Goal: Task Accomplishment & Management: Use online tool/utility

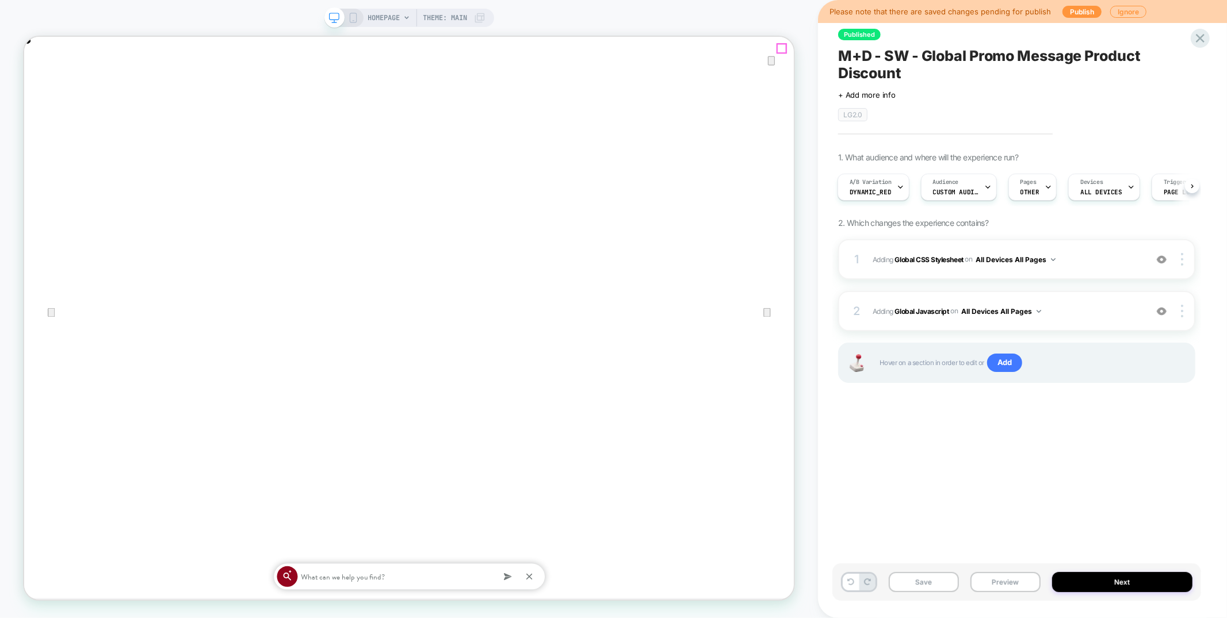
click at [43, 87] on icon "Close" at bounding box center [36, 94] width 14 height 14
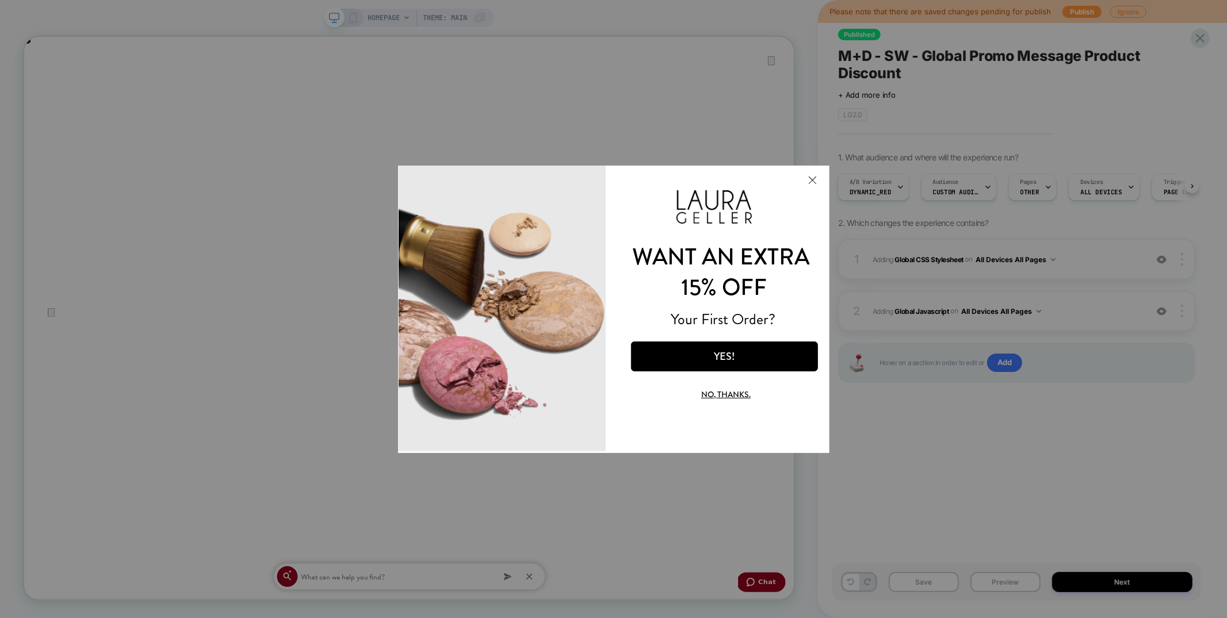
click at [817, 177] on button "Close Modal" at bounding box center [811, 180] width 31 height 28
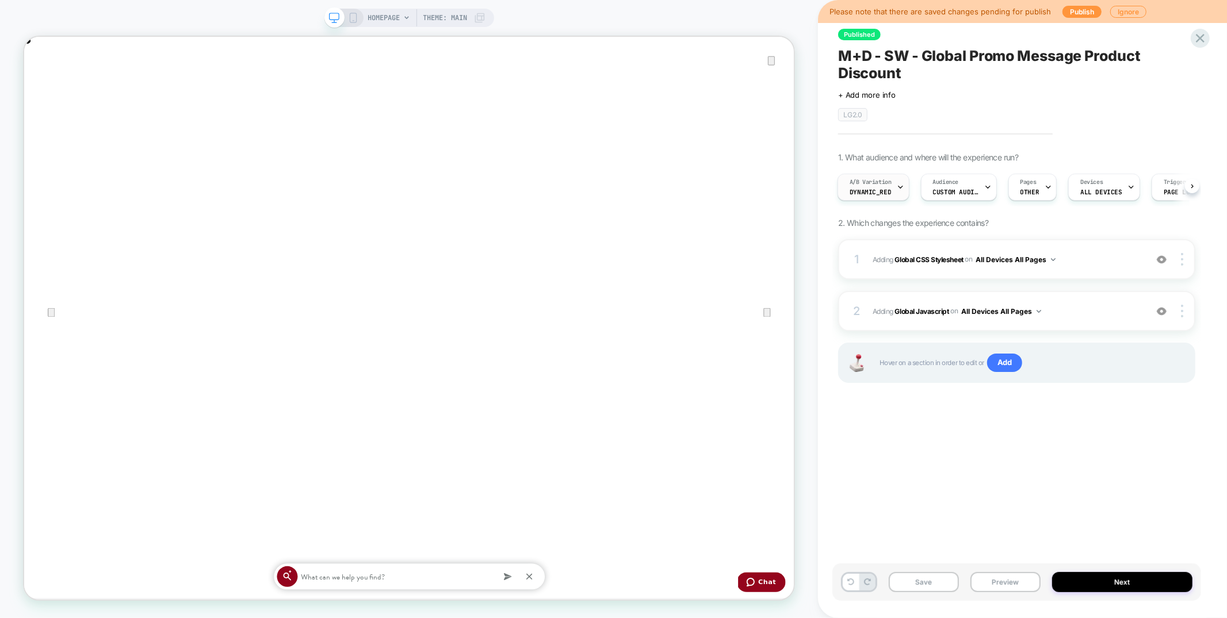
click at [872, 185] on span "A/B Variation" at bounding box center [871, 182] width 42 height 8
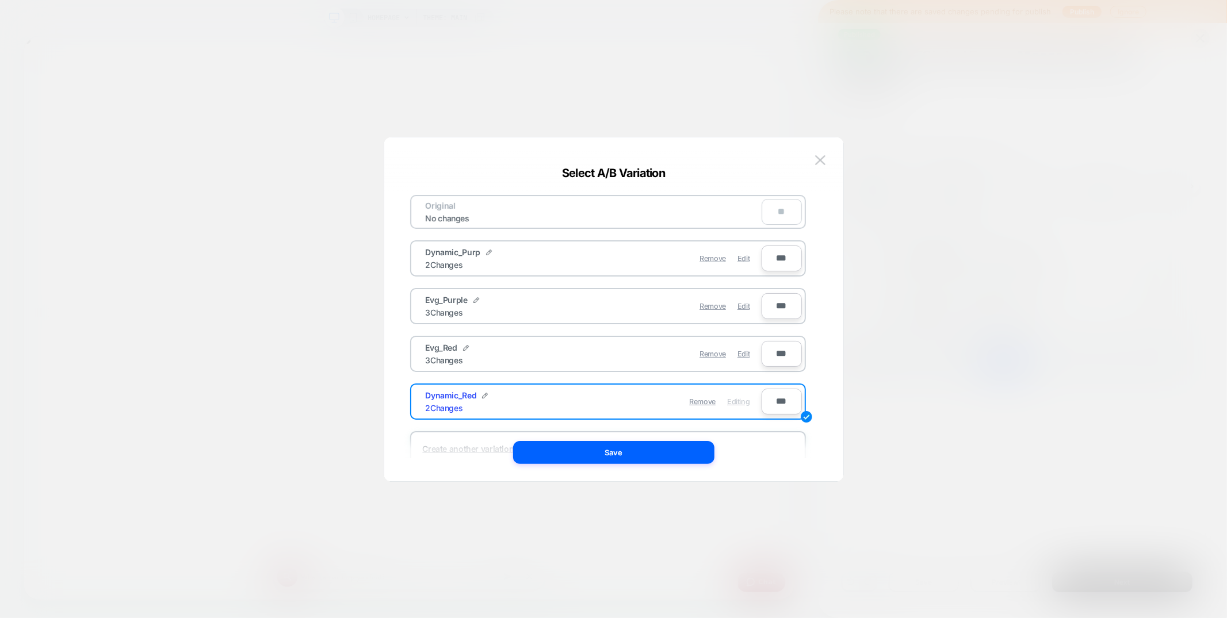
scroll to position [0, 2057]
click at [819, 162] on img at bounding box center [820, 160] width 10 height 10
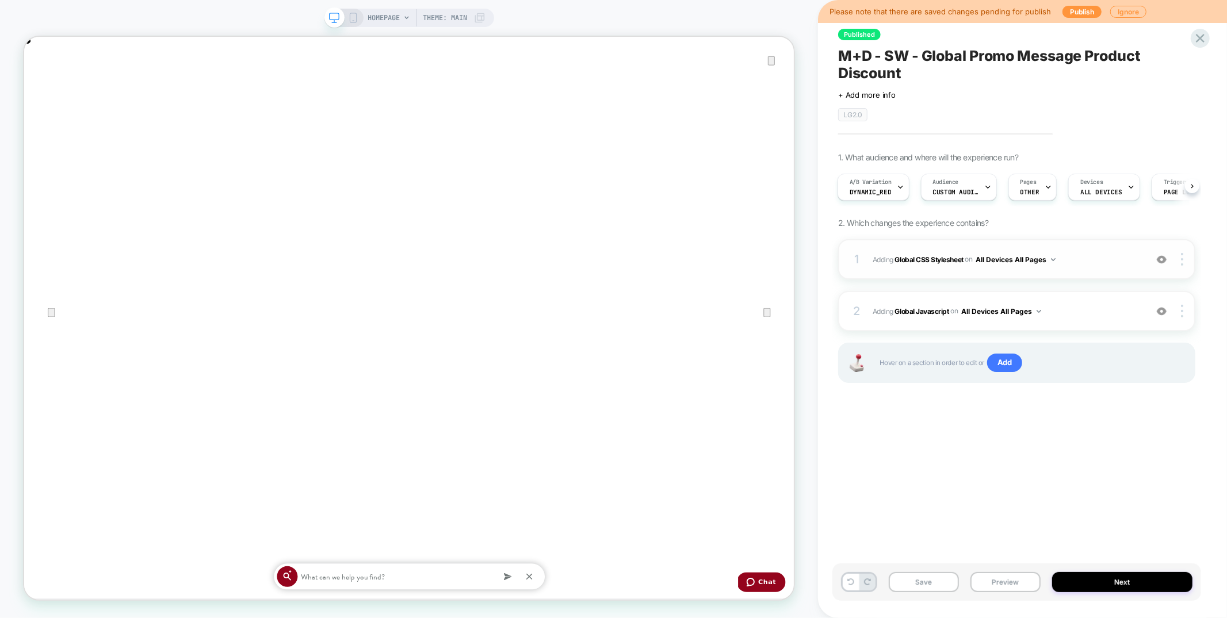
click at [1036, 275] on div "1 Adding Global CSS Stylesheet on All Devices All Pages Add Before Add After Ta…" at bounding box center [1016, 259] width 357 height 40
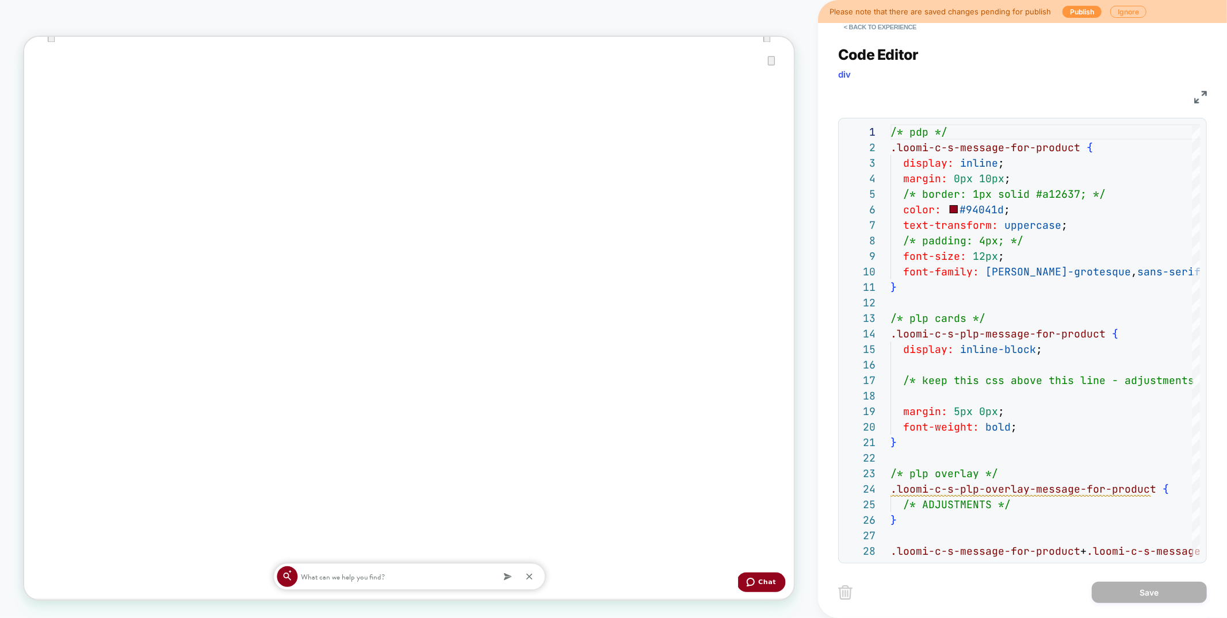
scroll to position [425, 0]
click at [857, 26] on button "< Back to experience" at bounding box center [880, 27] width 84 height 18
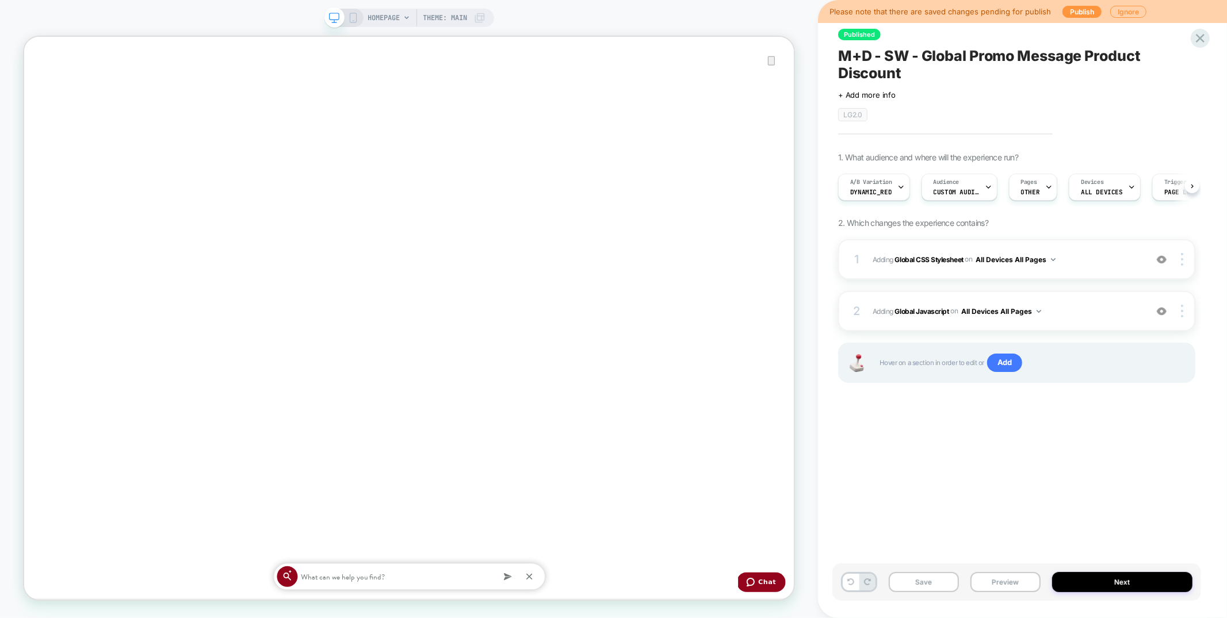
scroll to position [0, 1]
click at [880, 190] on span "Dynamic_Red" at bounding box center [870, 192] width 41 height 8
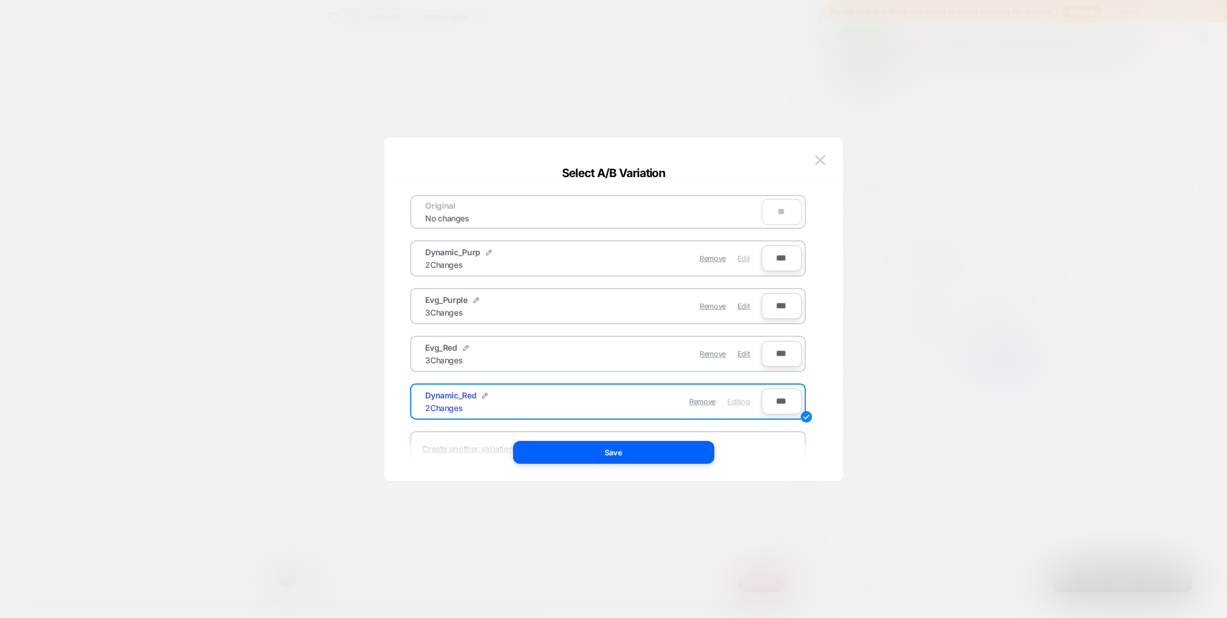
click at [742, 257] on span "Edit" at bounding box center [744, 258] width 12 height 9
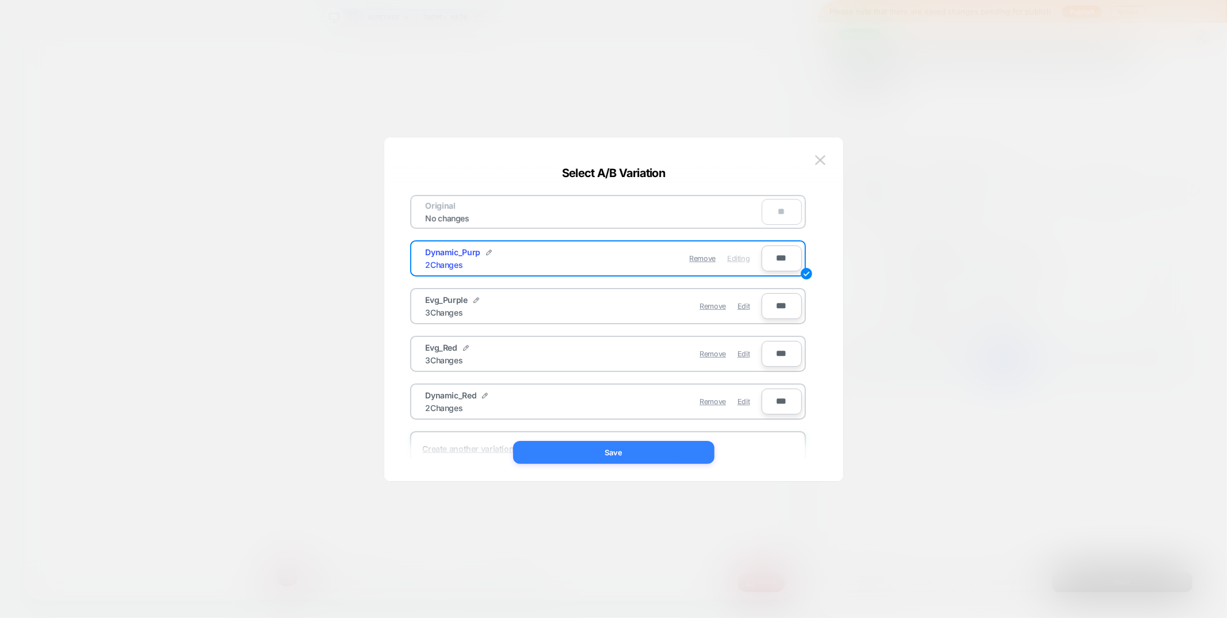
click at [671, 455] on button "Save" at bounding box center [613, 452] width 201 height 23
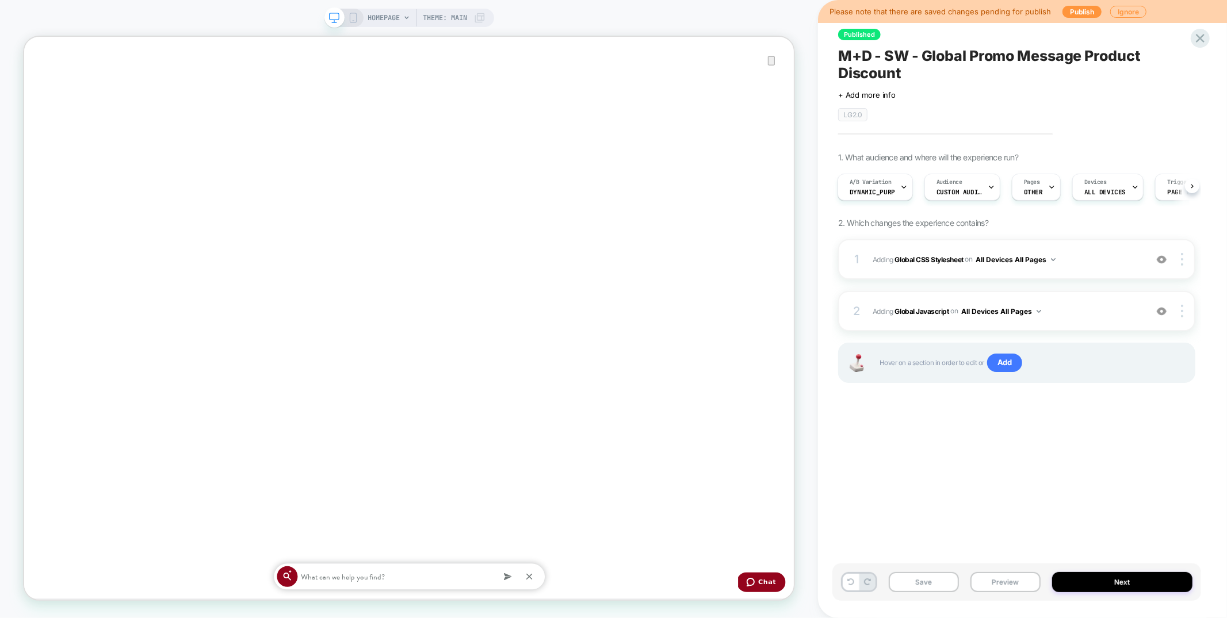
scroll to position [0, 1028]
click at [1079, 268] on div "1 Adding Global CSS Stylesheet on All Devices All Pages Add Before Add After Ta…" at bounding box center [1016, 259] width 357 height 40
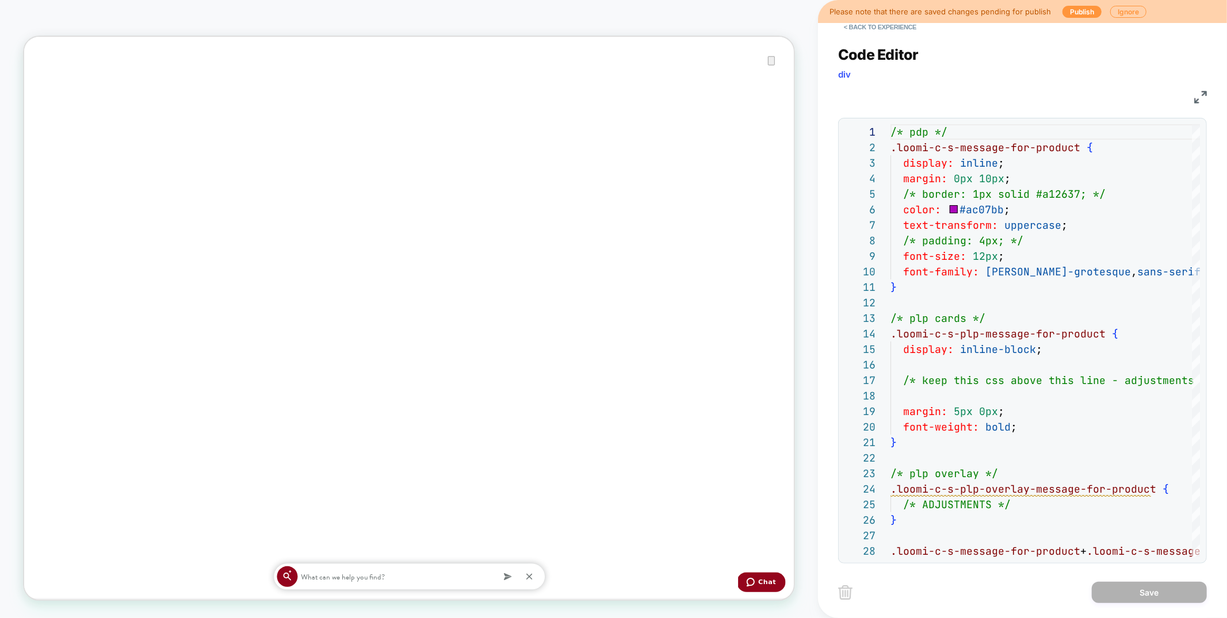
scroll to position [0, 2057]
click at [880, 28] on button "< Back to experience" at bounding box center [880, 27] width 84 height 18
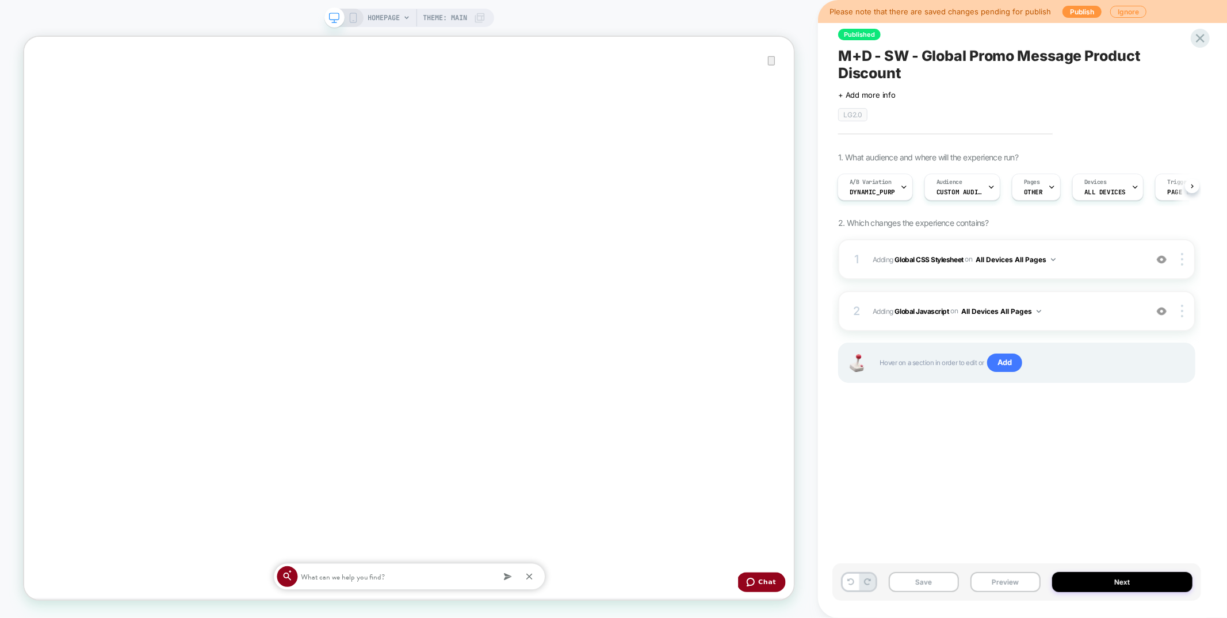
scroll to position [0, 1028]
click at [1196, 35] on icon at bounding box center [1201, 38] width 16 height 16
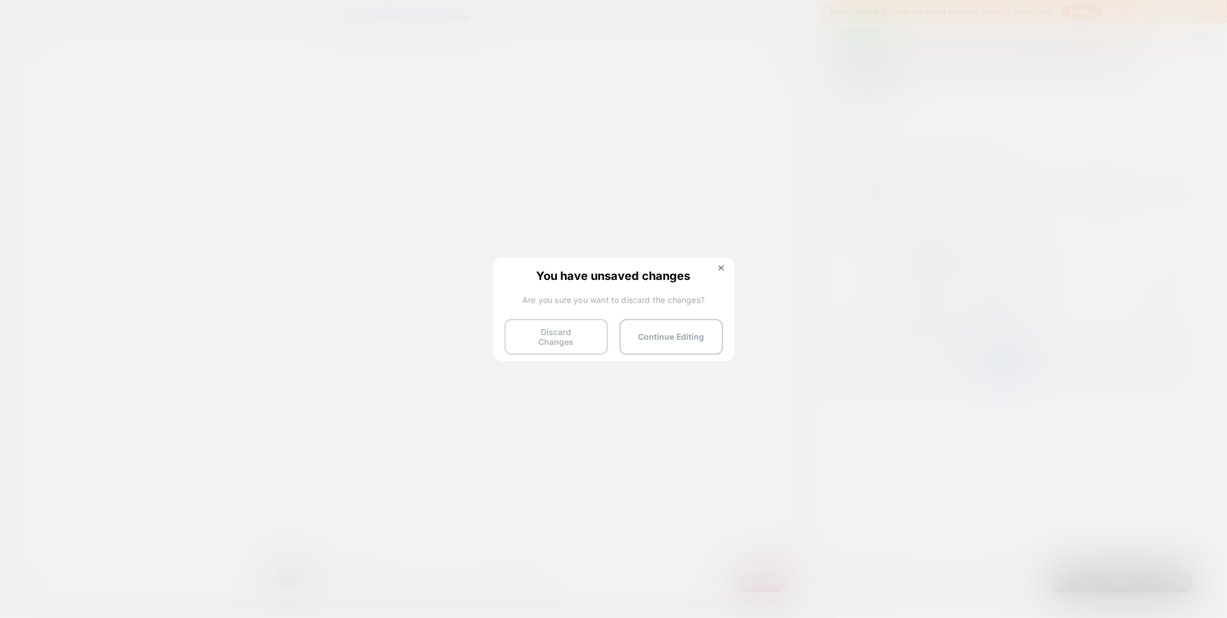
click at [562, 333] on button "Discard Changes" at bounding box center [557, 337] width 104 height 36
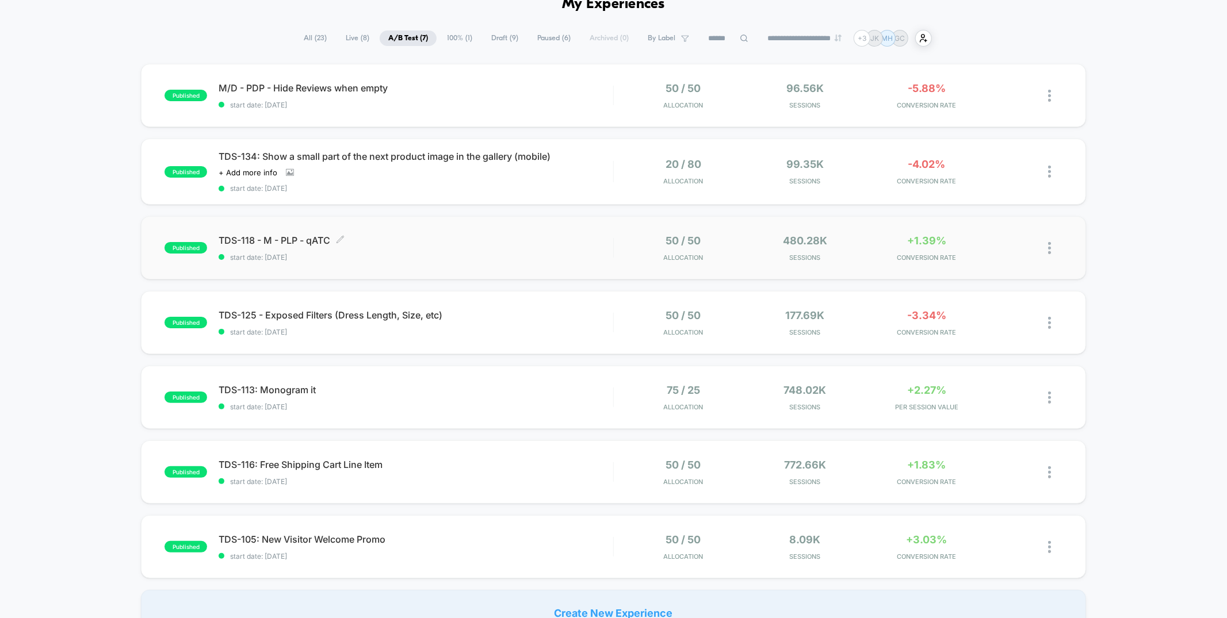
scroll to position [66, 0]
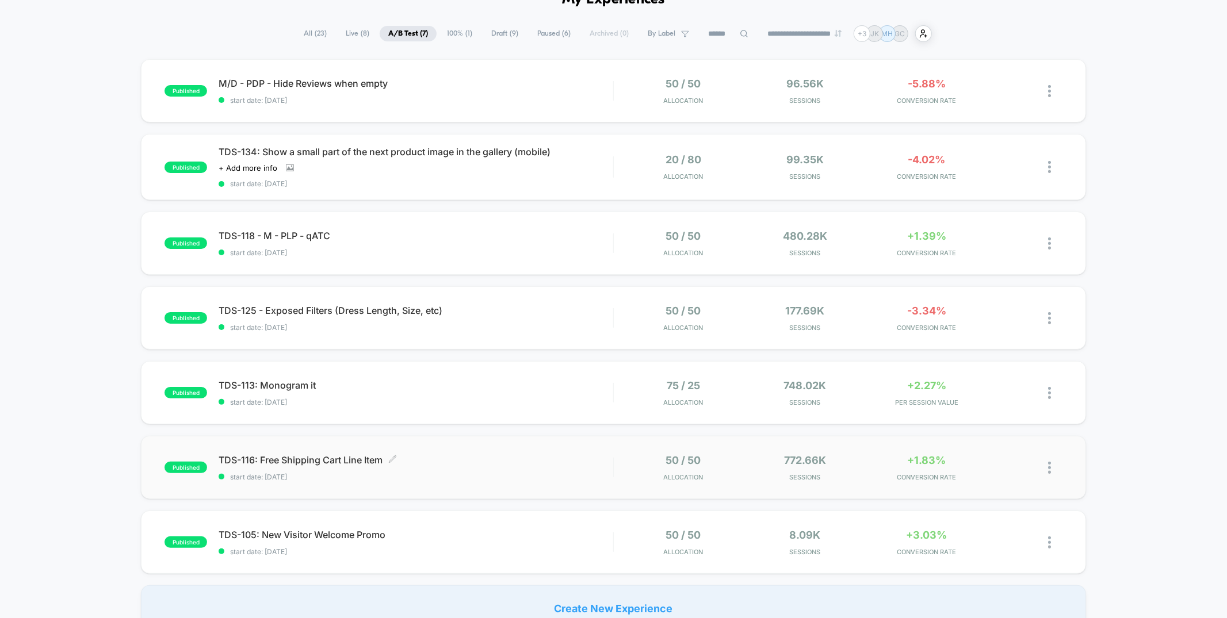
click at [559, 455] on span "TDS-116: Free Shipping Cart Line Item Click to edit experience details" at bounding box center [416, 461] width 394 height 12
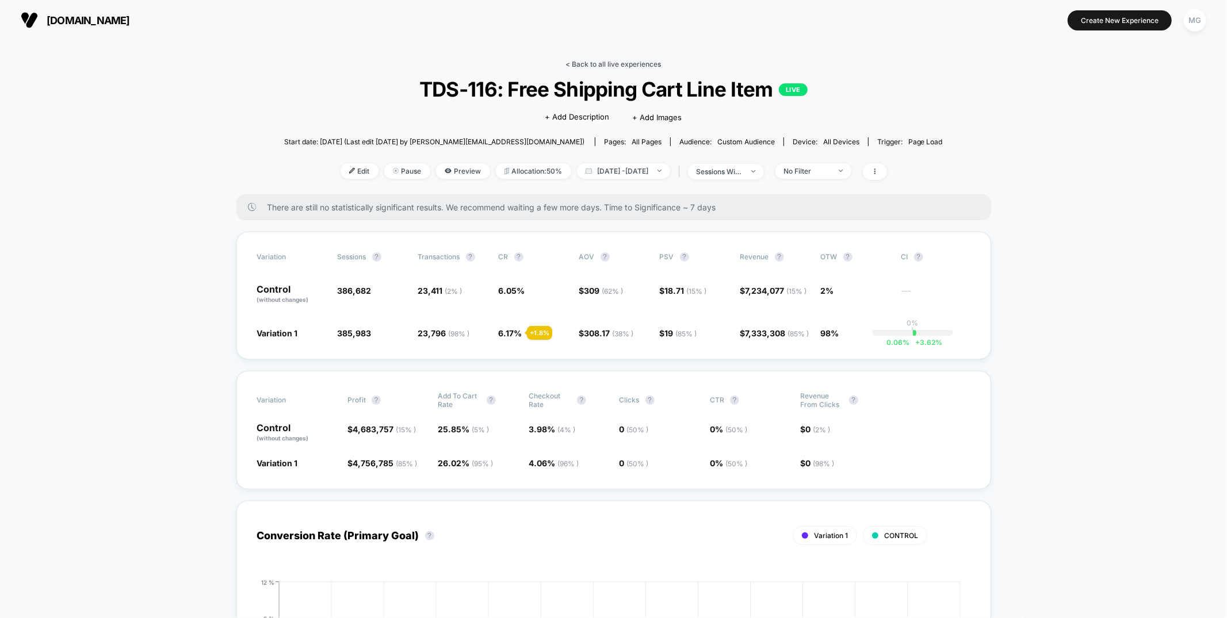
click at [640, 61] on link "< Back to all live experiences" at bounding box center [614, 64] width 96 height 9
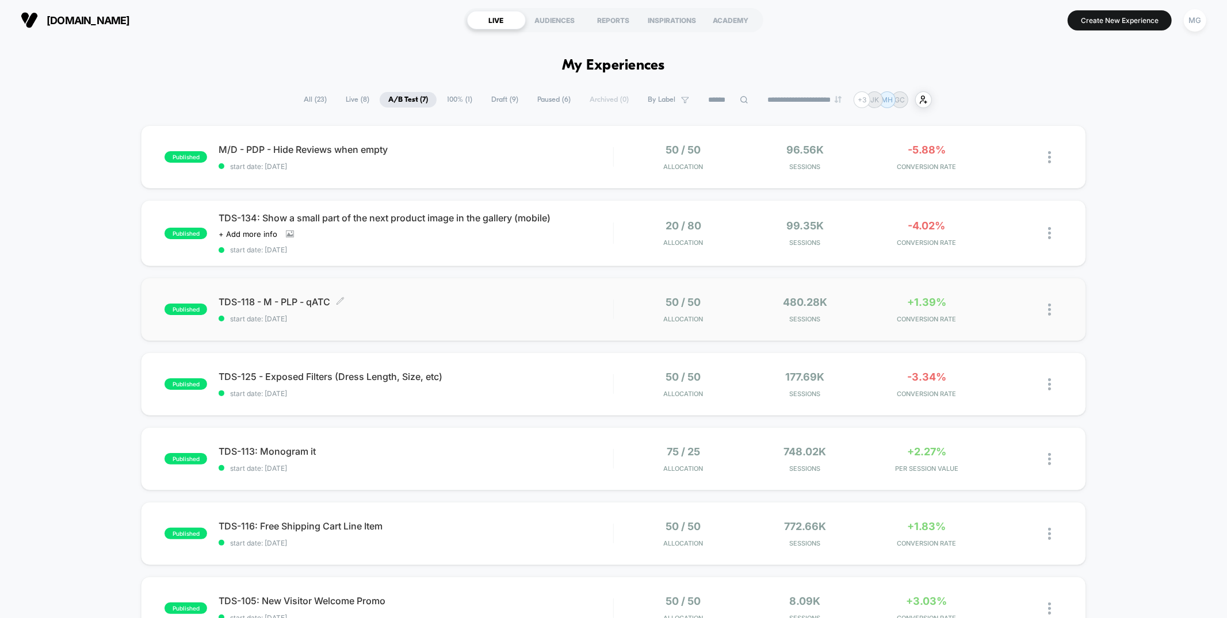
click at [528, 319] on span "start date: 9/2/2025" at bounding box center [416, 319] width 394 height 9
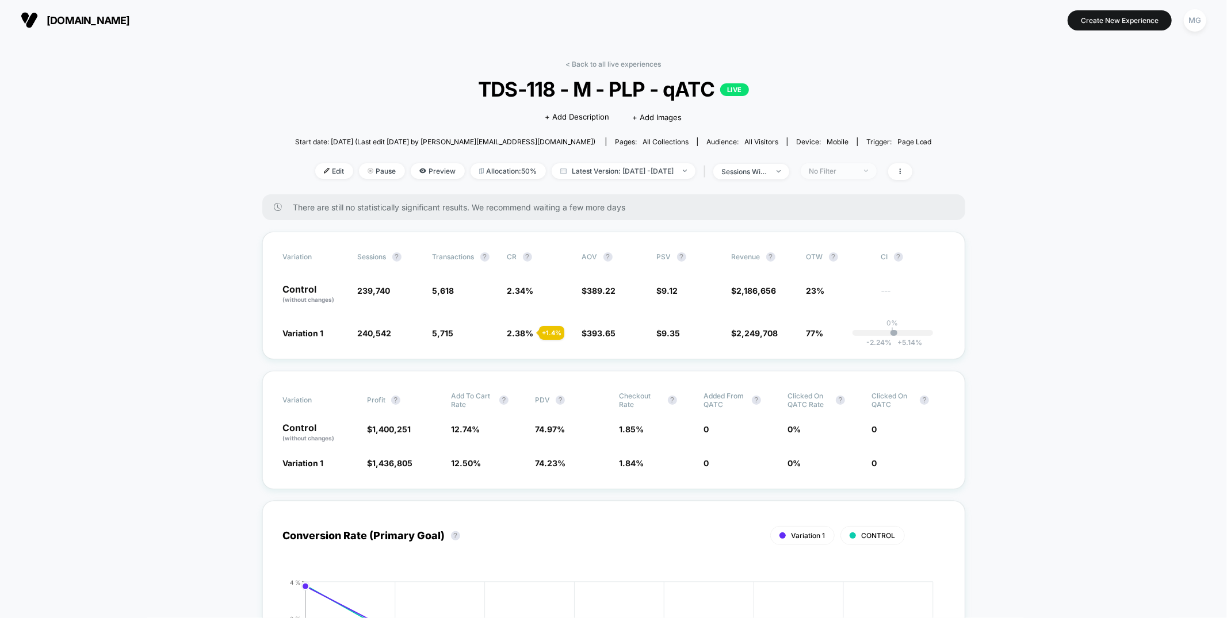
click at [855, 167] on div "No Filter" at bounding box center [832, 171] width 46 height 9
click at [849, 280] on span "New Visitors" at bounding box center [842, 283] width 47 height 10
click at [845, 337] on button "Save" at bounding box center [853, 338] width 105 height 19
click at [576, 60] on link "< Back to all live experiences" at bounding box center [614, 64] width 96 height 9
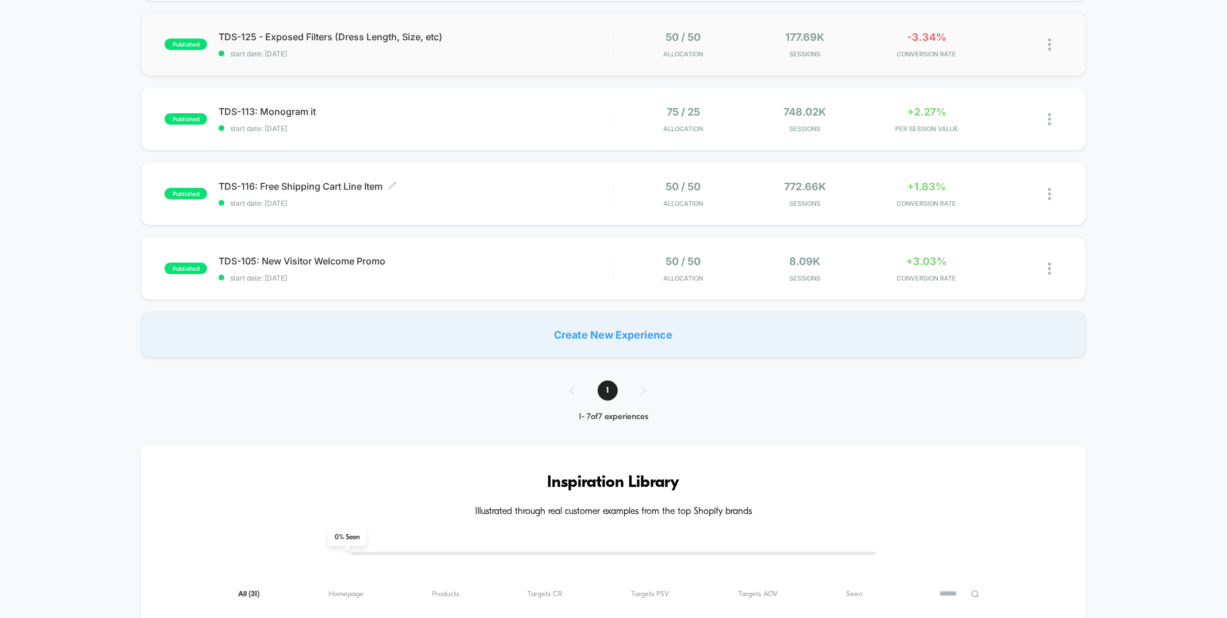
scroll to position [369, 0]
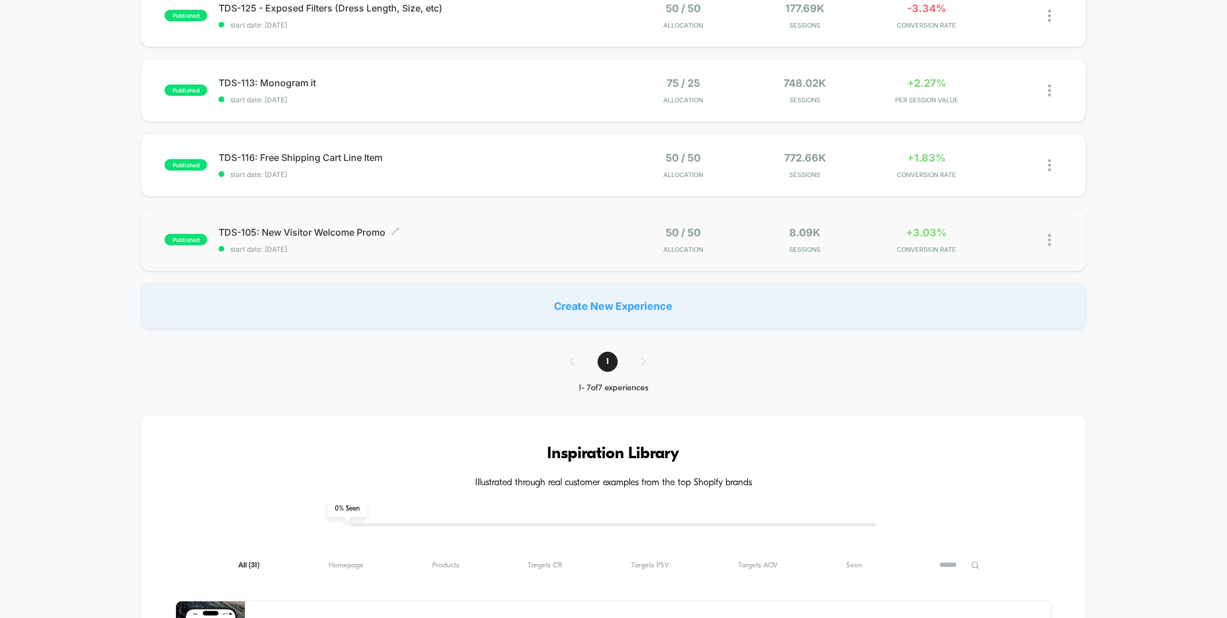
click at [478, 227] on span "TDS-105: New Visitor Welcome Promo Click to edit experience details" at bounding box center [416, 233] width 394 height 12
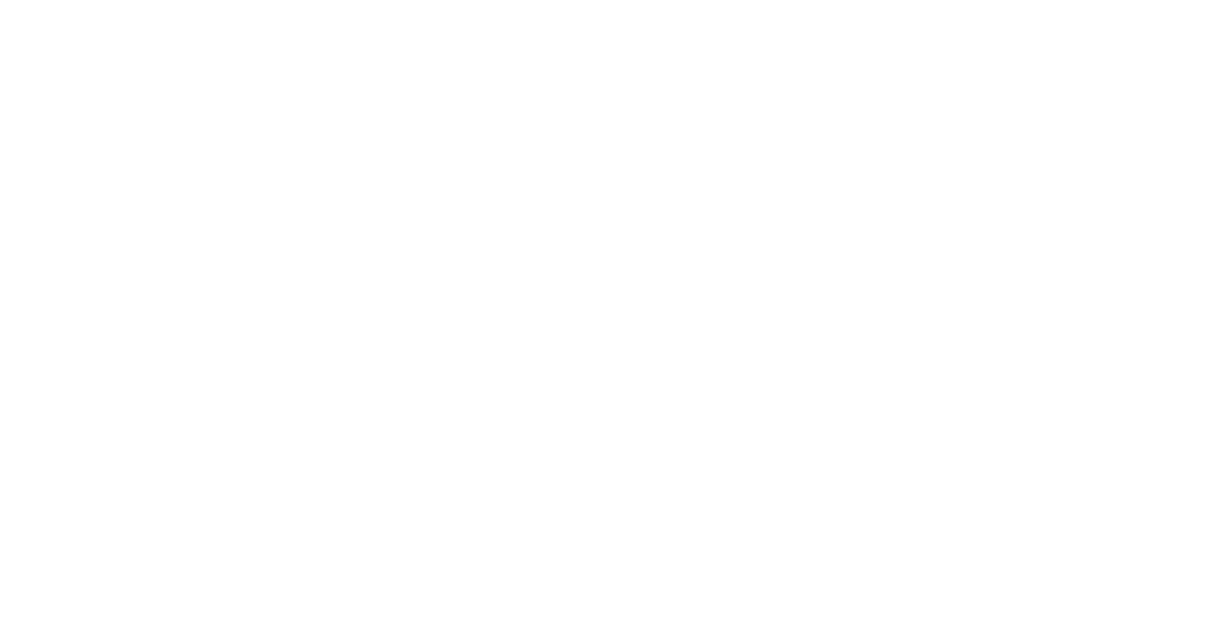
click at [308, 5] on html at bounding box center [613, 2] width 1227 height 5
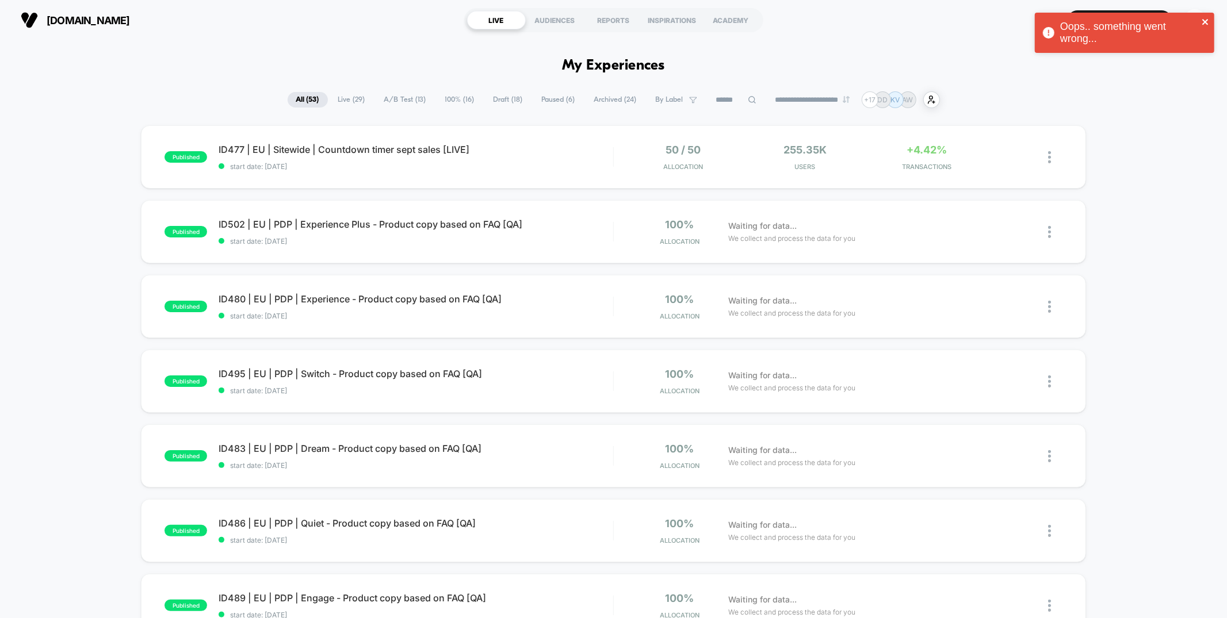
click at [1203, 24] on icon "close" at bounding box center [1205, 22] width 6 height 6
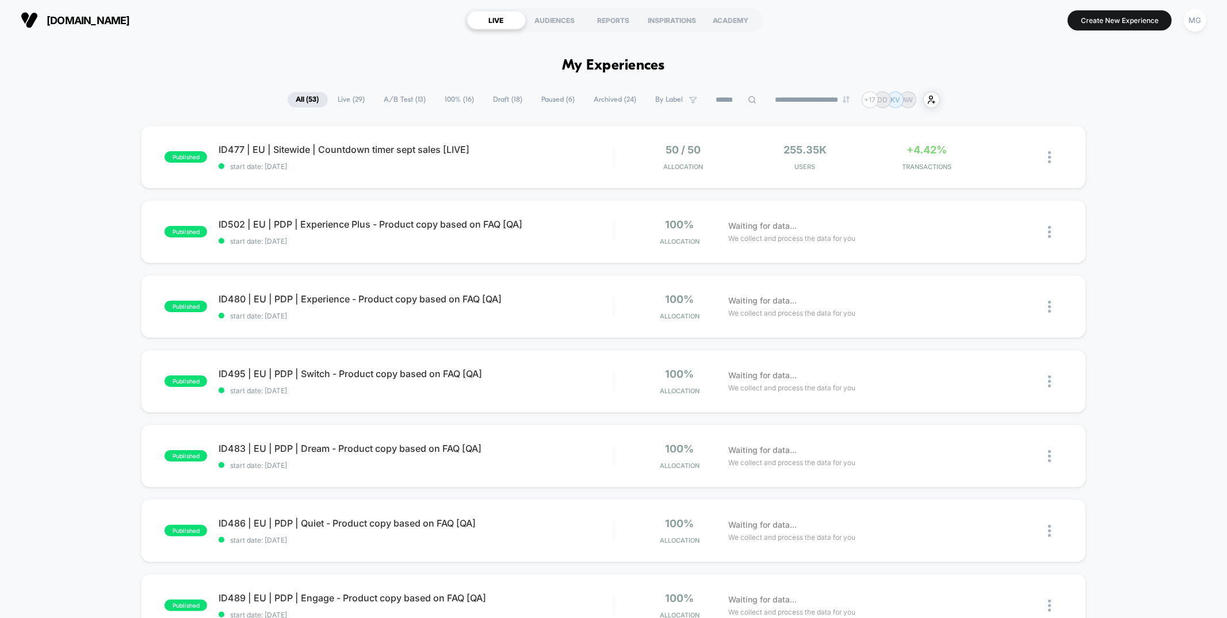
click at [1110, 27] on div "Oops.. something went wrong..." at bounding box center [1125, 35] width 184 height 51
click at [1111, 20] on button "Create New Experience" at bounding box center [1120, 20] width 104 height 20
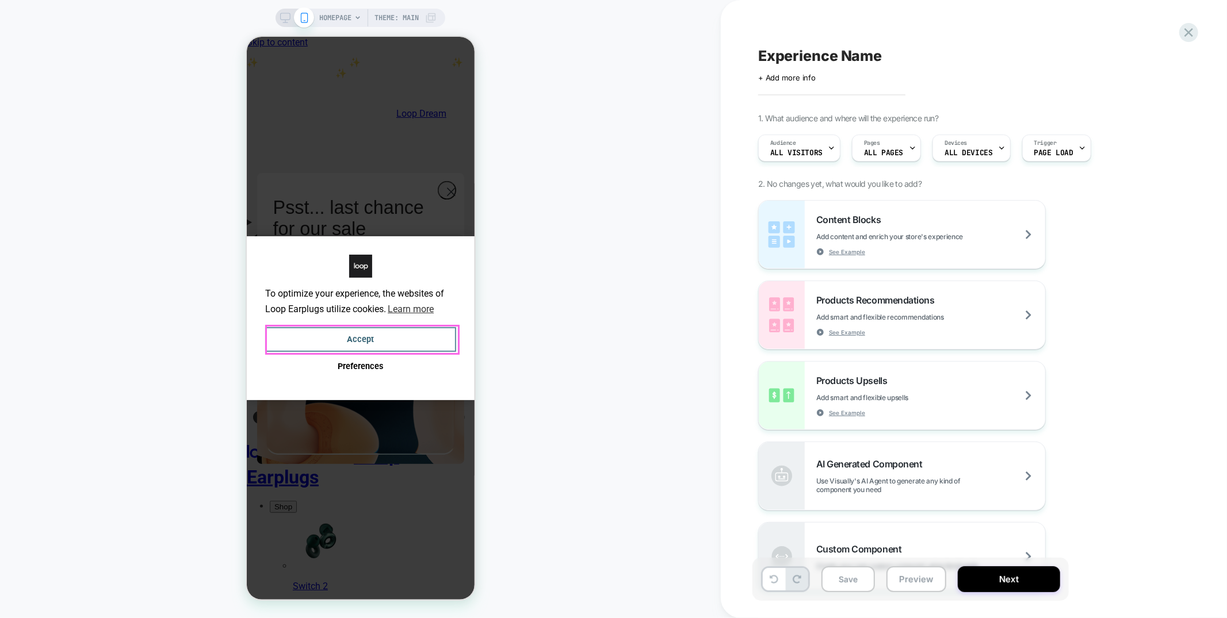
click at [352, 343] on button "Accept" at bounding box center [360, 339] width 191 height 25
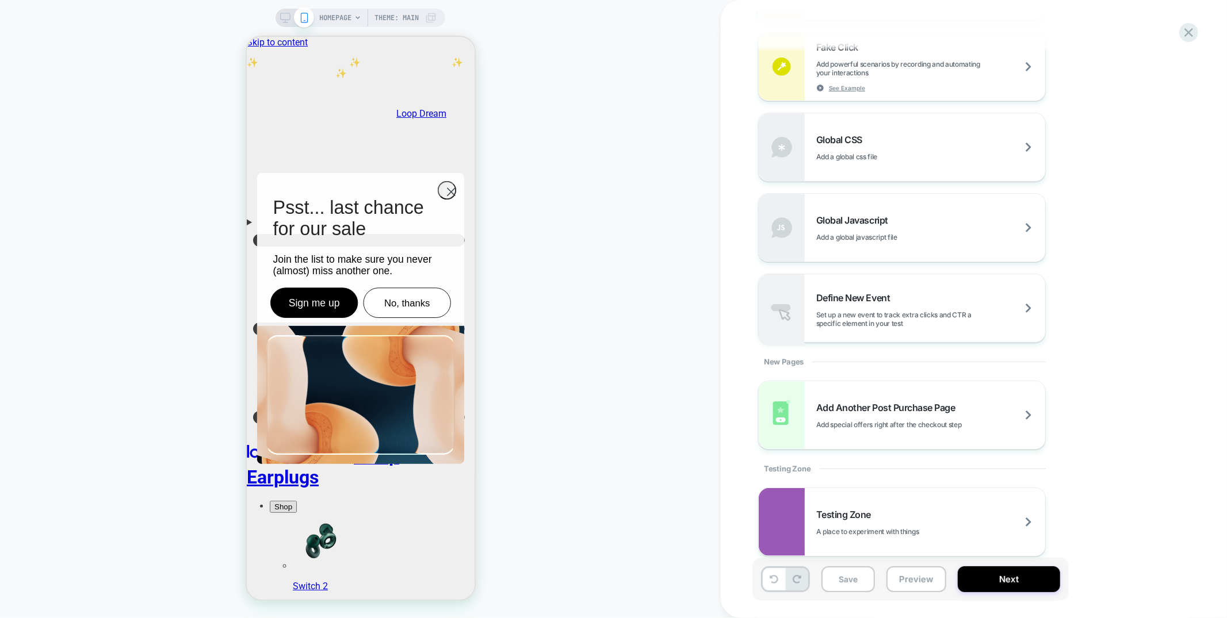
scroll to position [844, 0]
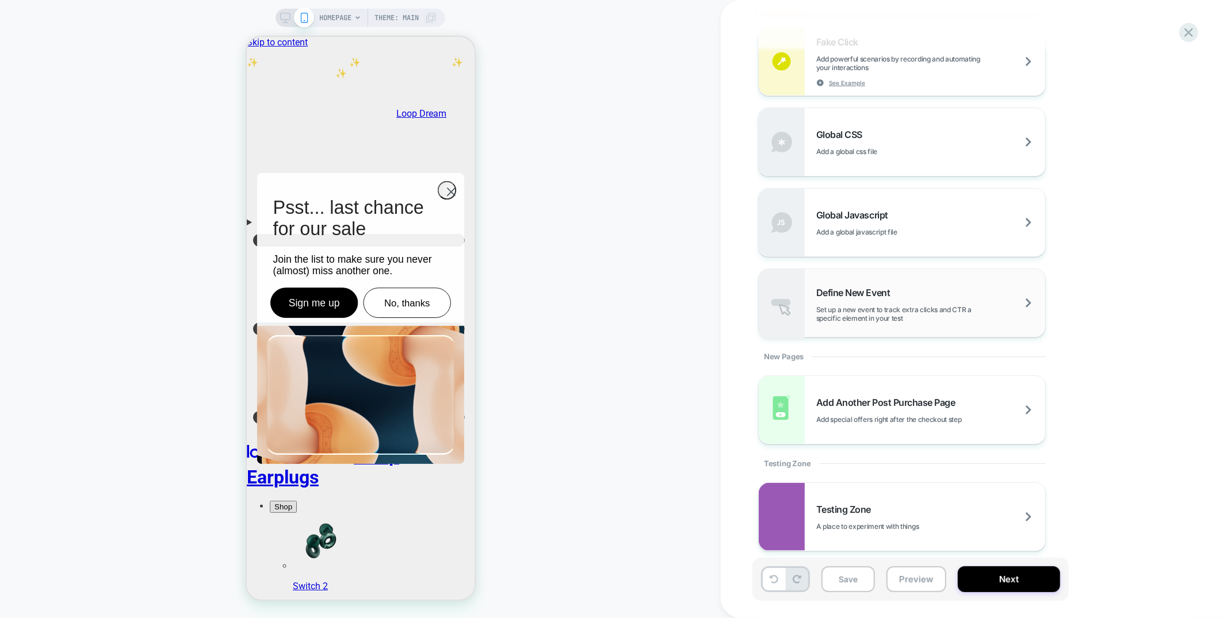
click at [919, 305] on span "Set up a new event to track extra clicks and CTR a specific element in your test" at bounding box center [930, 313] width 229 height 17
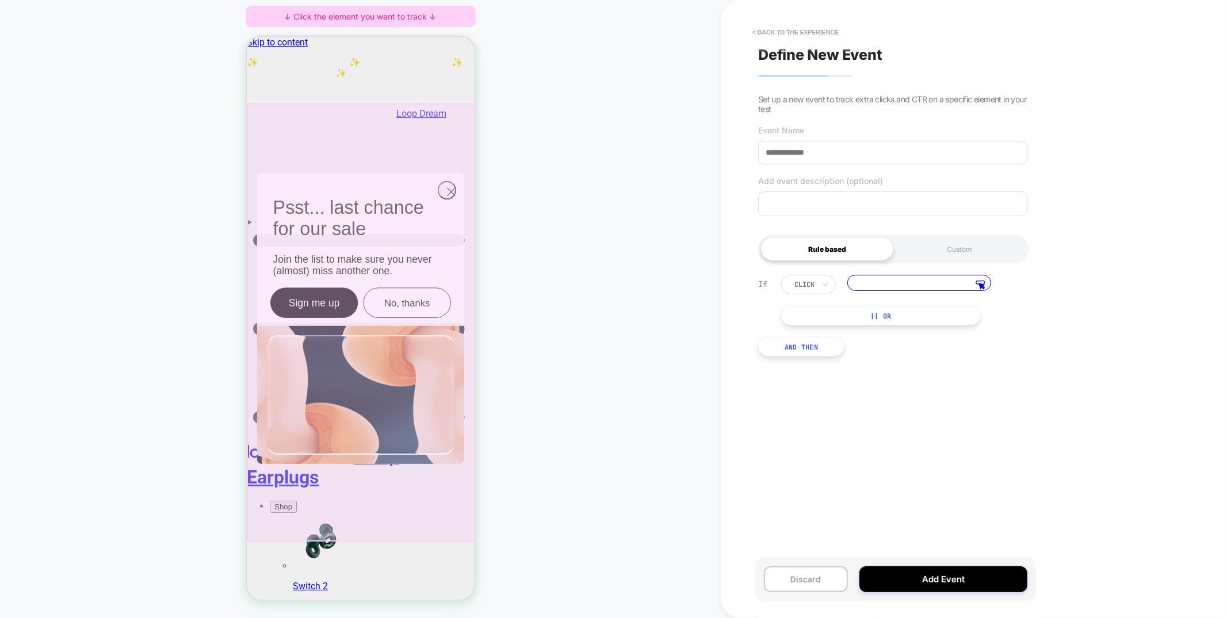
click at [404, 481] on div at bounding box center [361, 322] width 231 height 438
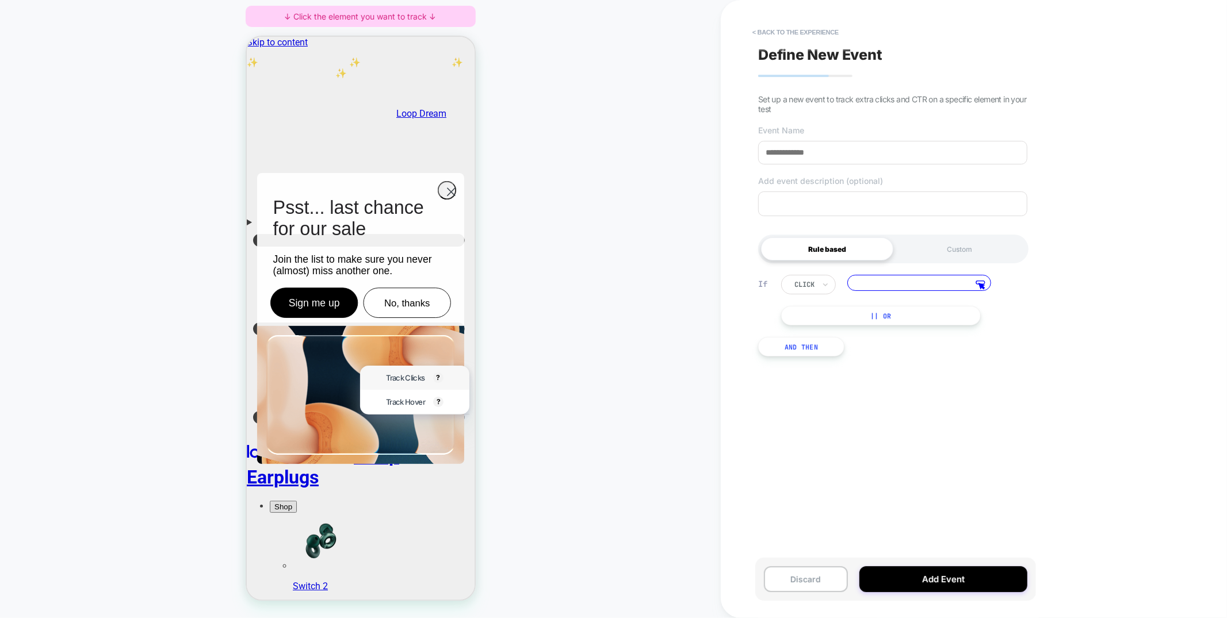
click at [423, 379] on span "Track Clicks" at bounding box center [404, 377] width 39 height 9
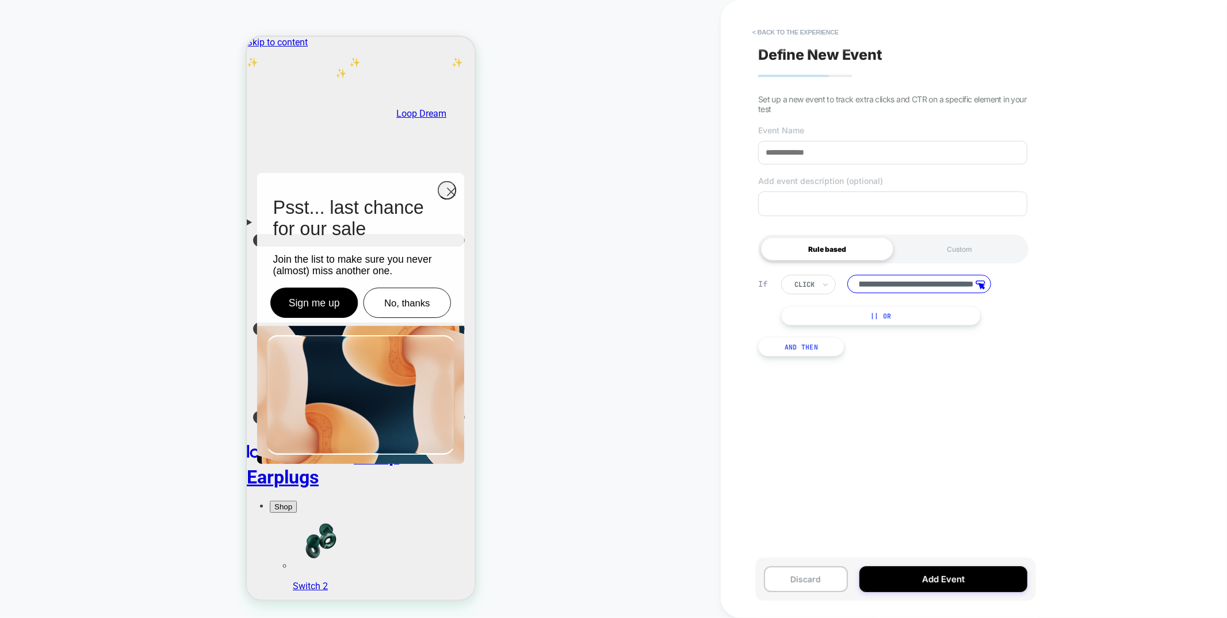
scroll to position [0, 0]
click at [839, 318] on button "|| Or" at bounding box center [881, 316] width 200 height 20
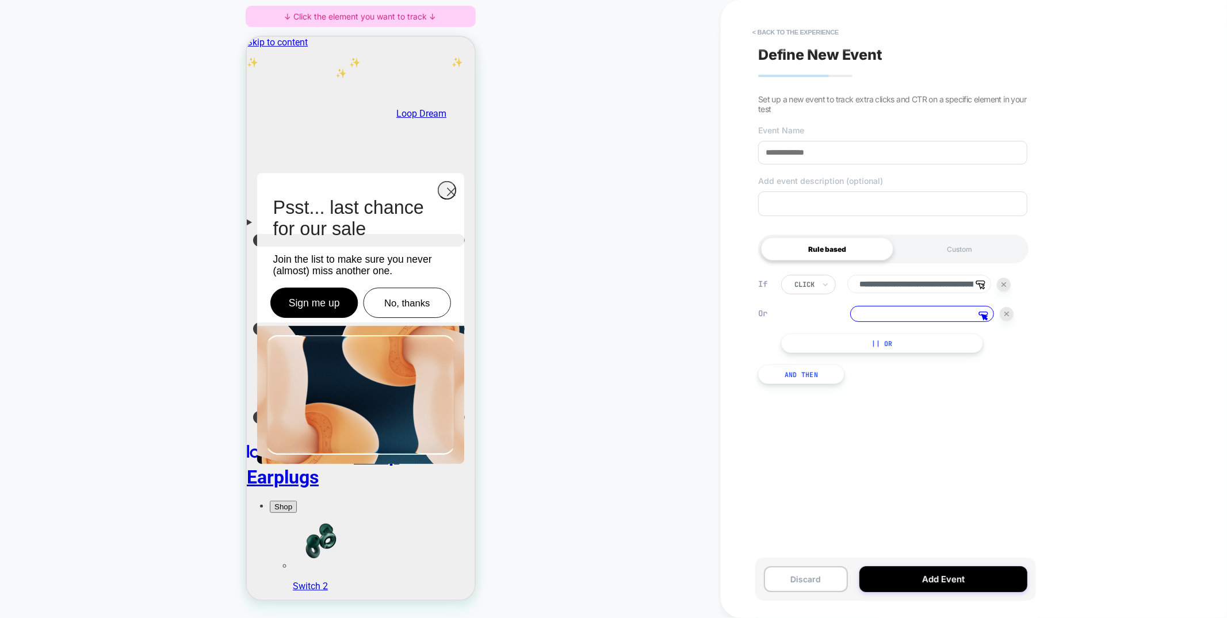
click at [791, 381] on button "And Then" at bounding box center [801, 375] width 86 height 20
click at [999, 389] on div at bounding box center [1004, 386] width 14 height 14
click at [987, 315] on icon at bounding box center [983, 313] width 9 height 3
click at [977, 316] on input at bounding box center [922, 314] width 144 height 16
click at [984, 316] on polygon at bounding box center [985, 318] width 6 height 6
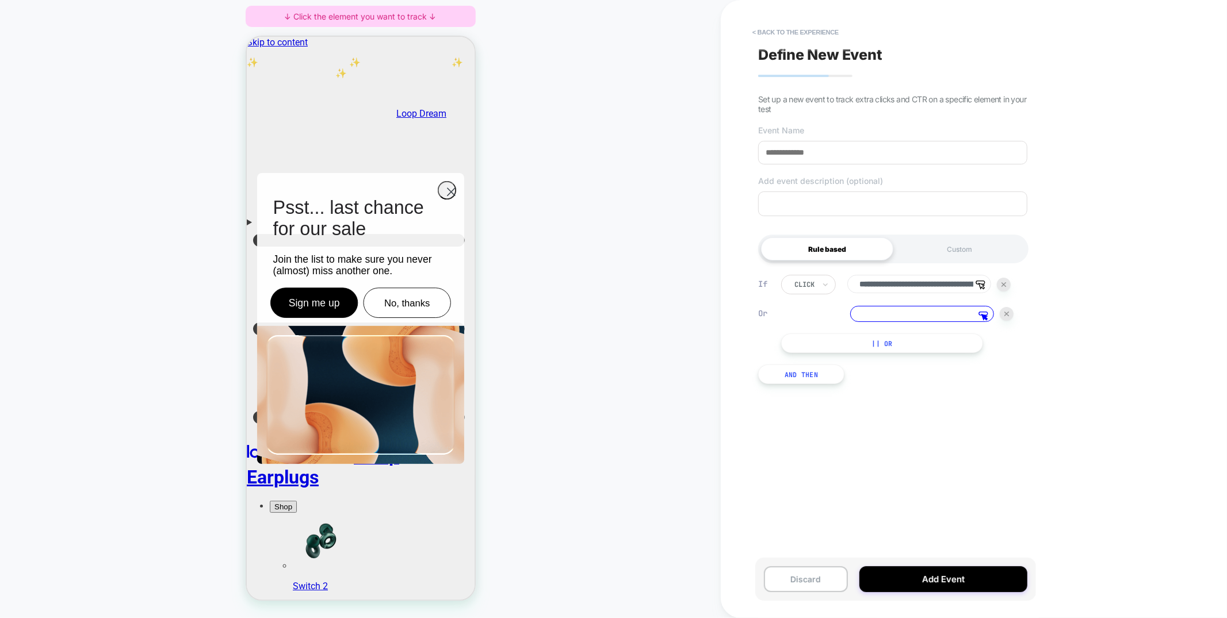
click at [1004, 319] on div at bounding box center [1007, 314] width 14 height 14
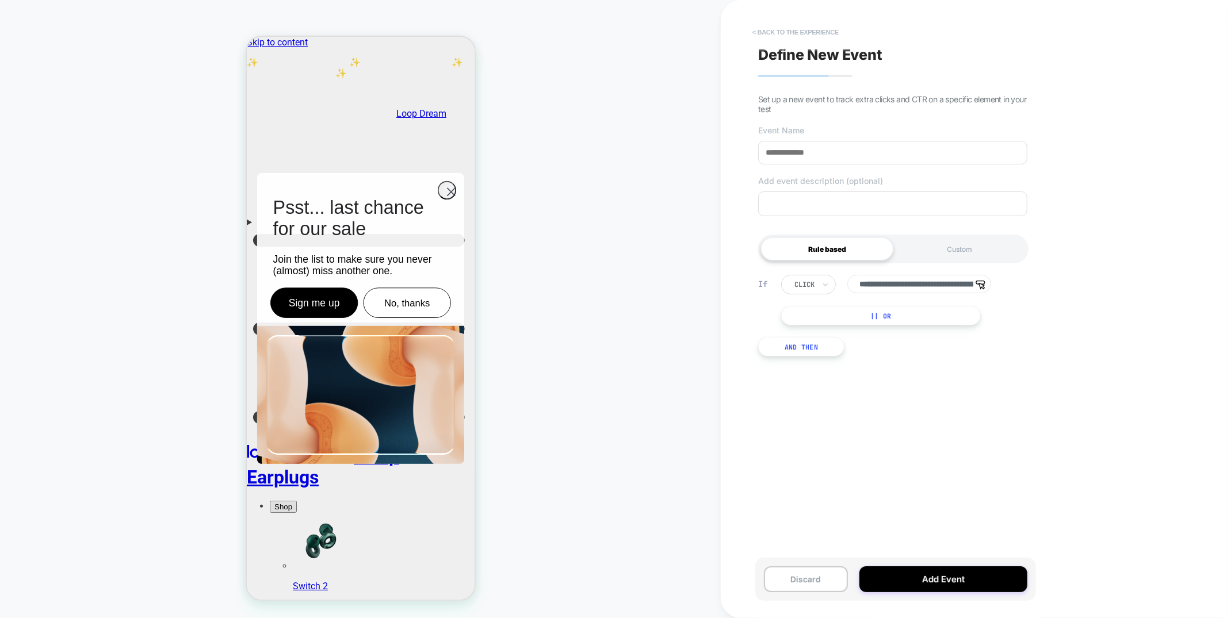
click at [816, 31] on button "< back to the experience" at bounding box center [796, 32] width 98 height 18
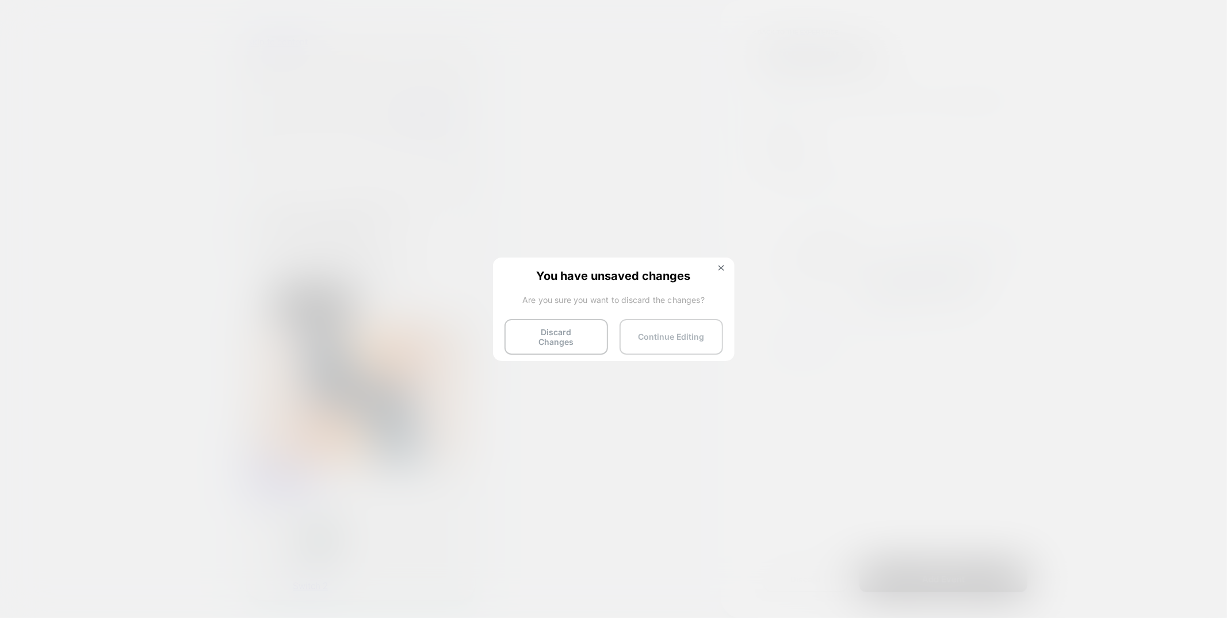
click at [657, 338] on button "Continue Editing" at bounding box center [672, 337] width 104 height 36
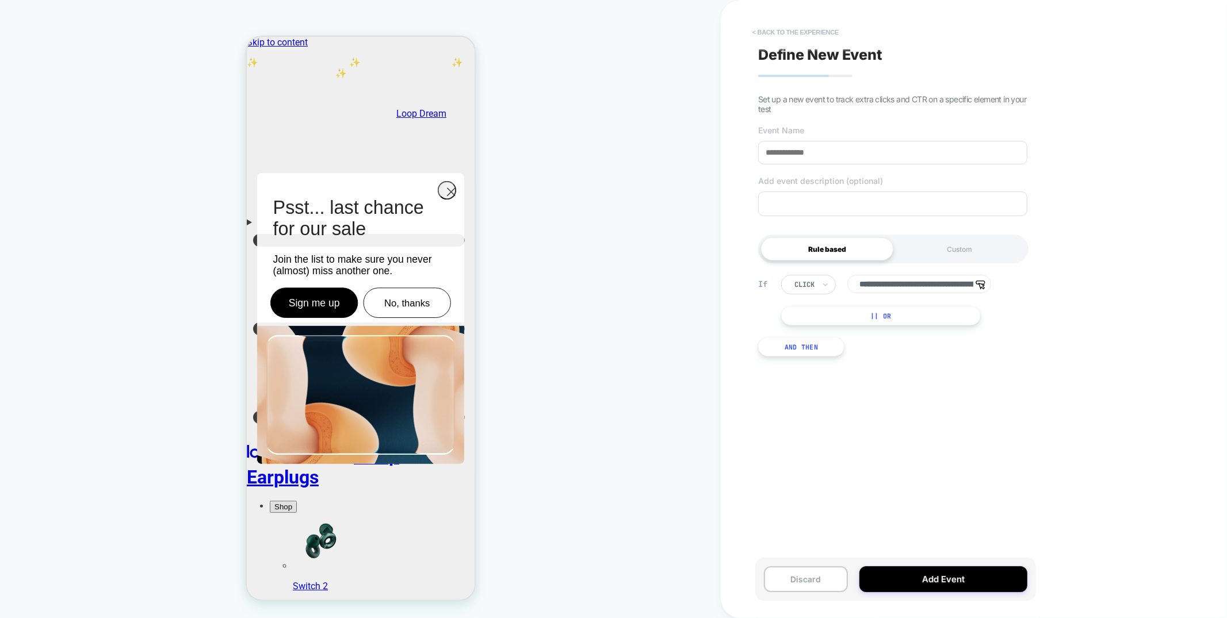
click at [820, 28] on button "< back to the experience" at bounding box center [796, 32] width 98 height 18
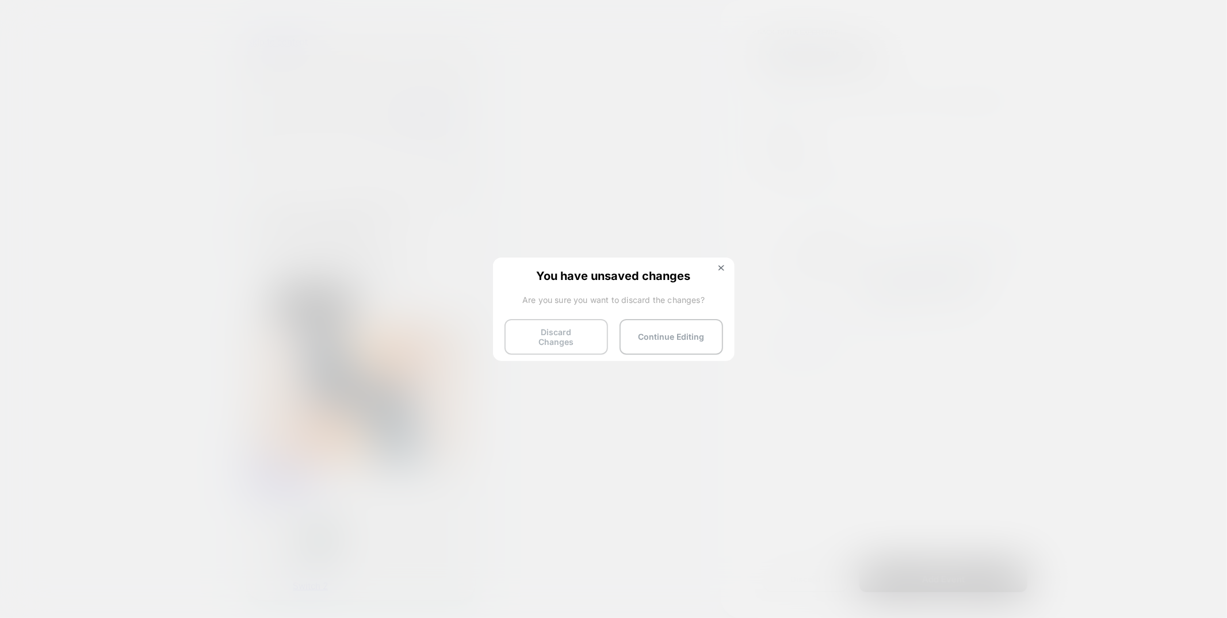
click at [549, 335] on button "Discard Changes" at bounding box center [557, 337] width 104 height 36
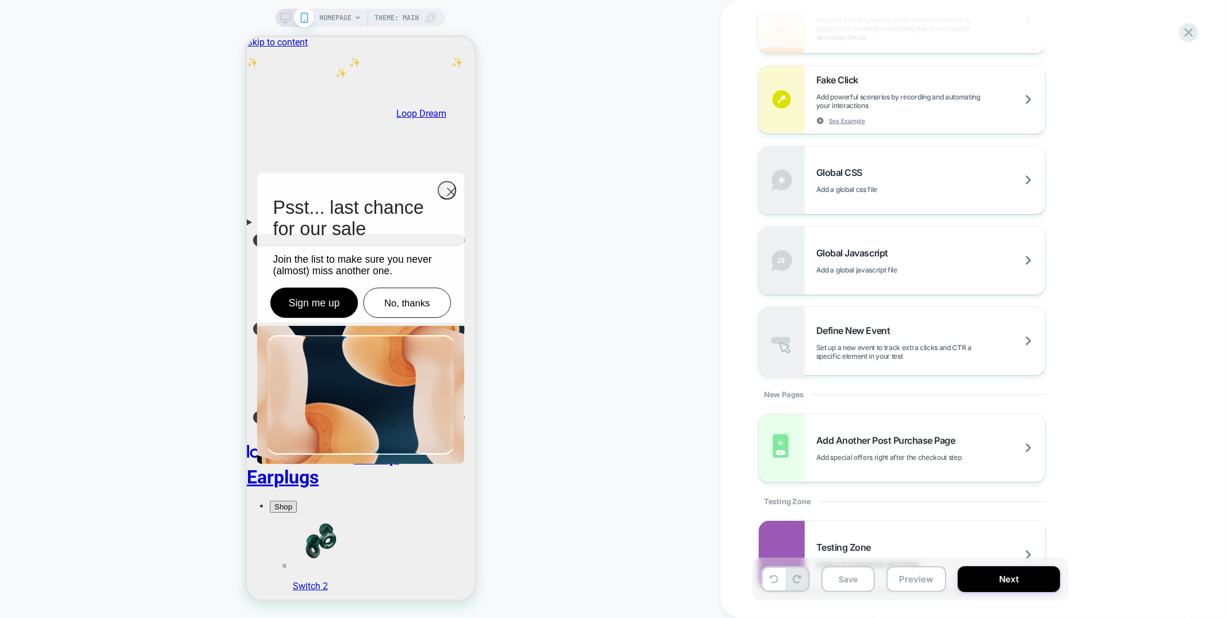
scroll to position [812, 0]
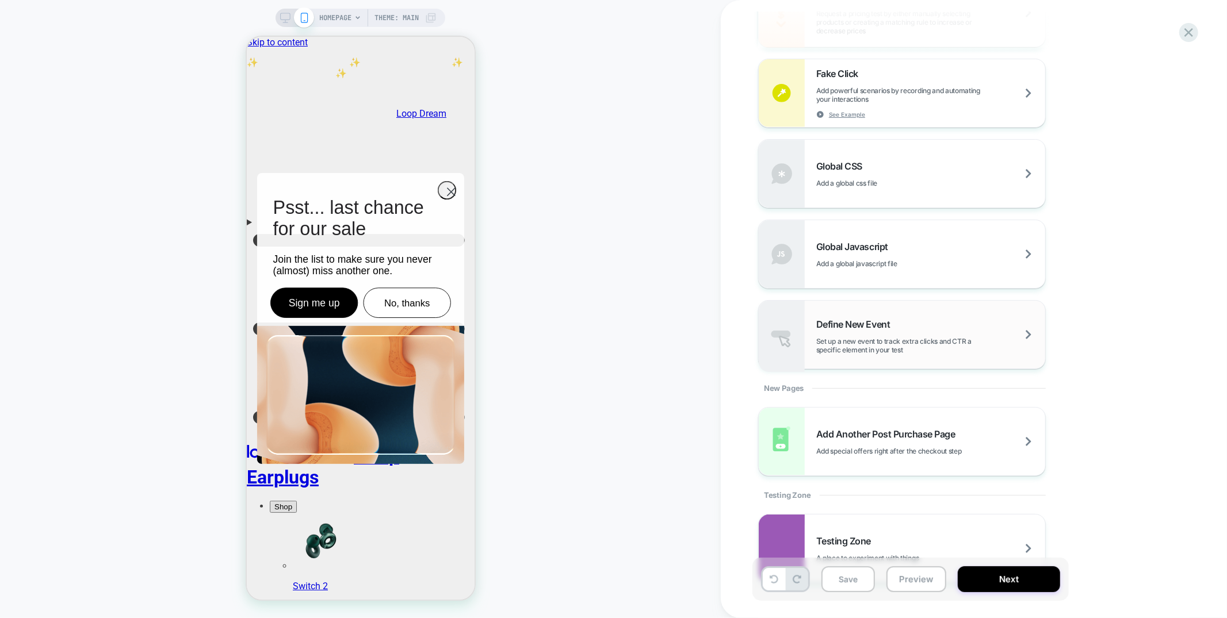
click at [867, 346] on span "Set up a new event to track extra clicks and CTR a specific element in your test" at bounding box center [930, 345] width 229 height 17
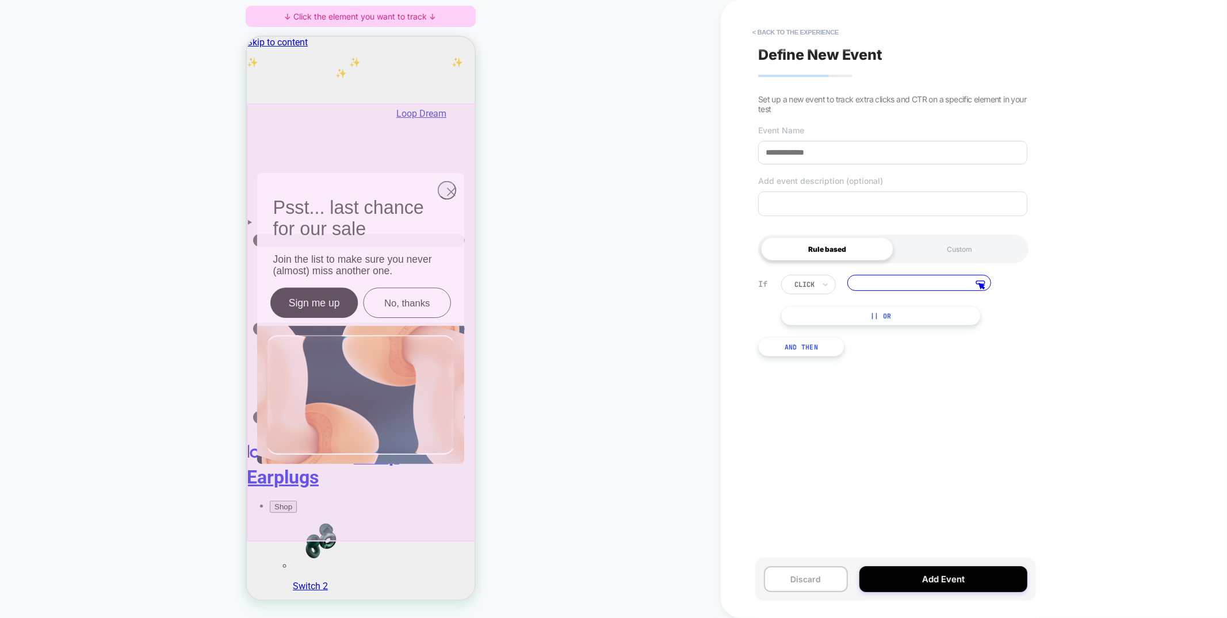
click at [420, 491] on div at bounding box center [361, 322] width 231 height 438
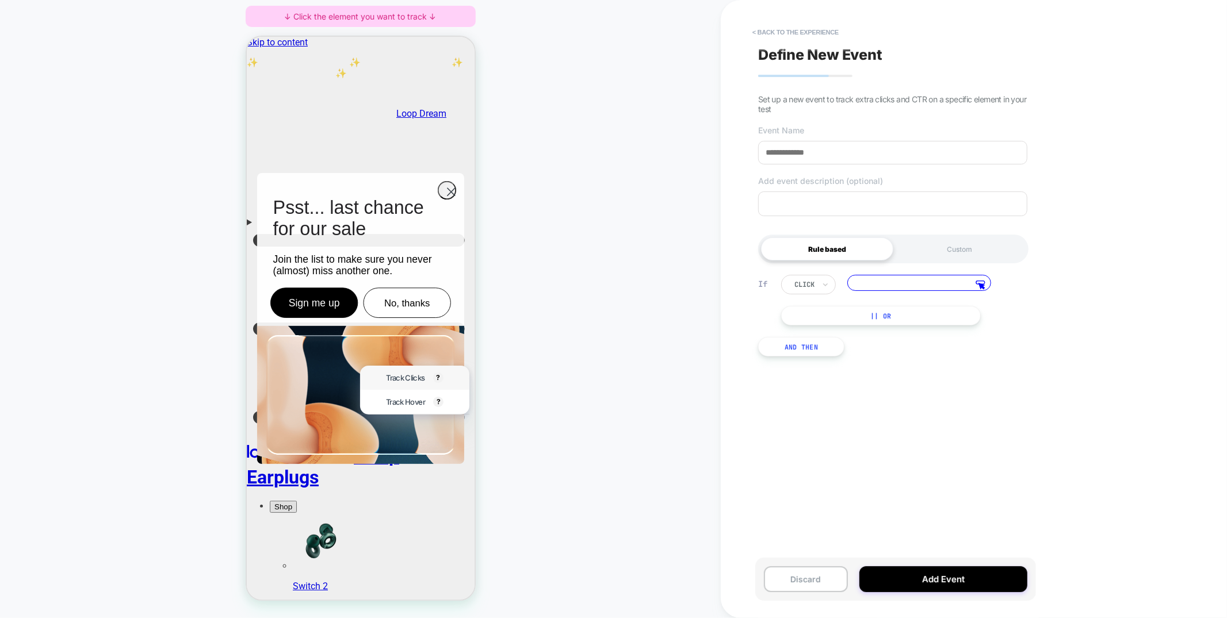
click at [392, 376] on span "Track Clicks" at bounding box center [404, 377] width 39 height 9
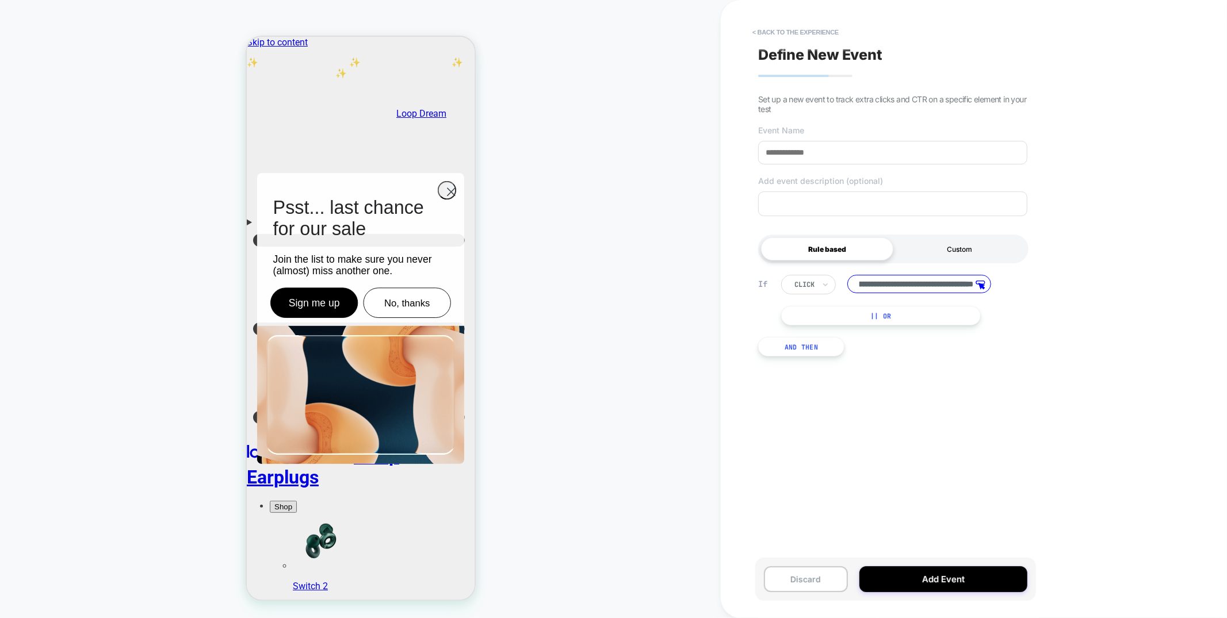
scroll to position [0, 0]
click at [946, 248] on div "Custom" at bounding box center [959, 249] width 132 height 23
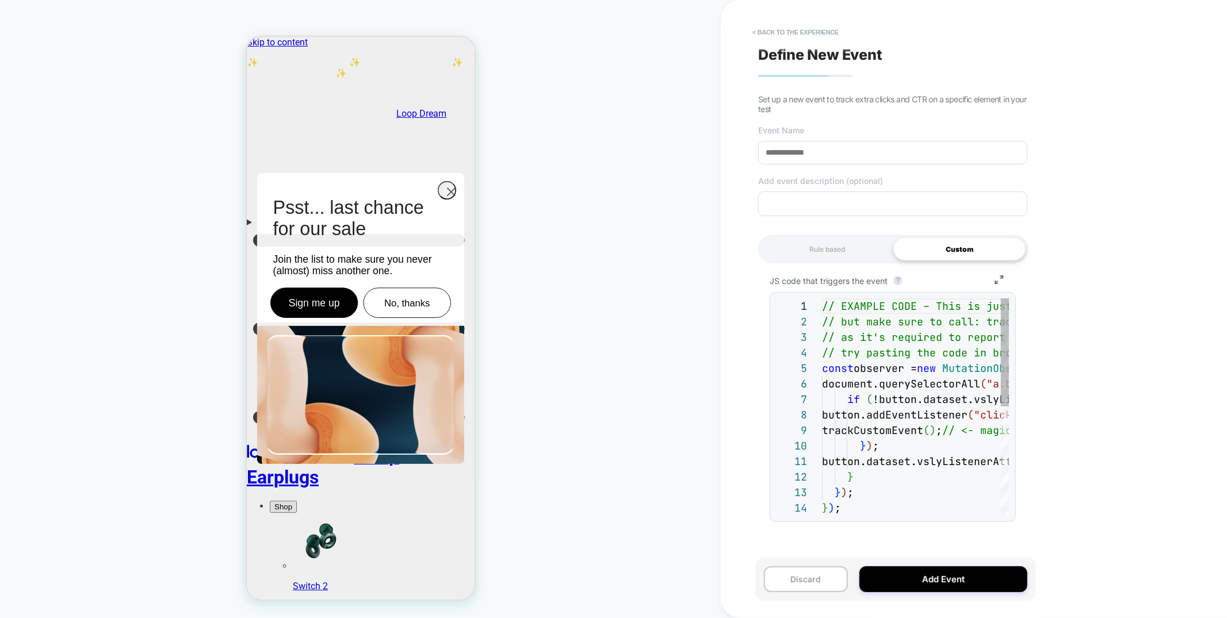
scroll to position [124, 0]
click at [834, 249] on div "Rule based" at bounding box center [827, 249] width 132 height 23
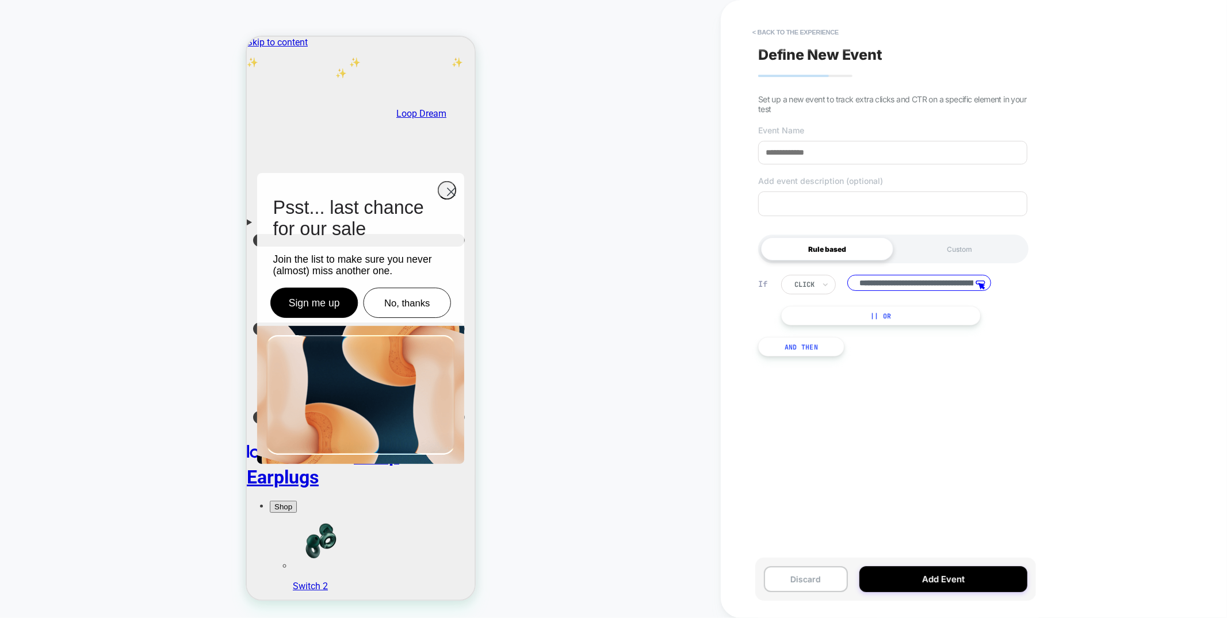
scroll to position [0, 220]
click at [878, 282] on input "**********" at bounding box center [919, 284] width 144 height 18
click at [804, 155] on input at bounding box center [892, 153] width 269 height 24
type input "*"
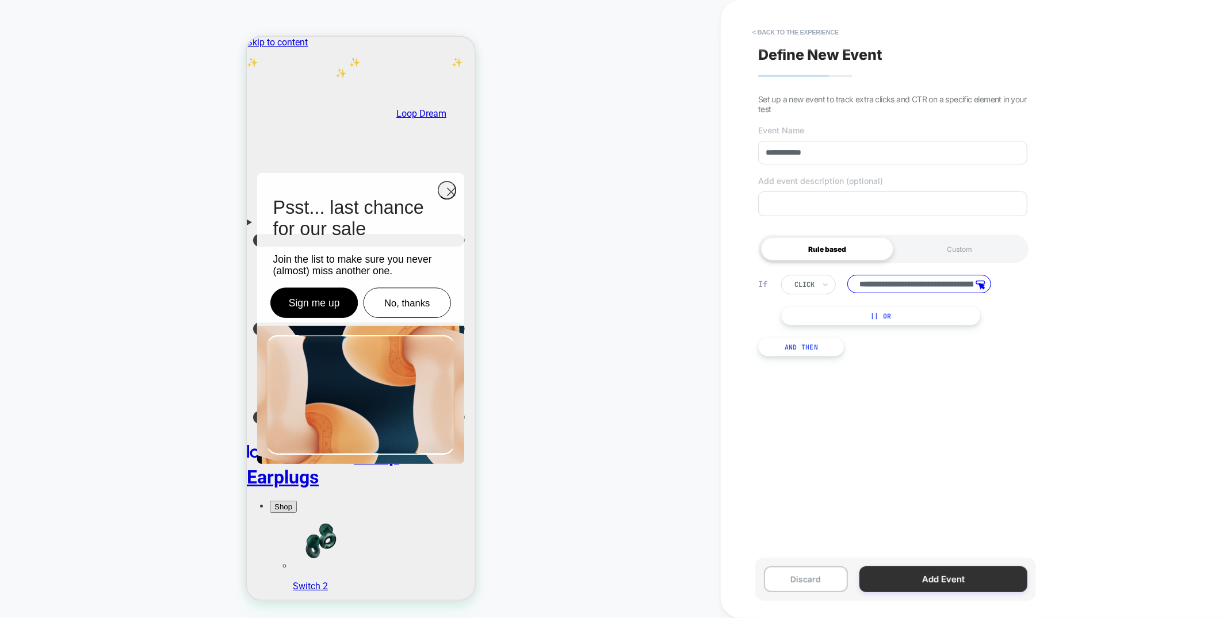
type input "**********"
click at [977, 575] on button "Add Event" at bounding box center [944, 580] width 168 height 26
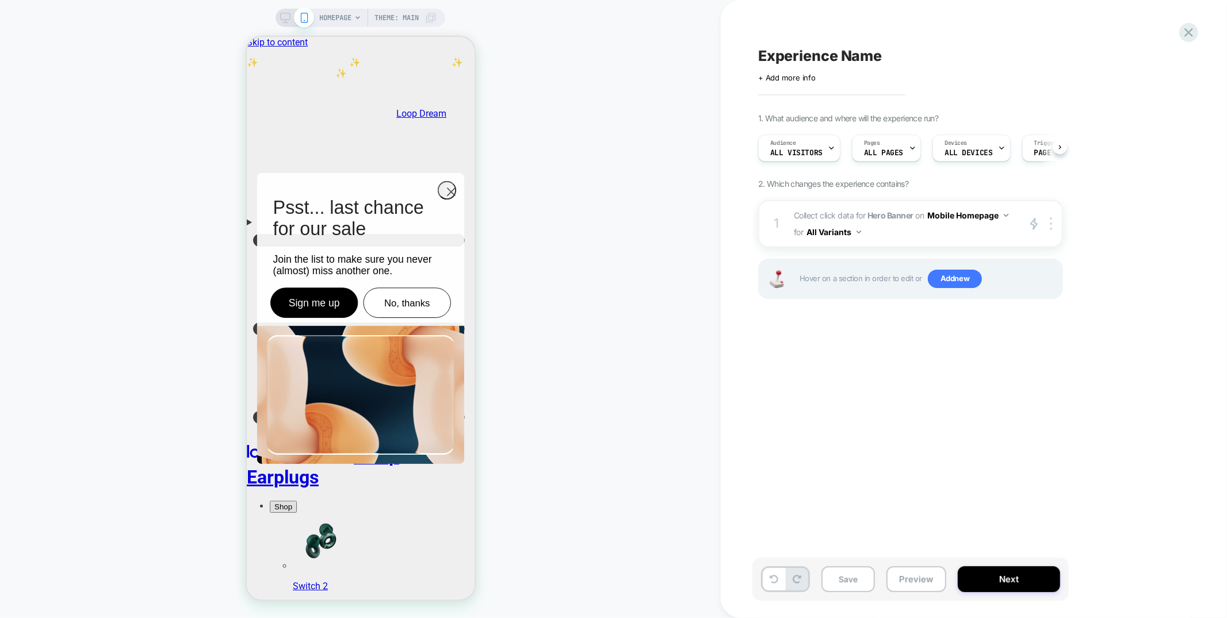
scroll to position [0, 1]
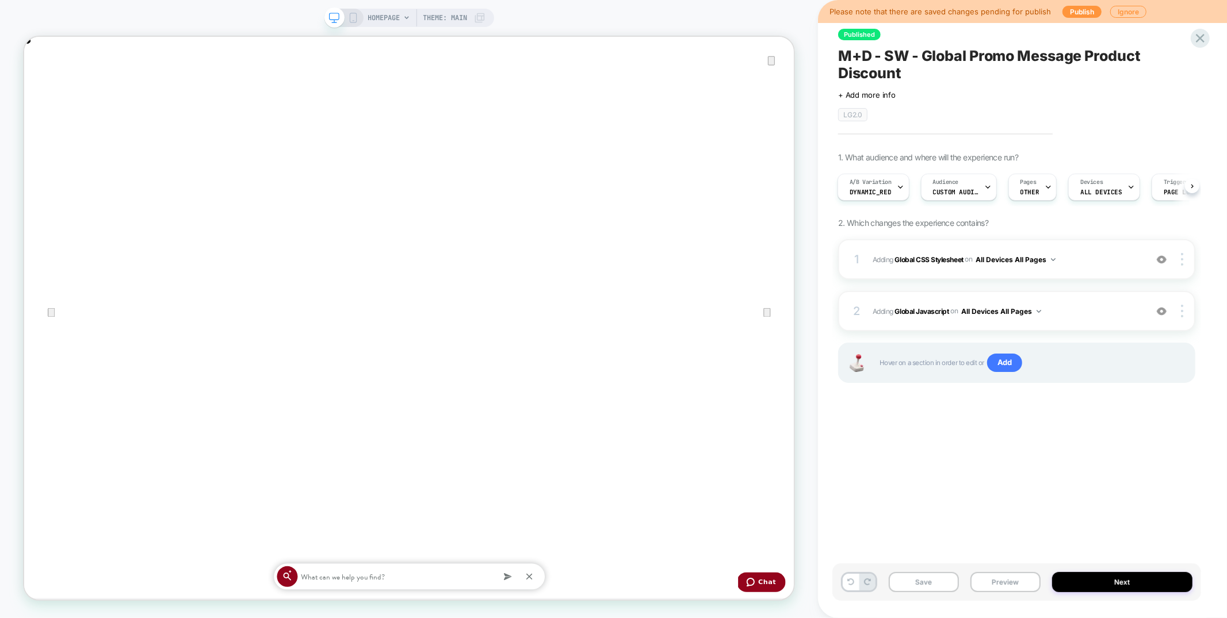
scroll to position [0, 2057]
click at [43, 87] on icon "Close" at bounding box center [36, 94] width 14 height 14
click at [1103, 269] on div "1 Adding Global CSS Stylesheet on All Devices All Pages Add Before Add After Ta…" at bounding box center [1016, 259] width 357 height 40
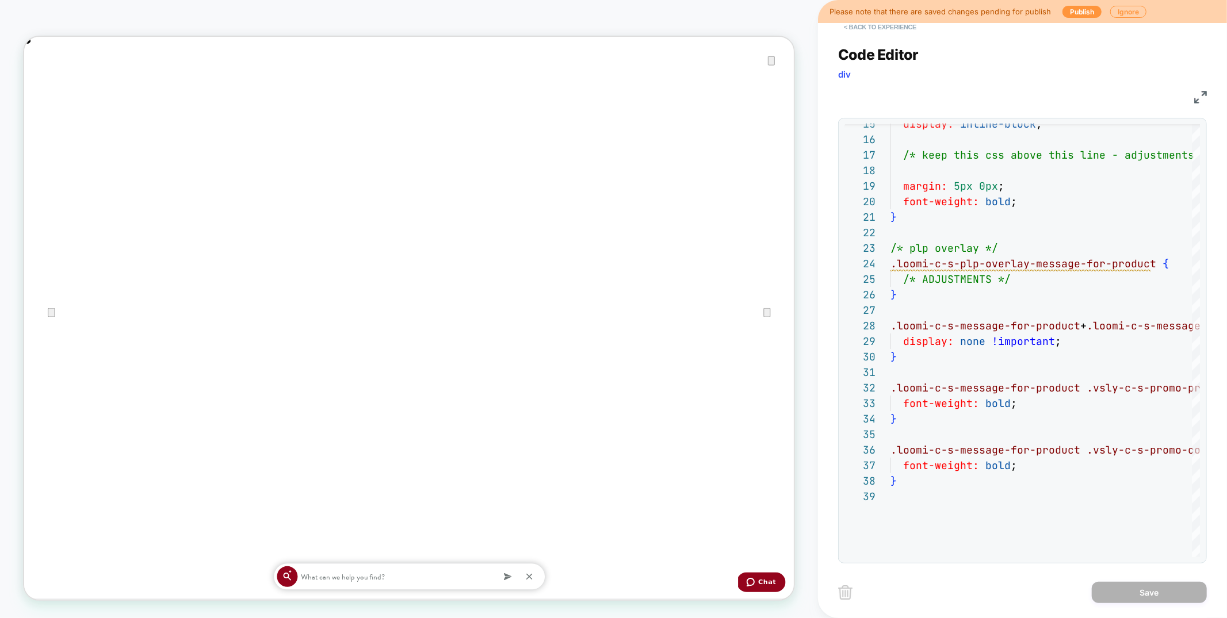
scroll to position [0, 0]
click at [891, 27] on button "< Back to experience" at bounding box center [880, 27] width 84 height 18
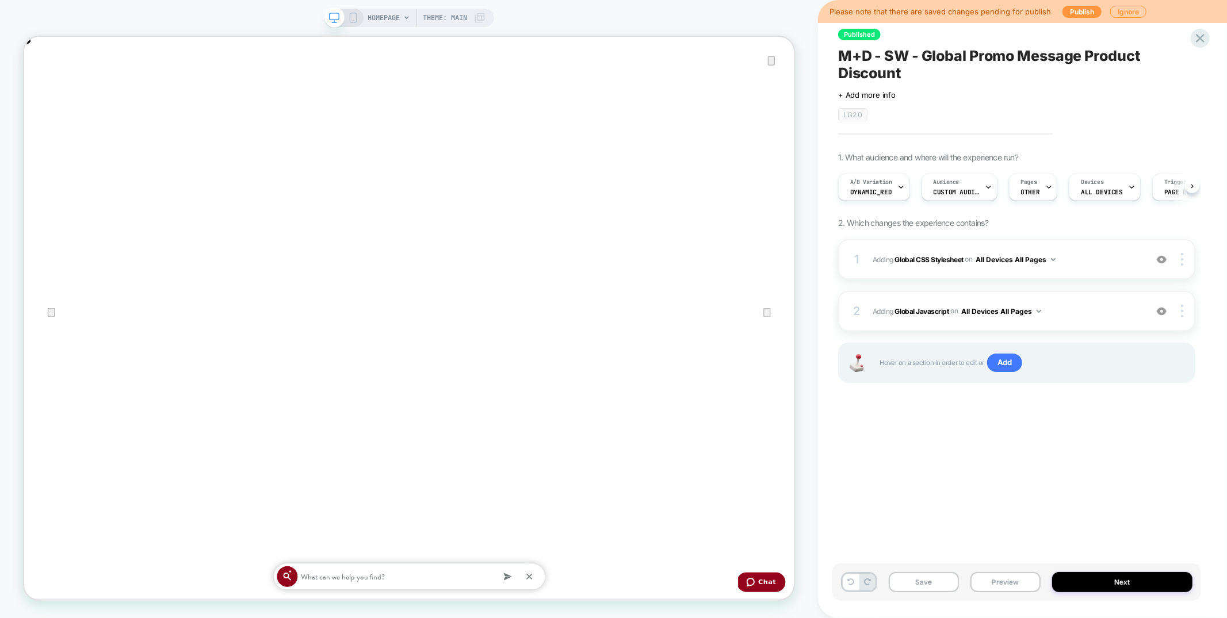
scroll to position [0, 1]
click at [996, 583] on button "Preview" at bounding box center [1006, 582] width 70 height 20
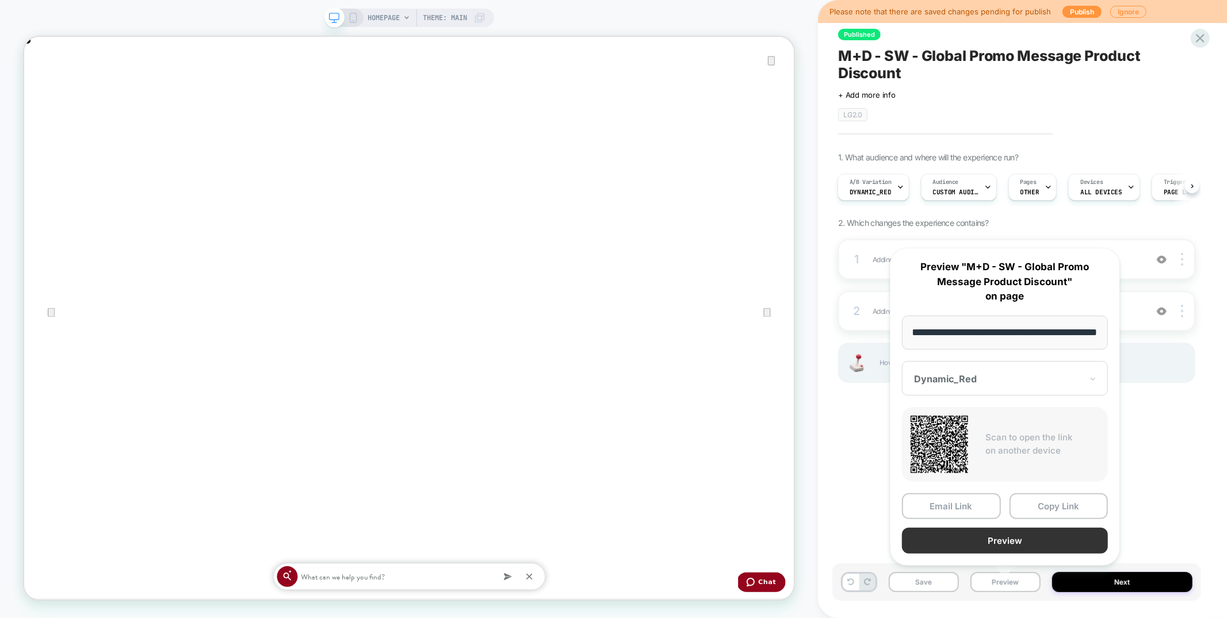
scroll to position [0, 0]
click at [983, 541] on button "Preview" at bounding box center [1005, 541] width 206 height 26
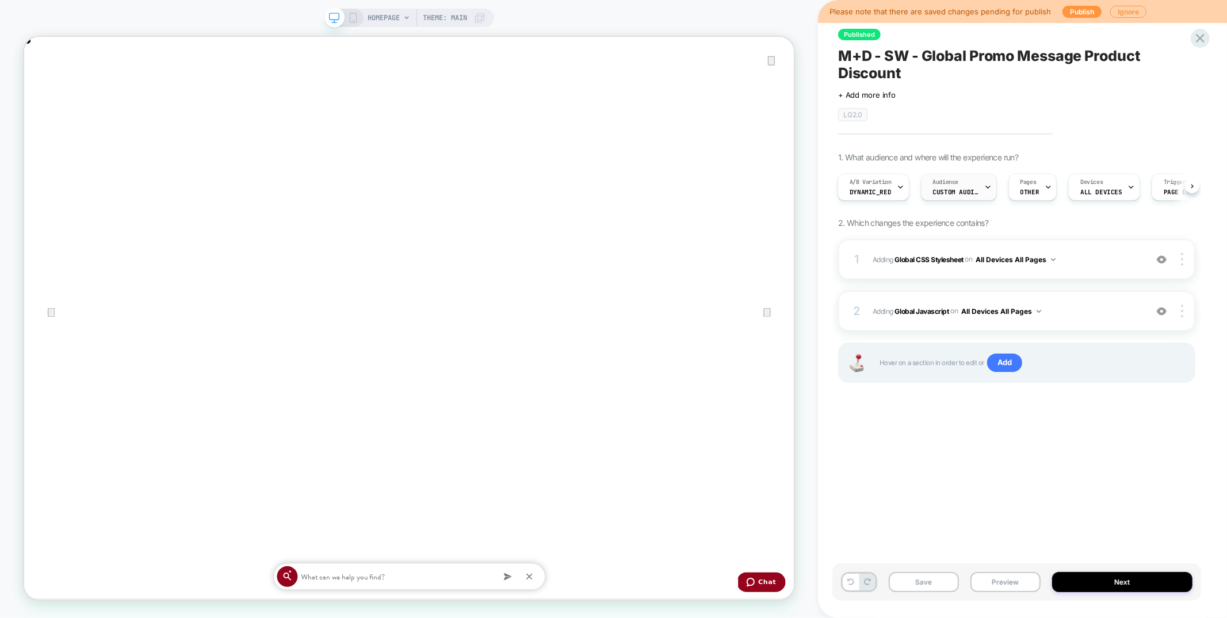
click at [968, 188] on span "Custom Audience" at bounding box center [956, 192] width 46 height 8
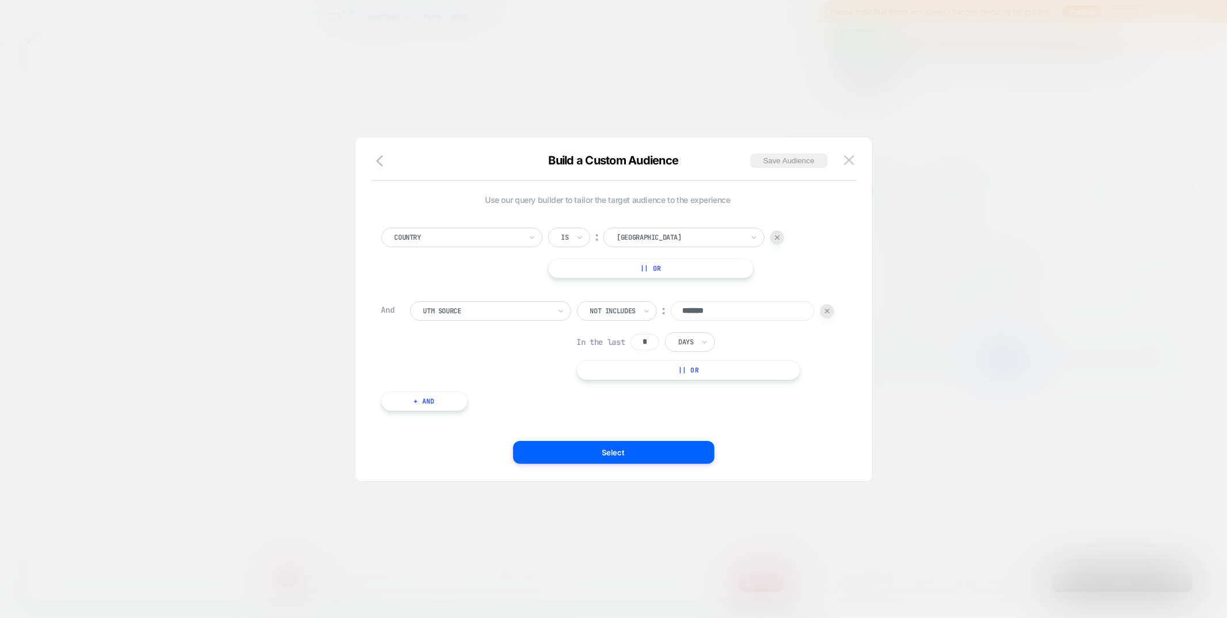
scroll to position [0, 1028]
click at [849, 162] on img at bounding box center [849, 160] width 10 height 10
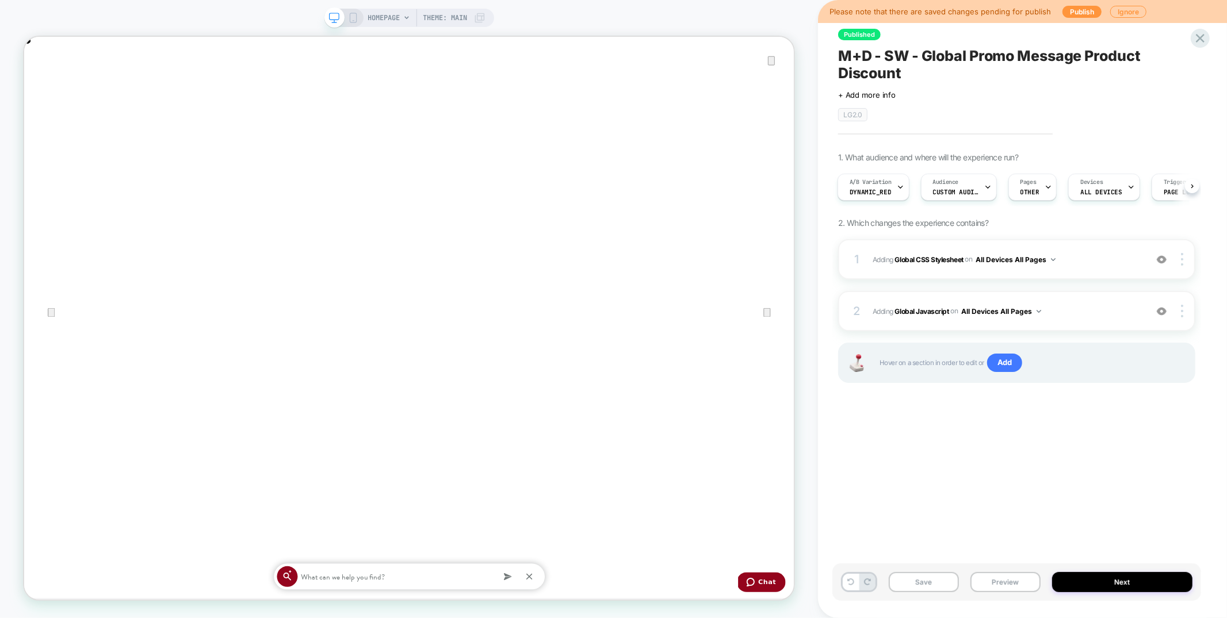
scroll to position [0, 2057]
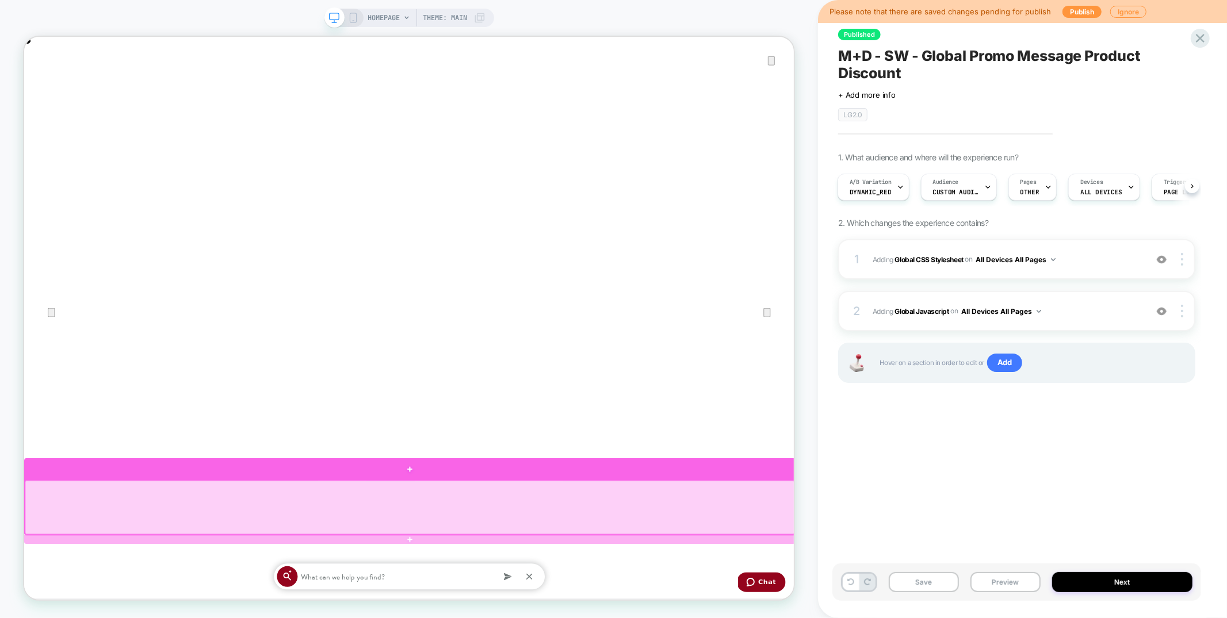
click at [571, 614] on div at bounding box center [538, 613] width 1029 height 28
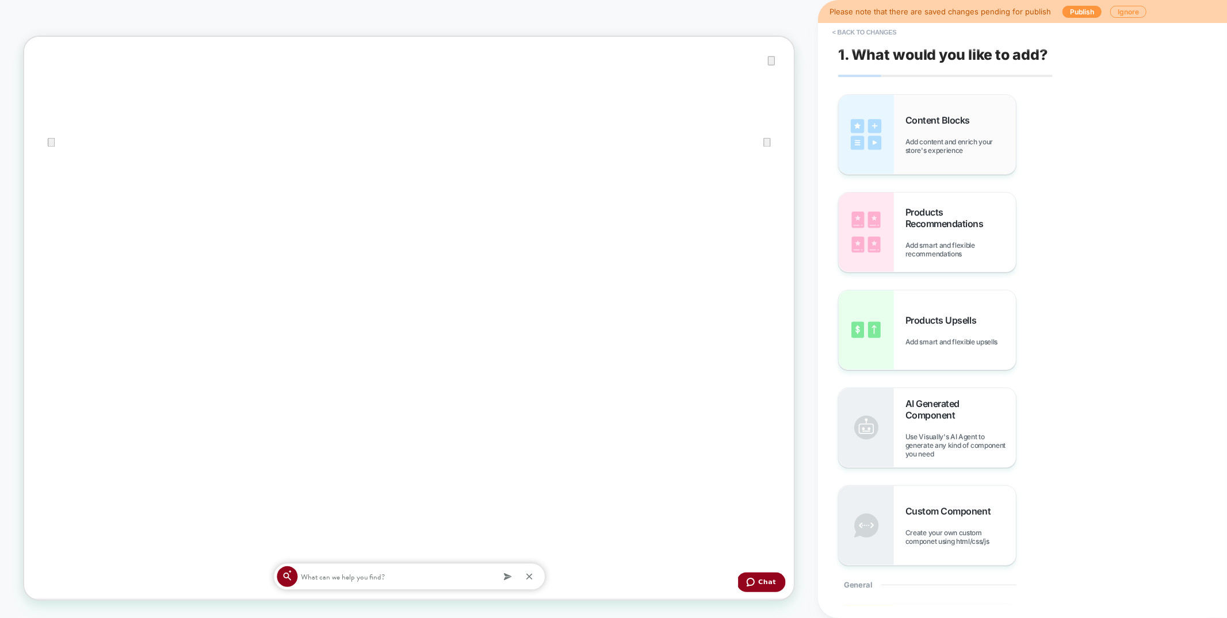
scroll to position [231, 0]
click at [937, 140] on span "Add content and enrich your store's experience" at bounding box center [961, 146] width 110 height 17
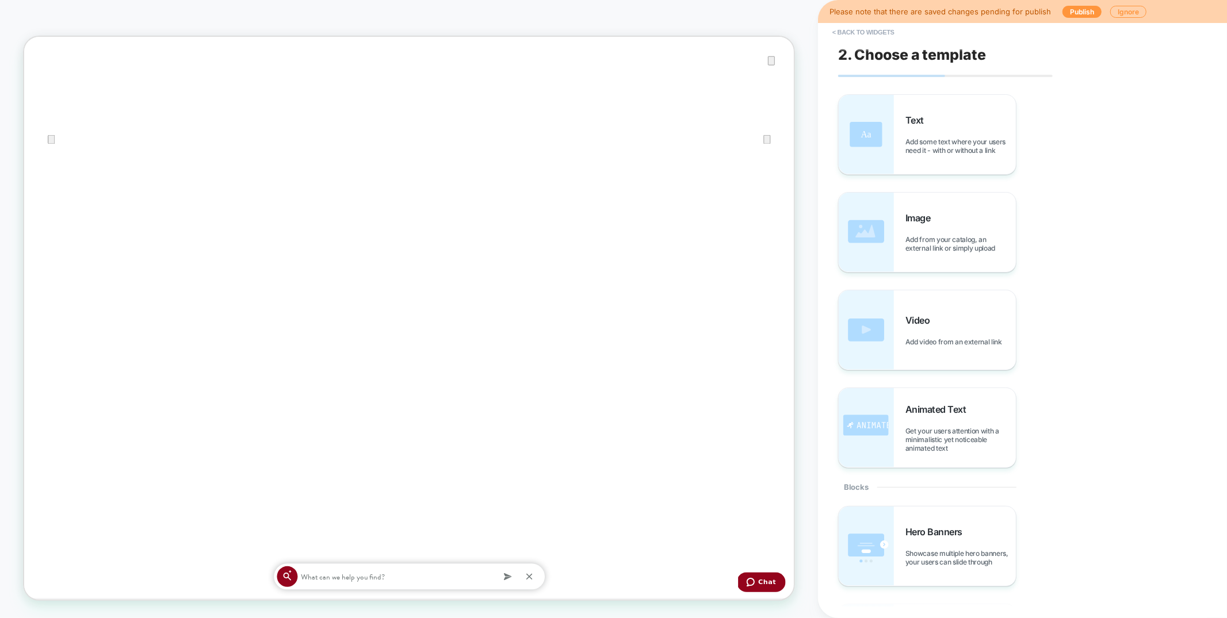
click at [938, 140] on span "Add some text where your users need it - with or without a link" at bounding box center [961, 146] width 110 height 17
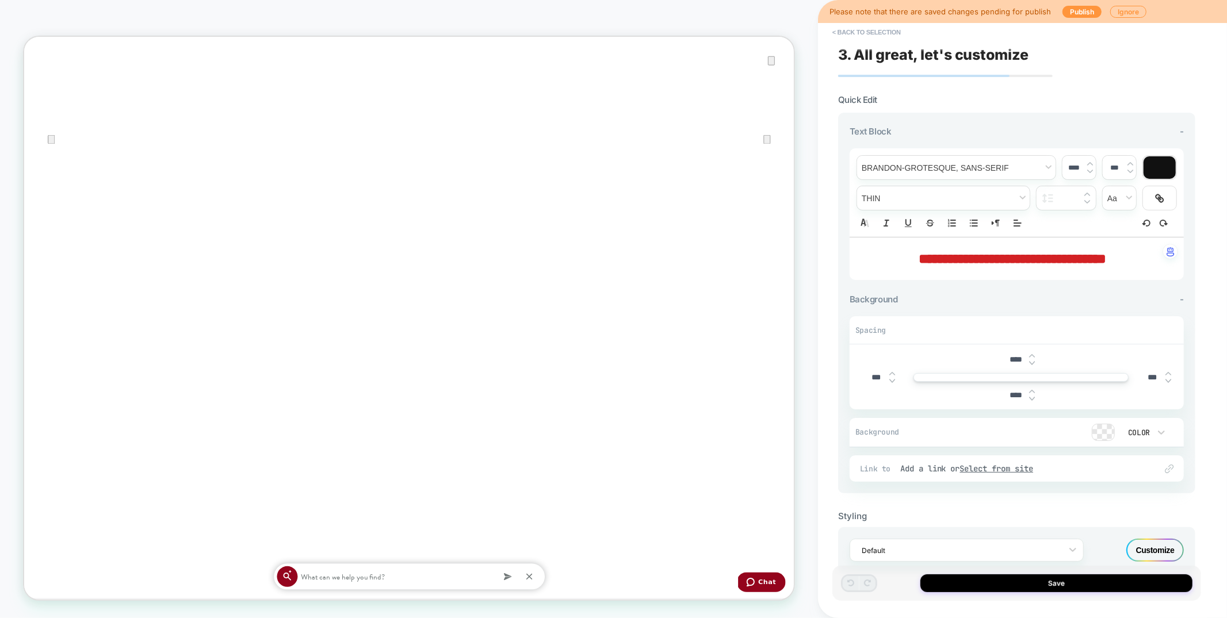
scroll to position [250, 0]
click at [889, 192] on span "fontWeight" at bounding box center [943, 198] width 173 height 24
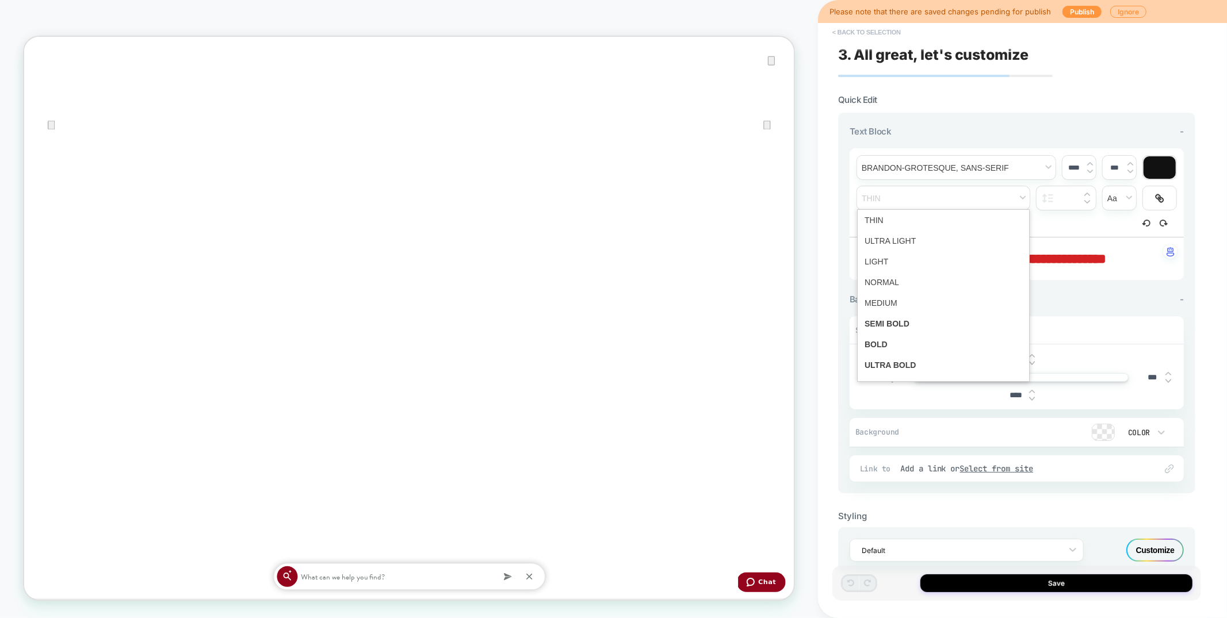
click at [865, 30] on button "< Back to selection" at bounding box center [867, 32] width 80 height 18
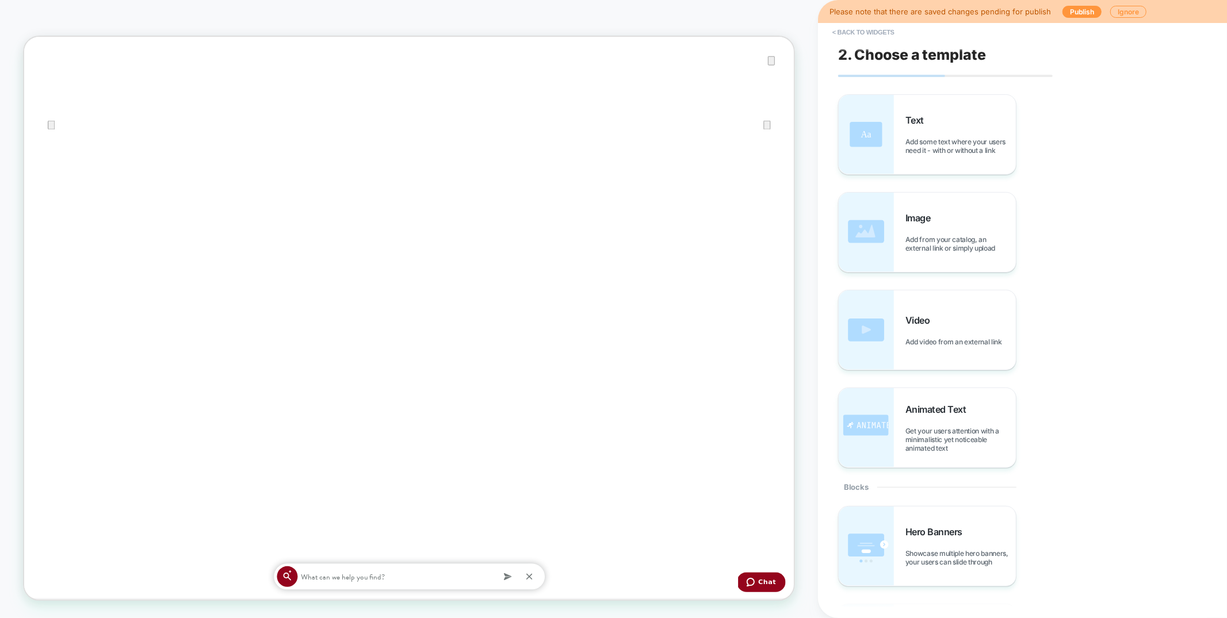
click at [865, 30] on button "< Back to widgets" at bounding box center [864, 32] width 74 height 18
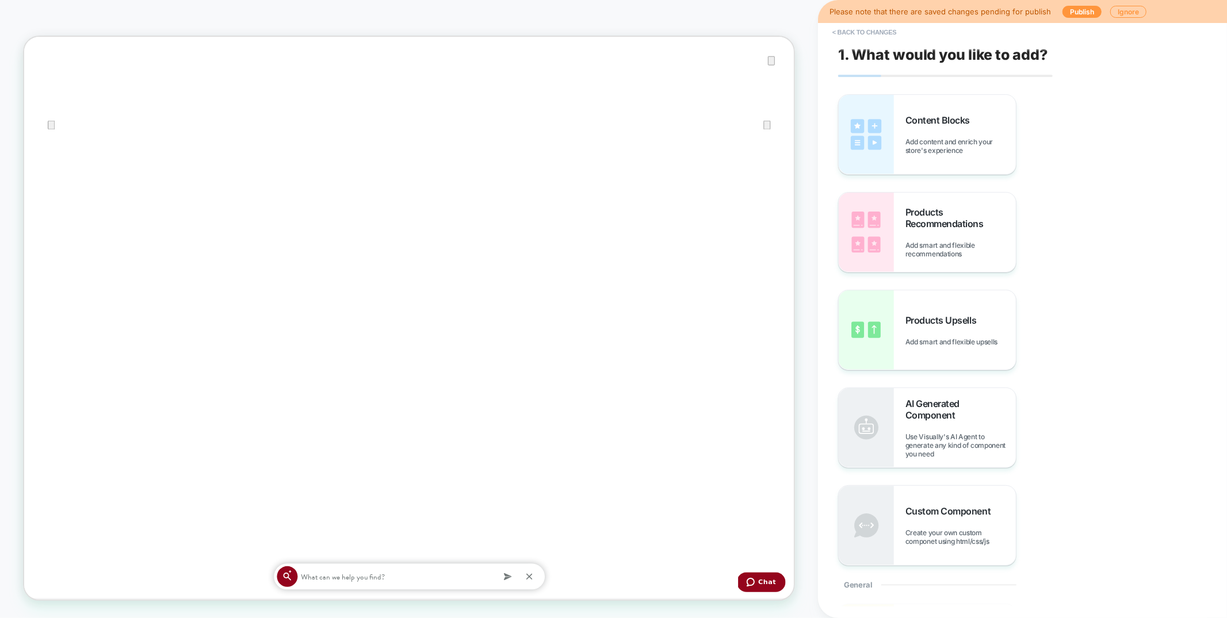
scroll to position [228, 0]
click at [865, 30] on button "< Back to changes" at bounding box center [865, 32] width 76 height 18
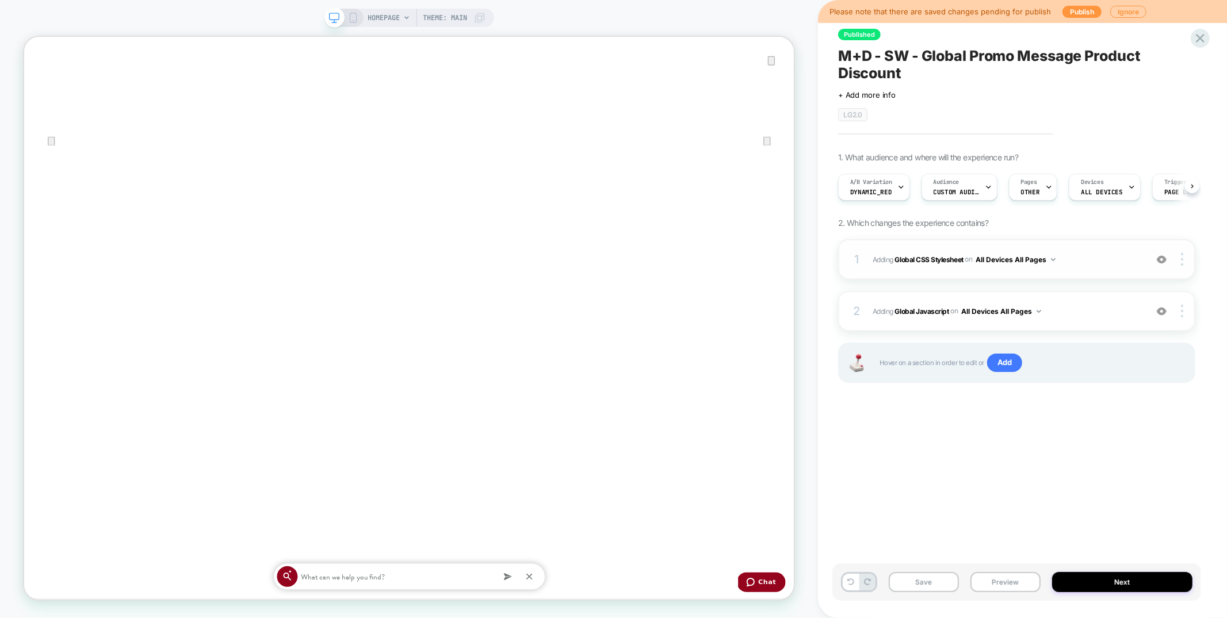
scroll to position [0, 1]
click at [1068, 273] on div "1 Adding Global CSS Stylesheet on All Devices All Pages Add Before Add After Ta…" at bounding box center [1016, 259] width 357 height 40
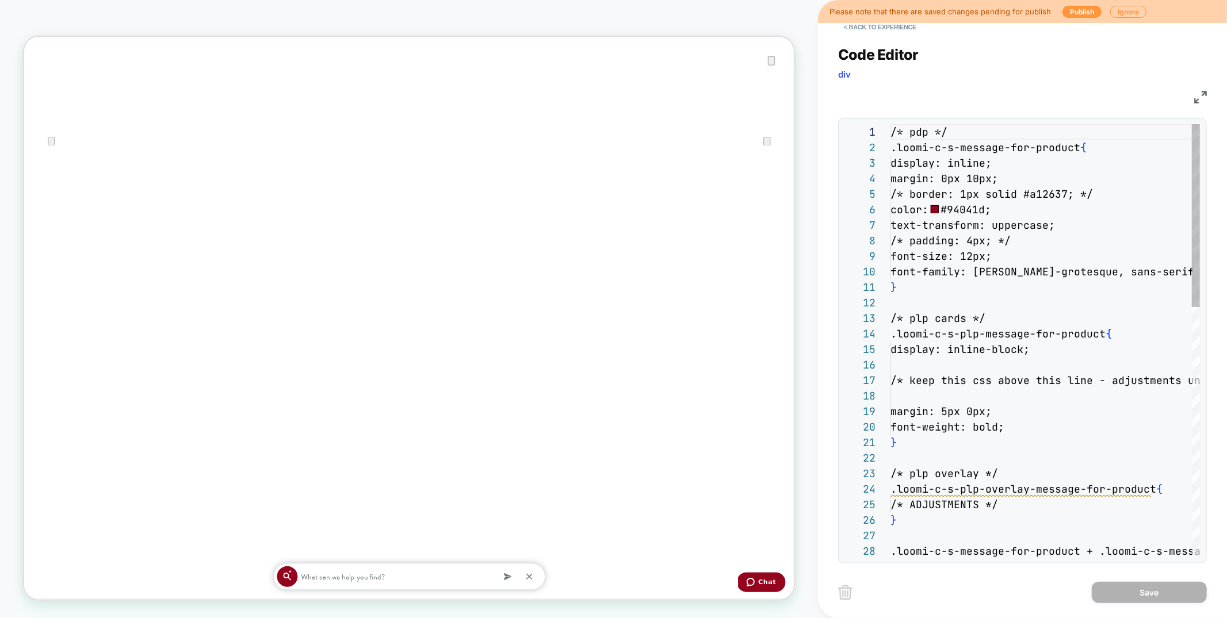
scroll to position [155, 0]
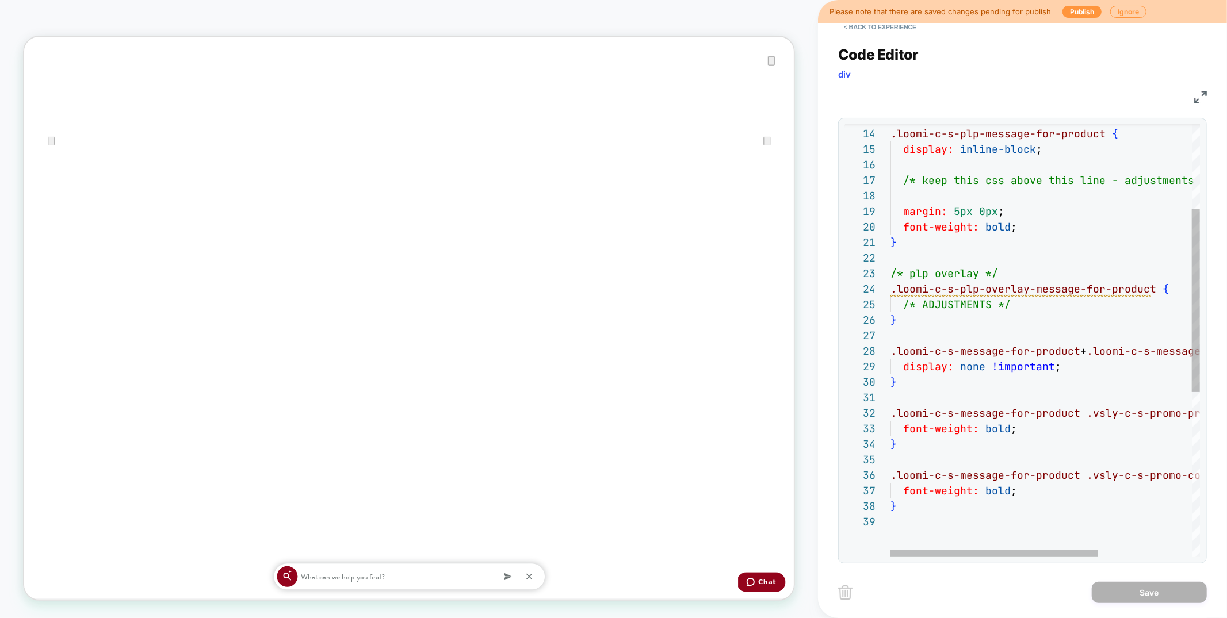
click at [997, 490] on div "} font-weight: bold ; } .loomi-c-s-message-for-product .vsly-c-s-promo-price { …" at bounding box center [1115, 436] width 449 height 1024
click at [990, 436] on div "} font-weight: 700 ; } .loomi-c-s-message-for-product .vsly-c-s-promo-price { f…" at bounding box center [1115, 437] width 449 height 1024
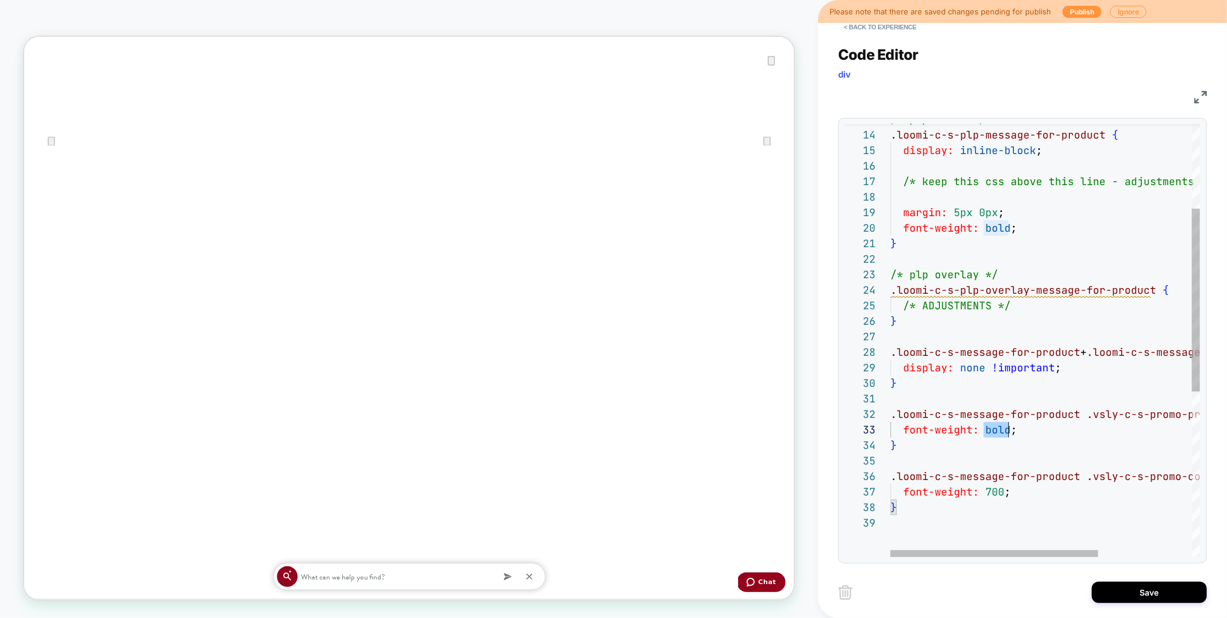
click at [990, 436] on div "} font-weight: 700 ; } .loomi-c-s-message-for-product .vsly-c-s-promo-price { f…" at bounding box center [1115, 437] width 449 height 1024
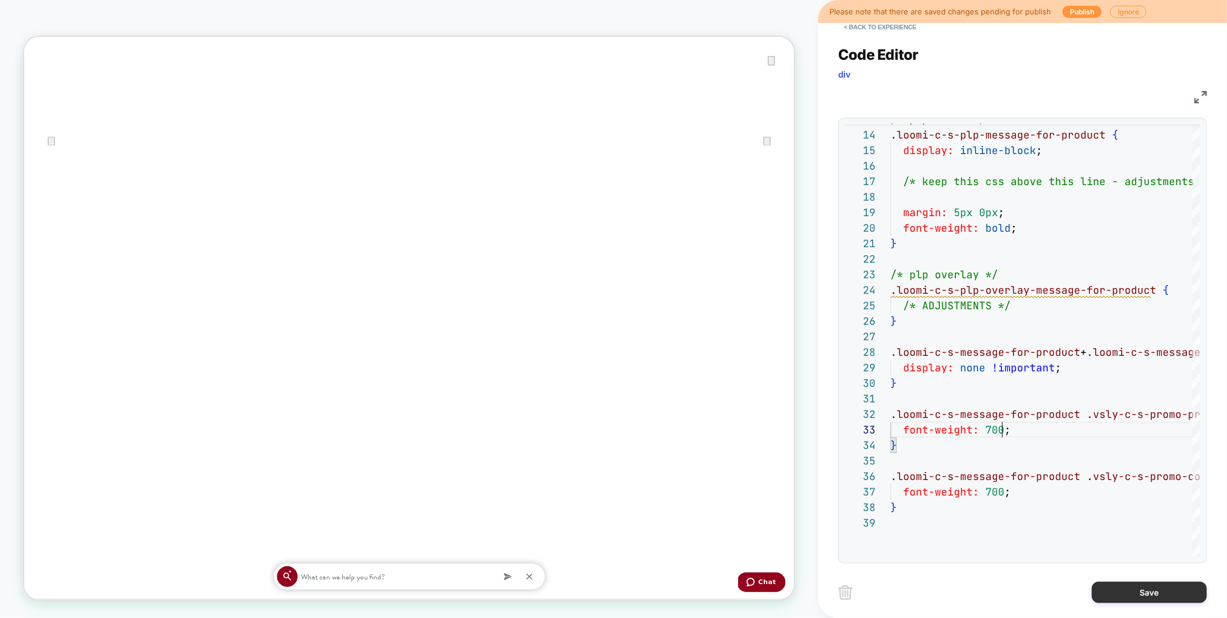
type textarea "**********"
click at [1107, 587] on button "Save" at bounding box center [1149, 592] width 115 height 21
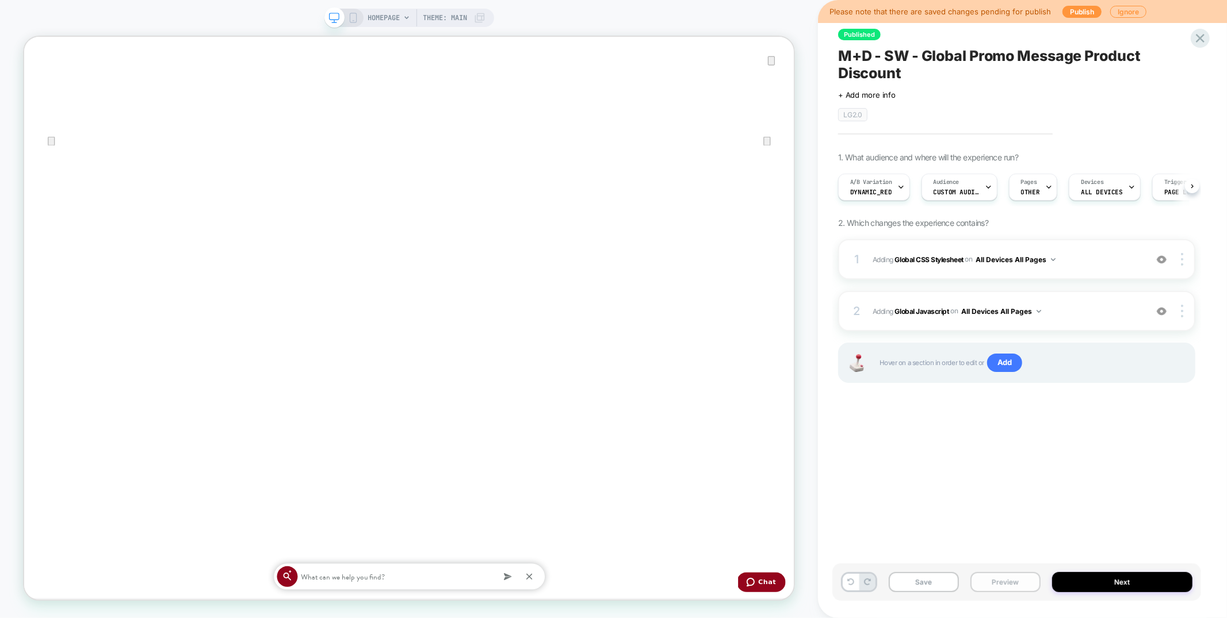
scroll to position [0, 1]
click at [990, 581] on button "Preview" at bounding box center [1006, 582] width 70 height 20
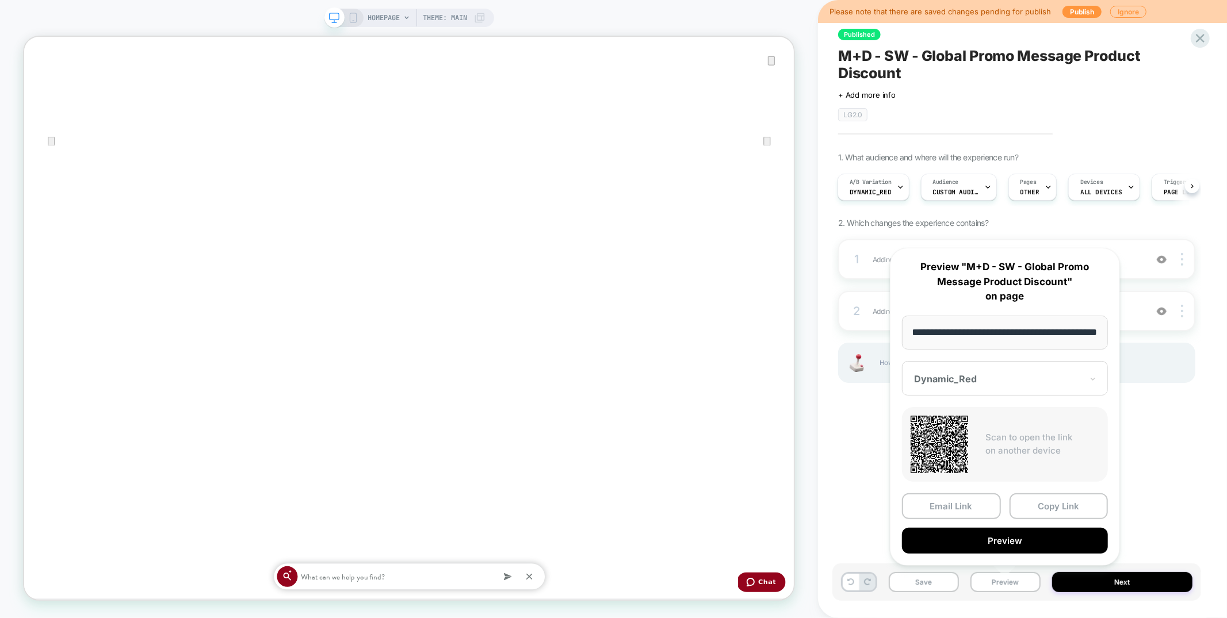
scroll to position [0, 0]
click at [987, 551] on div "**********" at bounding box center [1005, 407] width 230 height 318
click at [987, 543] on button "Preview" at bounding box center [1005, 541] width 206 height 26
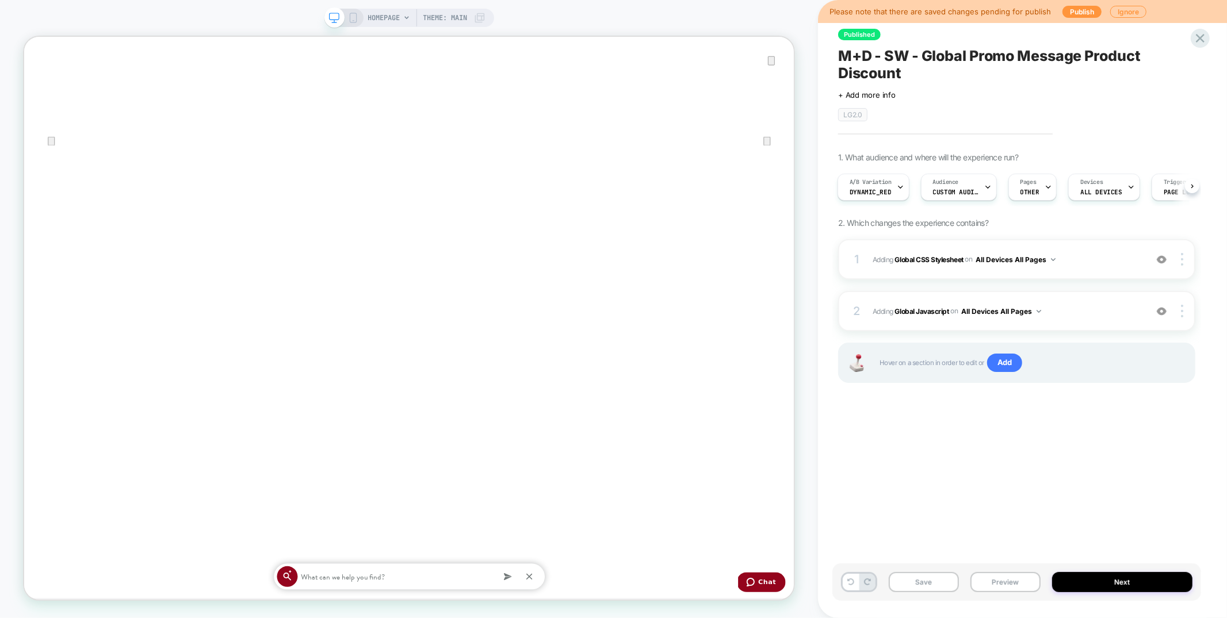
scroll to position [0, 2057]
click at [1196, 40] on icon at bounding box center [1201, 38] width 16 height 16
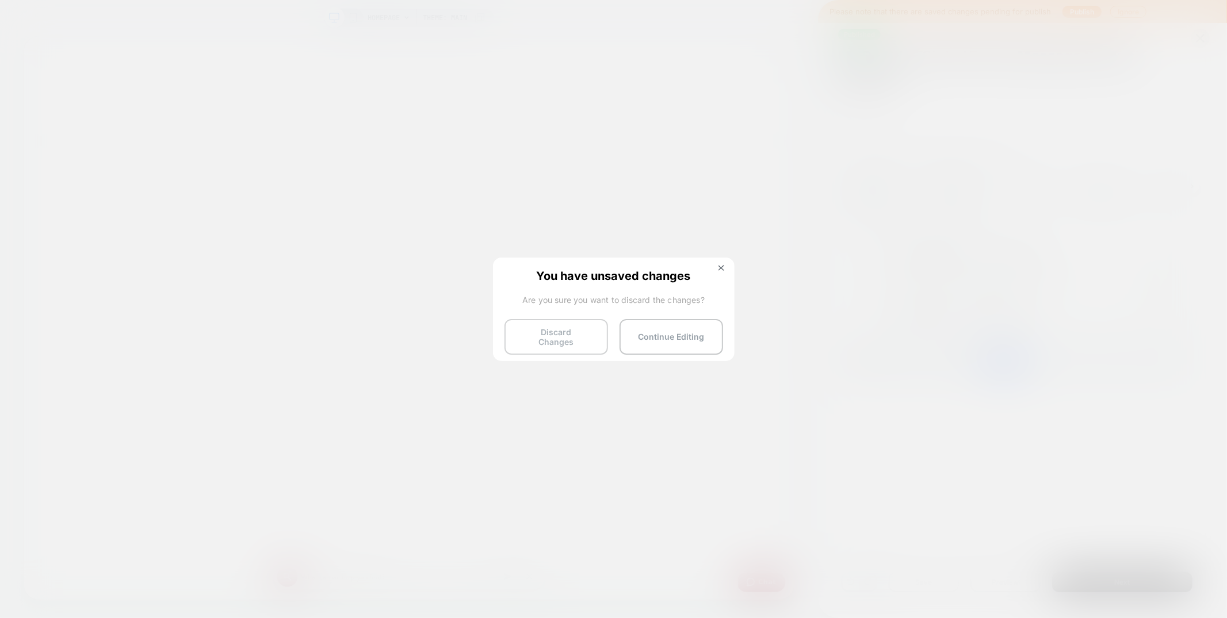
click at [562, 329] on button "Discard Changes" at bounding box center [557, 337] width 104 height 36
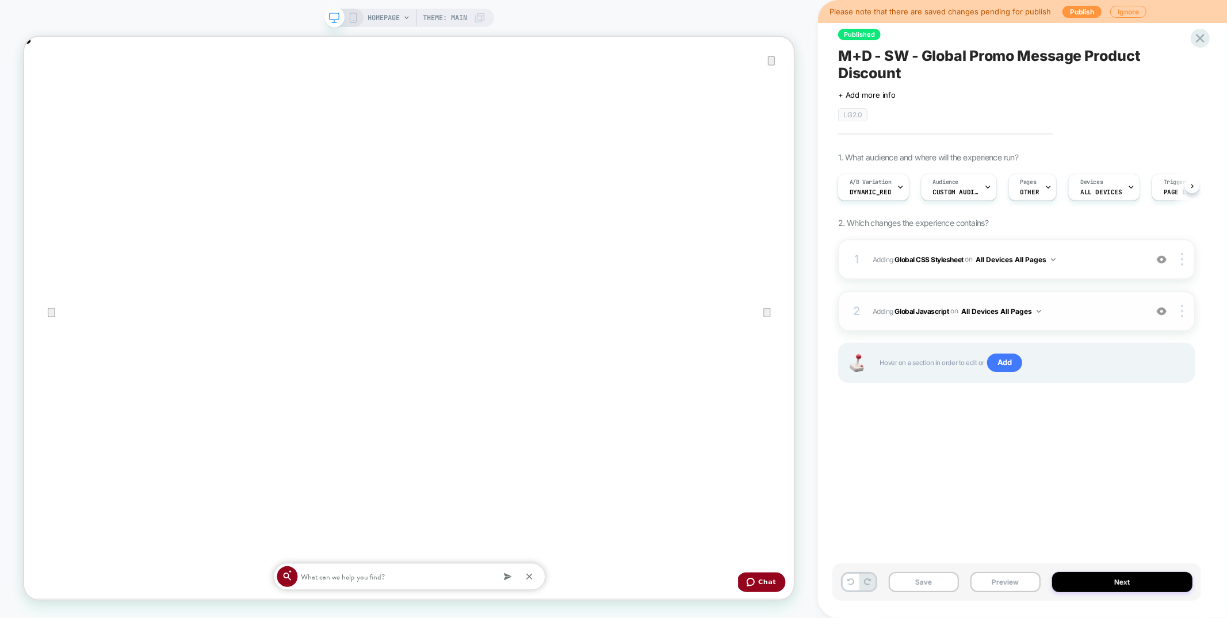
scroll to position [0, 2057]
drag, startPoint x: 1037, startPoint y: 49, endPoint x: 1048, endPoint y: 60, distance: 15.9
click at [40, 90] on icon "Close" at bounding box center [36, 94] width 8 height 8
click at [1079, 242] on div "1 Adding Global CSS Stylesheet on All Devices All Pages Add Before Add After Ta…" at bounding box center [1016, 259] width 357 height 40
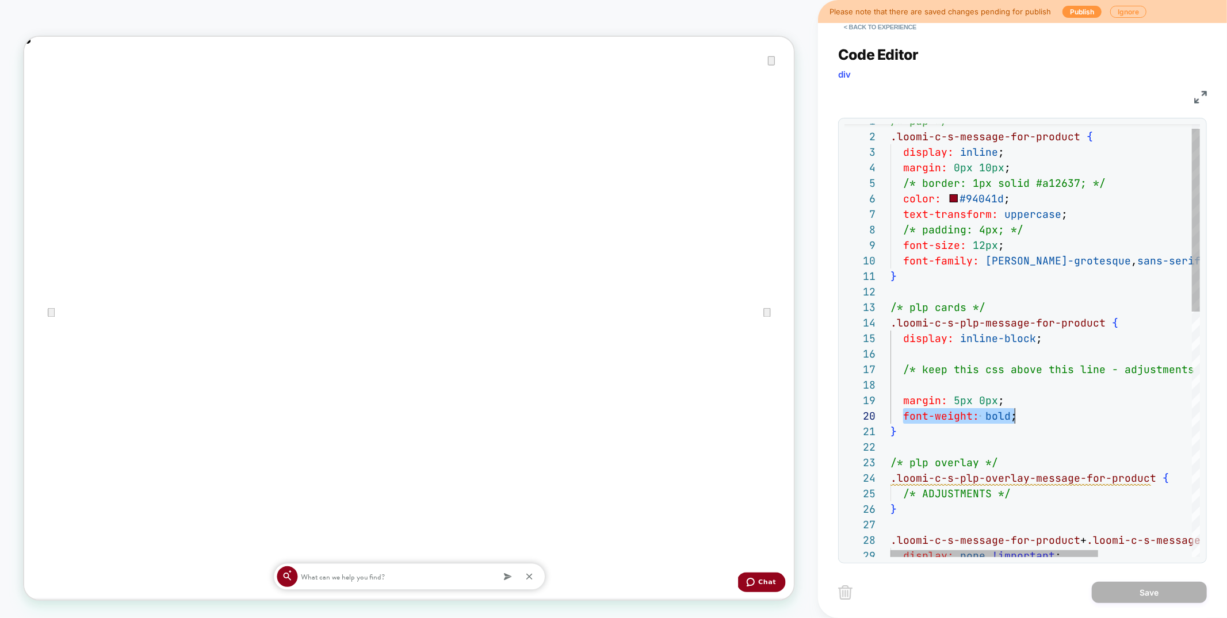
scroll to position [0, 1028]
drag, startPoint x: 902, startPoint y: 413, endPoint x: 1021, endPoint y: 418, distance: 119.2
click at [1021, 418] on div "/* pdp */ .loomi-c-s-message-for-product { display: inline ; margin: 0px 10px ;…" at bounding box center [1115, 625] width 449 height 1024
type textarea "**********"
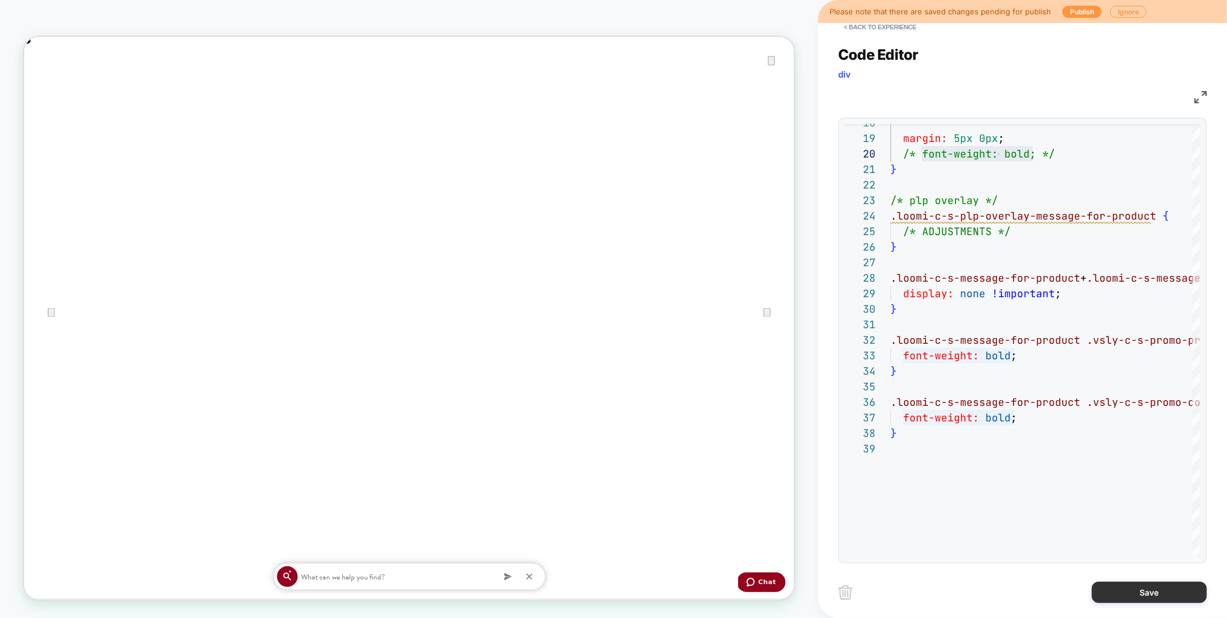
click at [1124, 585] on button "Save" at bounding box center [1149, 592] width 115 height 21
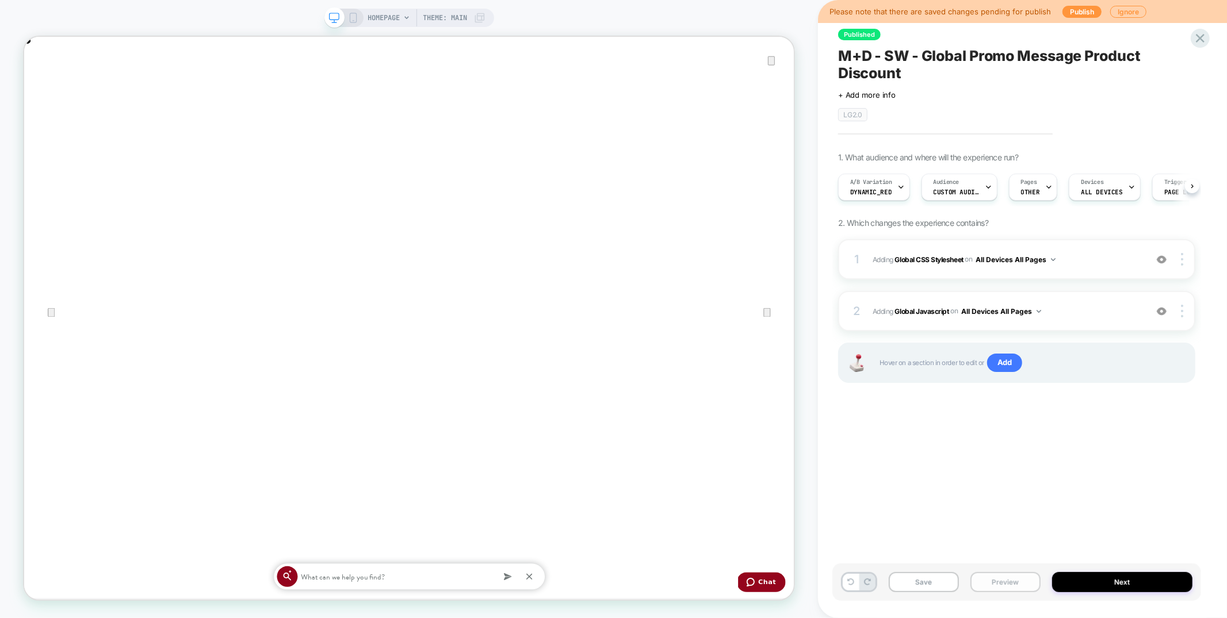
scroll to position [0, 1]
click at [995, 576] on button "Preview" at bounding box center [1006, 582] width 70 height 20
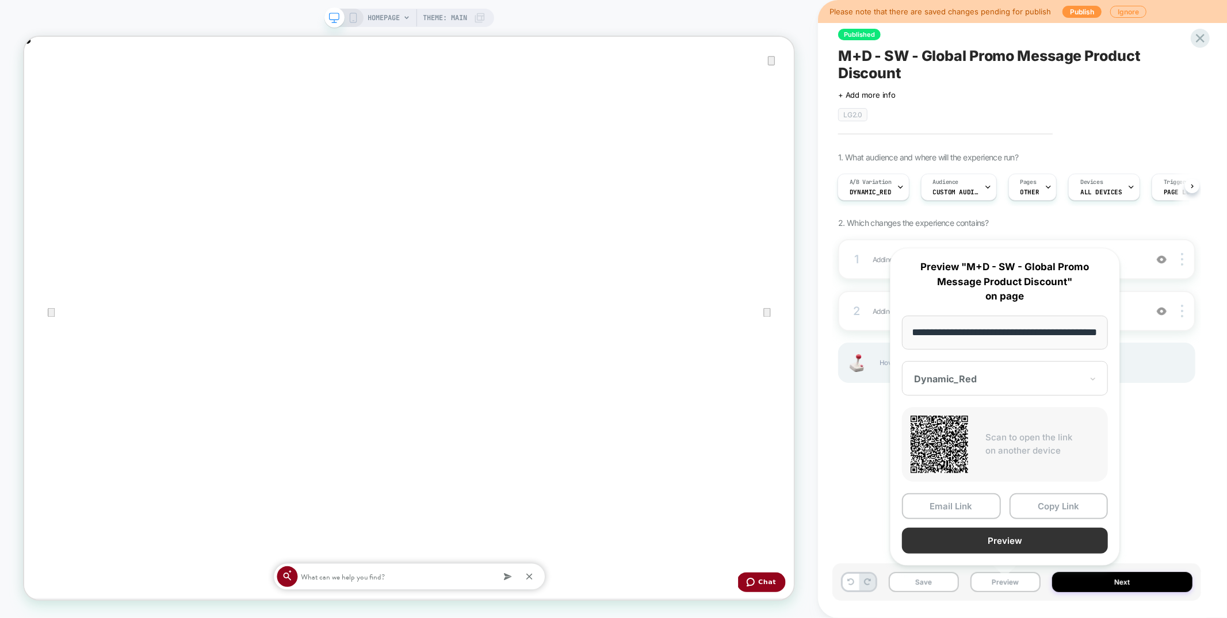
scroll to position [0, 0]
click at [995, 542] on button "Preview" at bounding box center [1005, 541] width 206 height 26
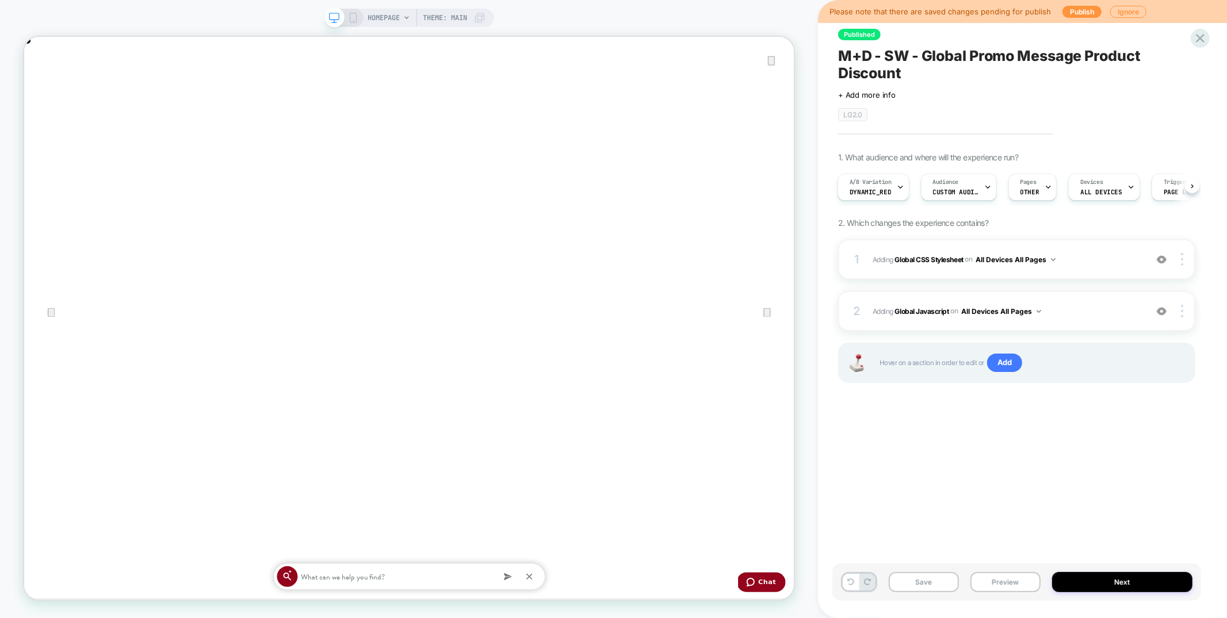
scroll to position [0, 2057]
click at [931, 588] on button "Save" at bounding box center [924, 582] width 70 height 20
click at [891, 190] on div "A/B Variation Dynamic_Red" at bounding box center [870, 187] width 65 height 26
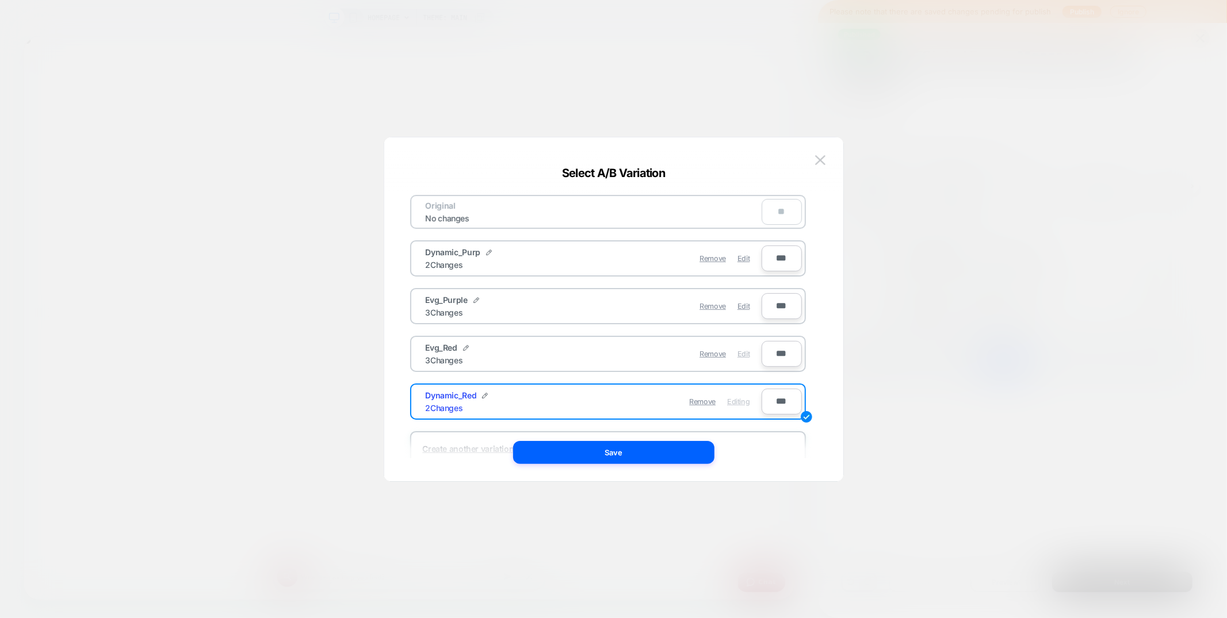
click at [746, 352] on span "Edit" at bounding box center [744, 354] width 12 height 9
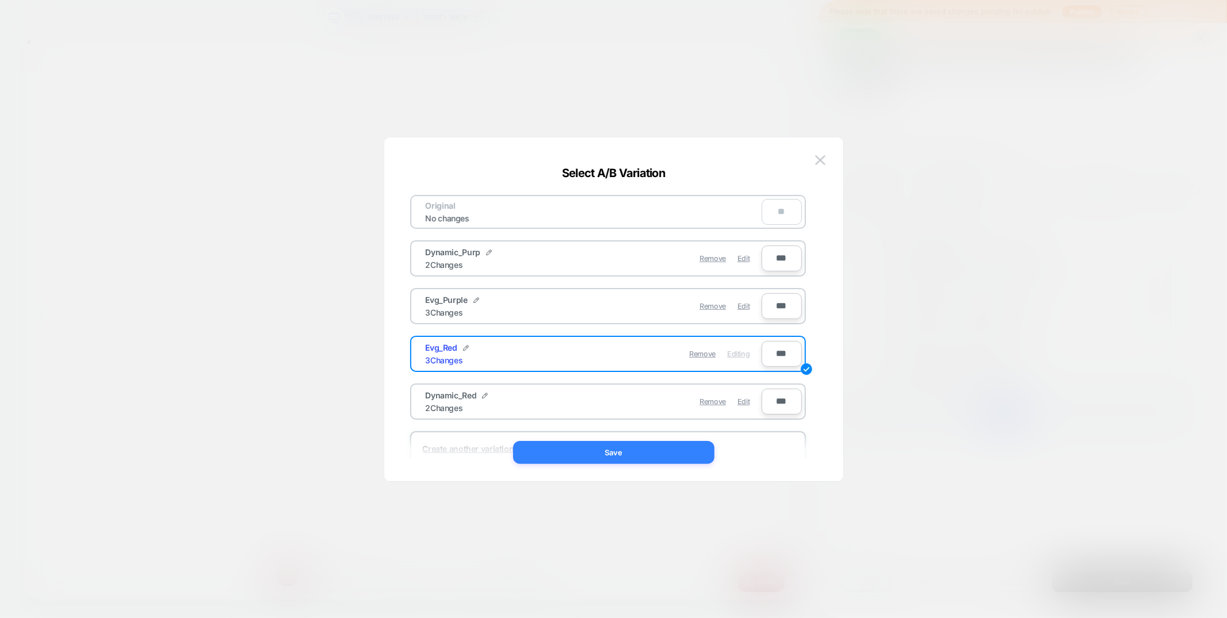
click at [614, 449] on button "Save" at bounding box center [613, 452] width 201 height 23
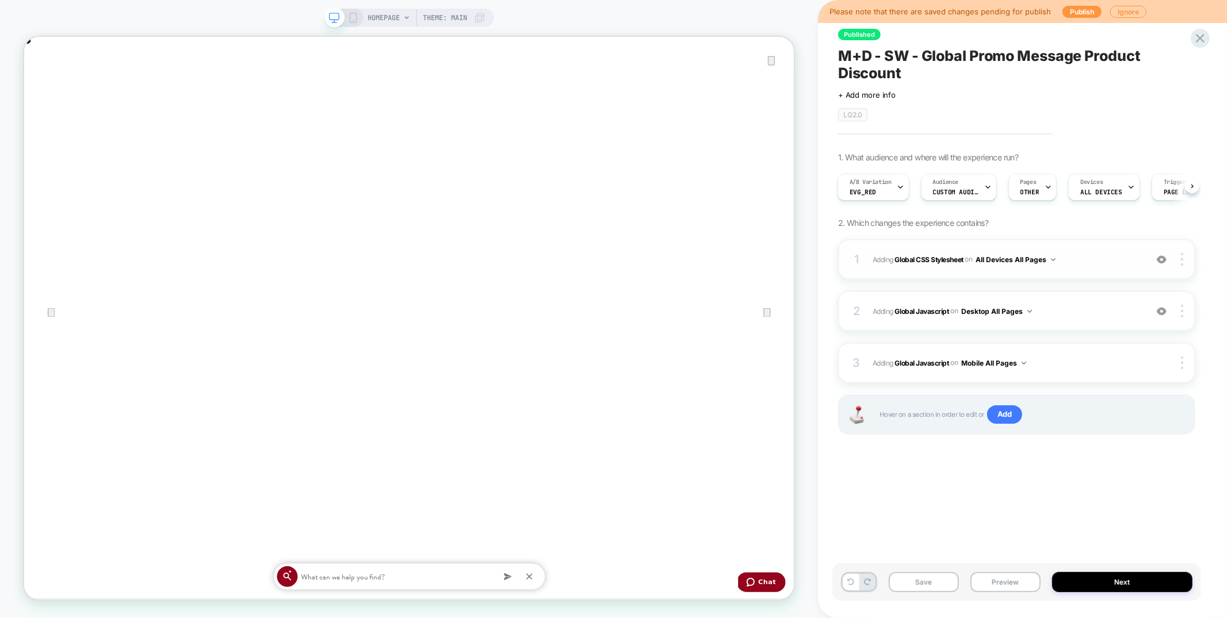
click at [1066, 275] on div "1 Adding Global CSS Stylesheet on All Devices All Pages Add Before Add After Ta…" at bounding box center [1016, 259] width 357 height 40
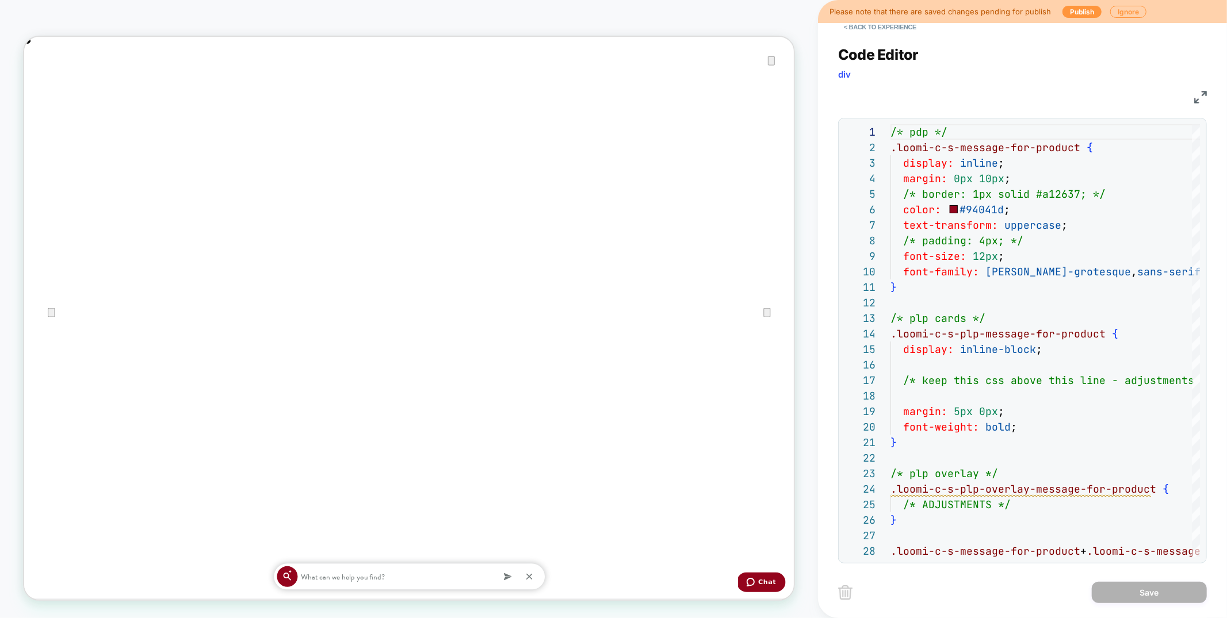
scroll to position [0, 2057]
click at [874, 26] on button "< Back to experience" at bounding box center [880, 27] width 84 height 18
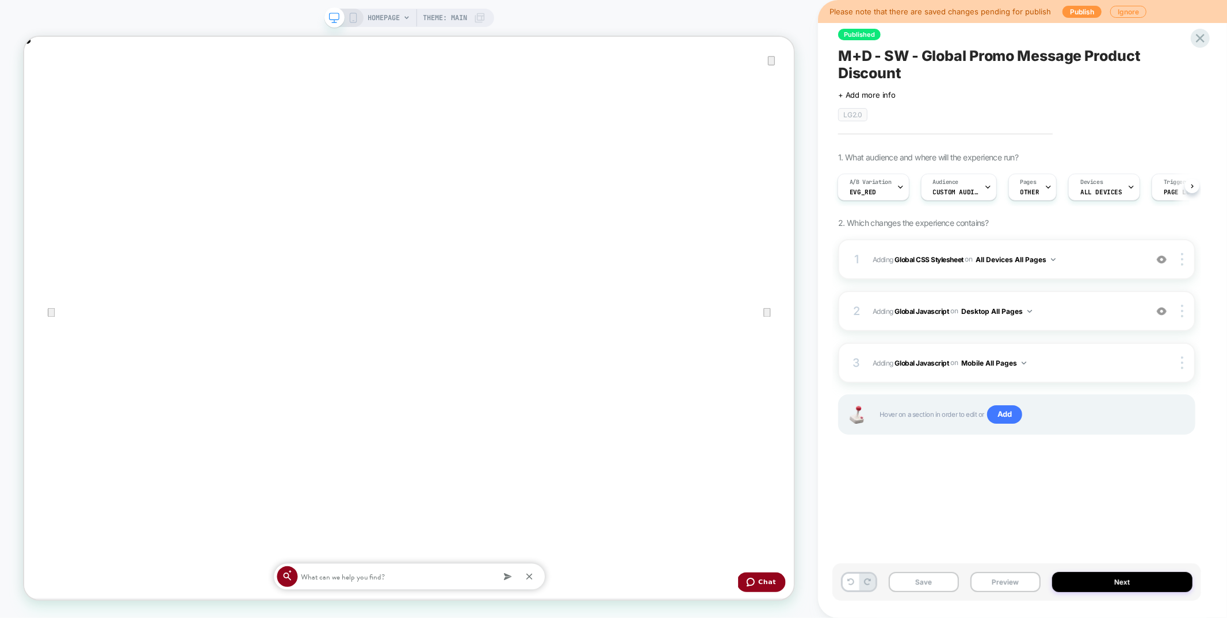
scroll to position [0, 1028]
click at [868, 193] on span "Evg_Red" at bounding box center [863, 192] width 26 height 8
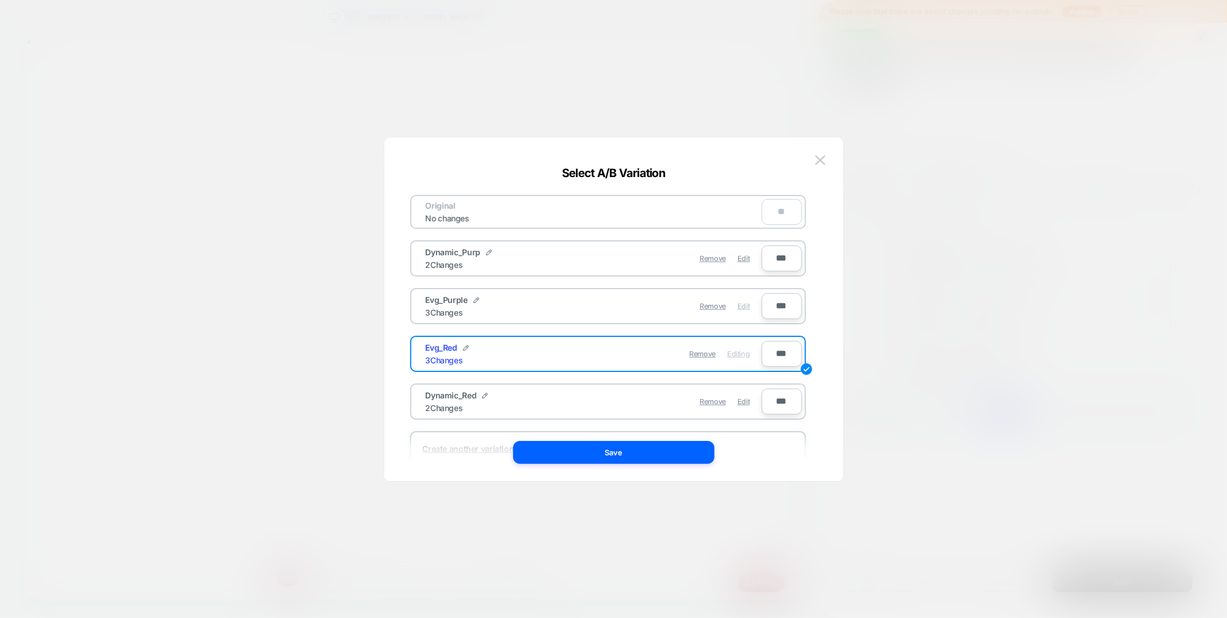
click at [745, 306] on span "Edit" at bounding box center [744, 306] width 12 height 9
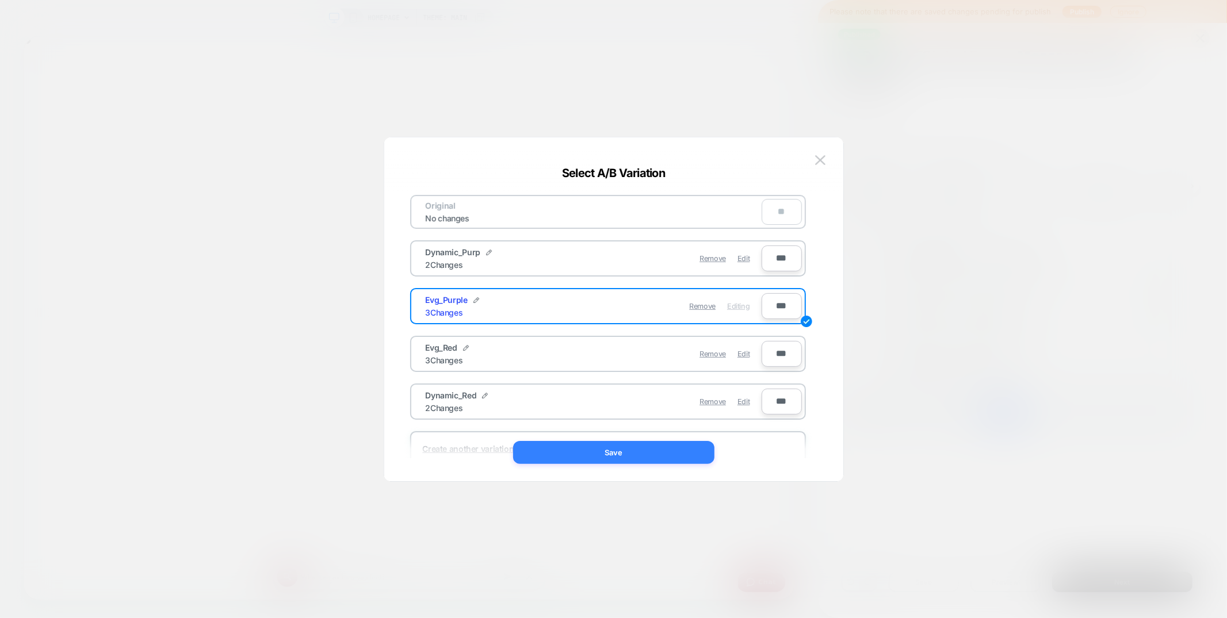
click at [641, 452] on button "Save" at bounding box center [613, 452] width 201 height 23
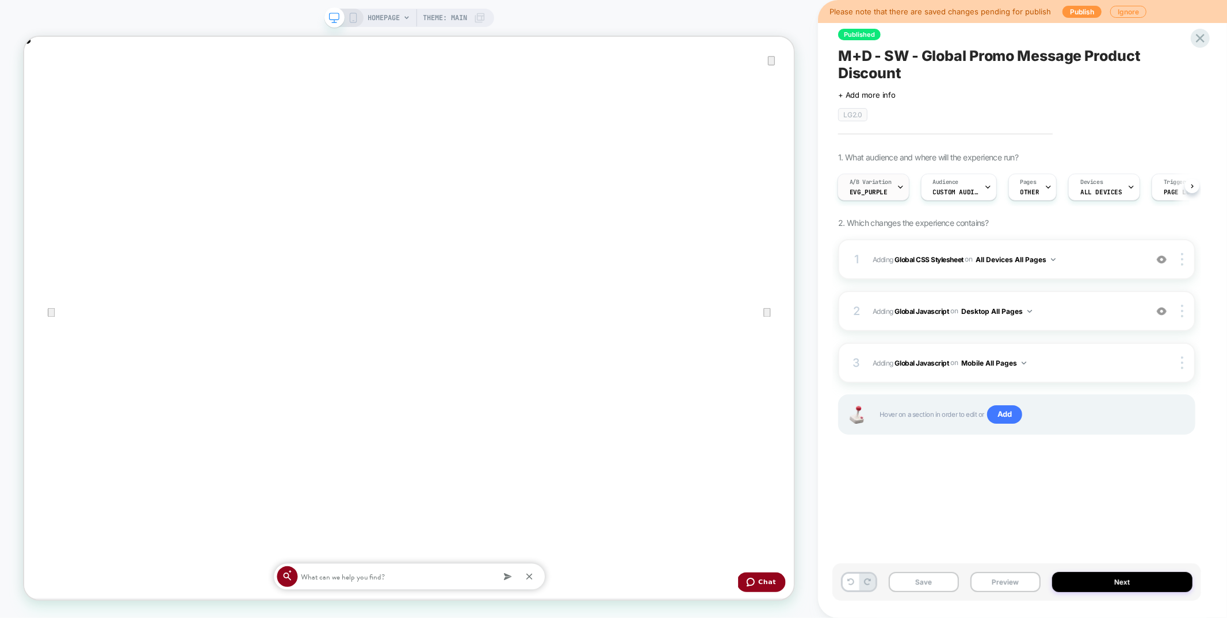
click at [882, 185] on span "A/B Variation" at bounding box center [871, 182] width 42 height 8
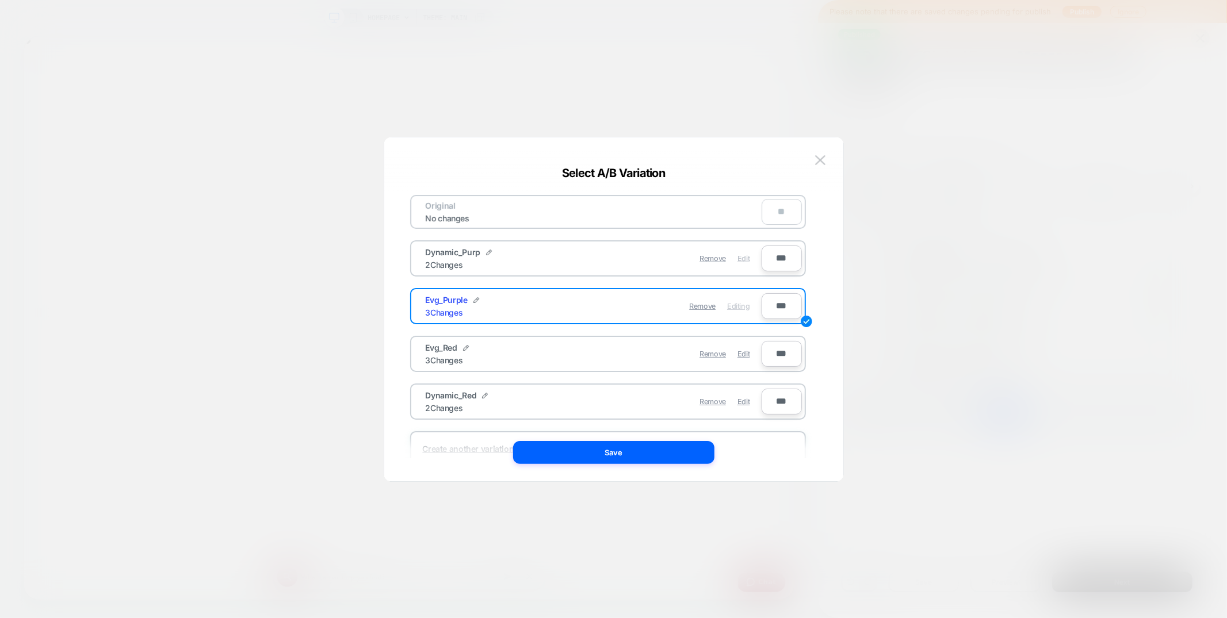
click at [742, 259] on span "Edit" at bounding box center [744, 258] width 12 height 9
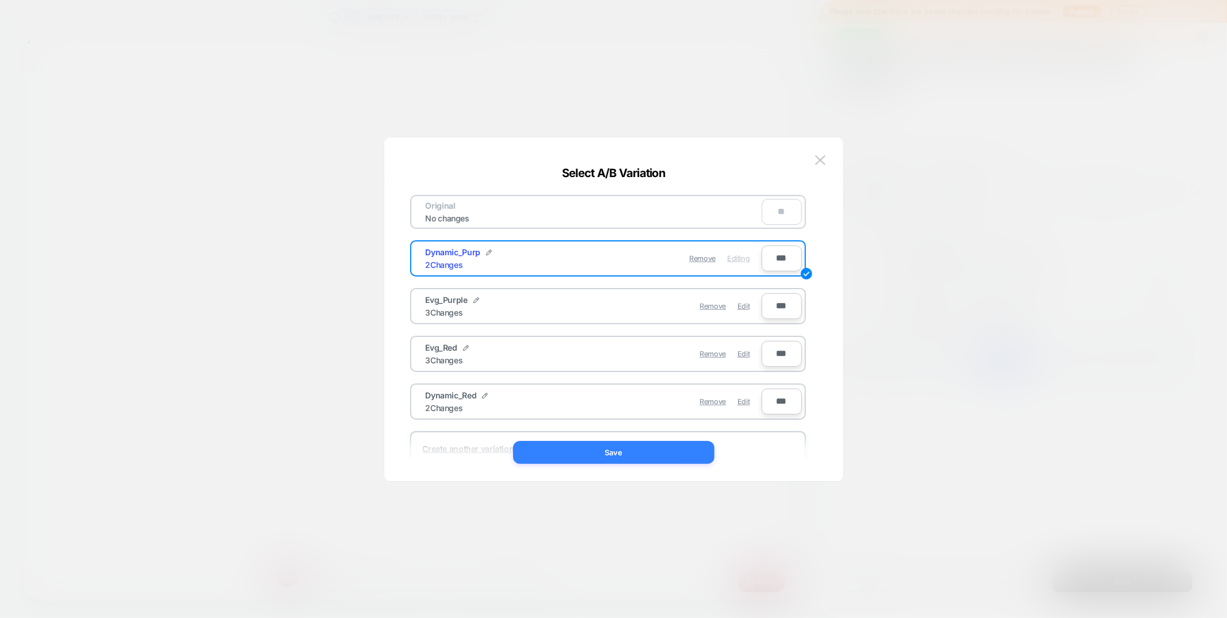
click at [648, 450] on button "Save" at bounding box center [613, 452] width 201 height 23
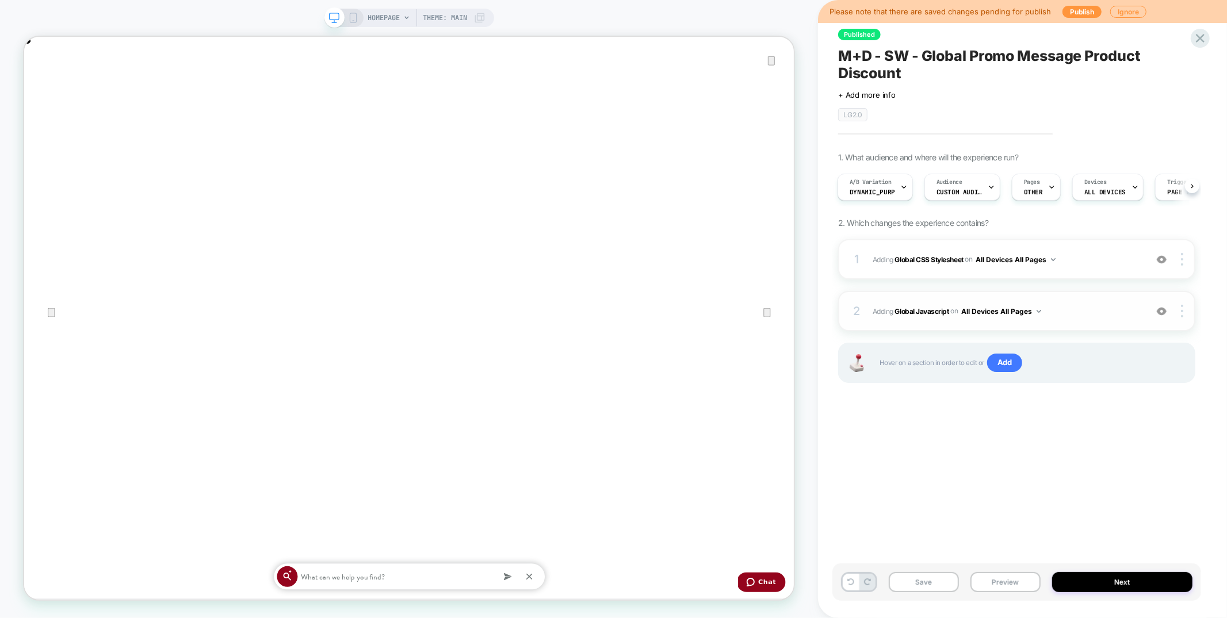
click at [1055, 316] on span "Adding Global Javascript on All Devices All Pages" at bounding box center [1007, 311] width 268 height 14
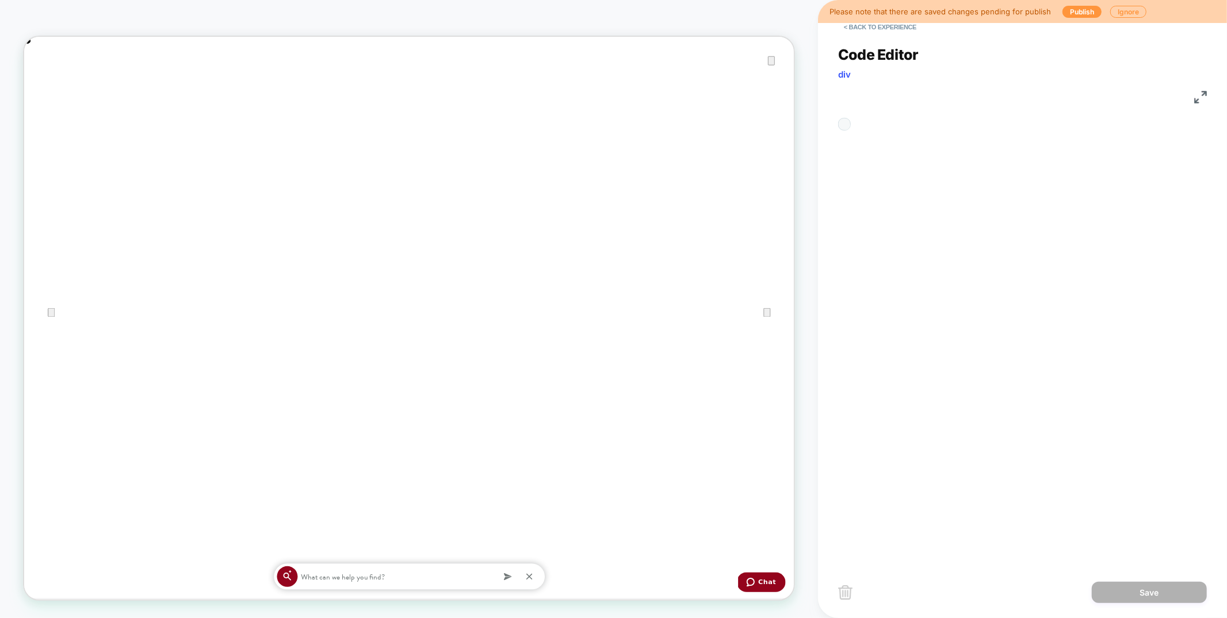
scroll to position [155, 0]
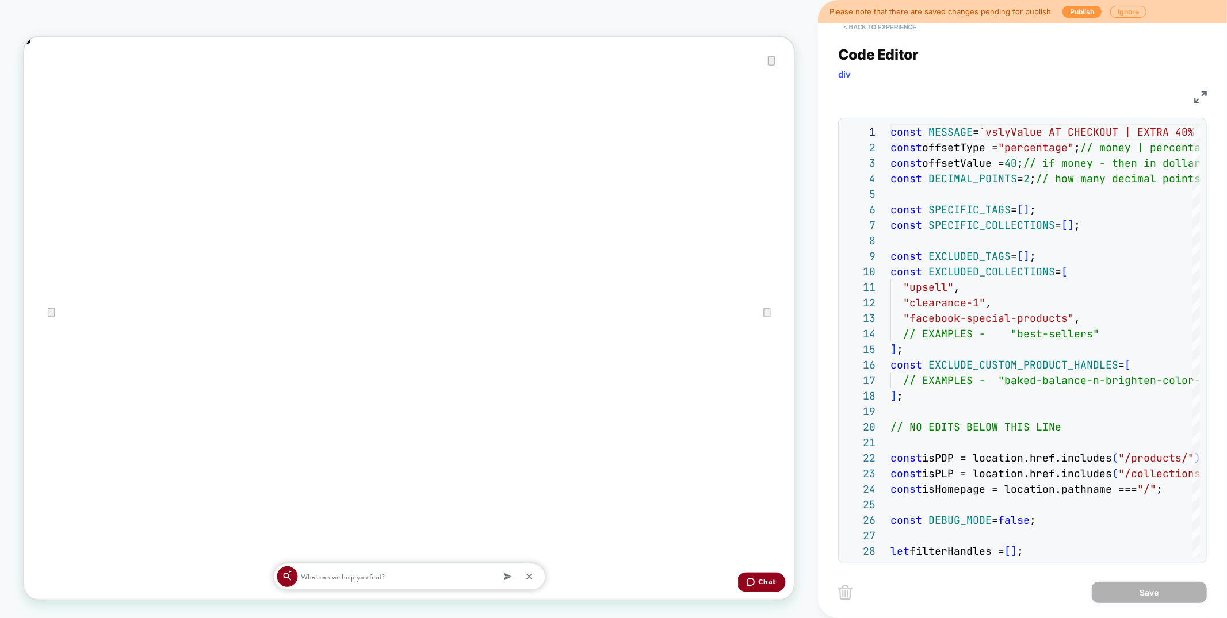
click at [888, 25] on button "< Back to experience" at bounding box center [880, 27] width 84 height 18
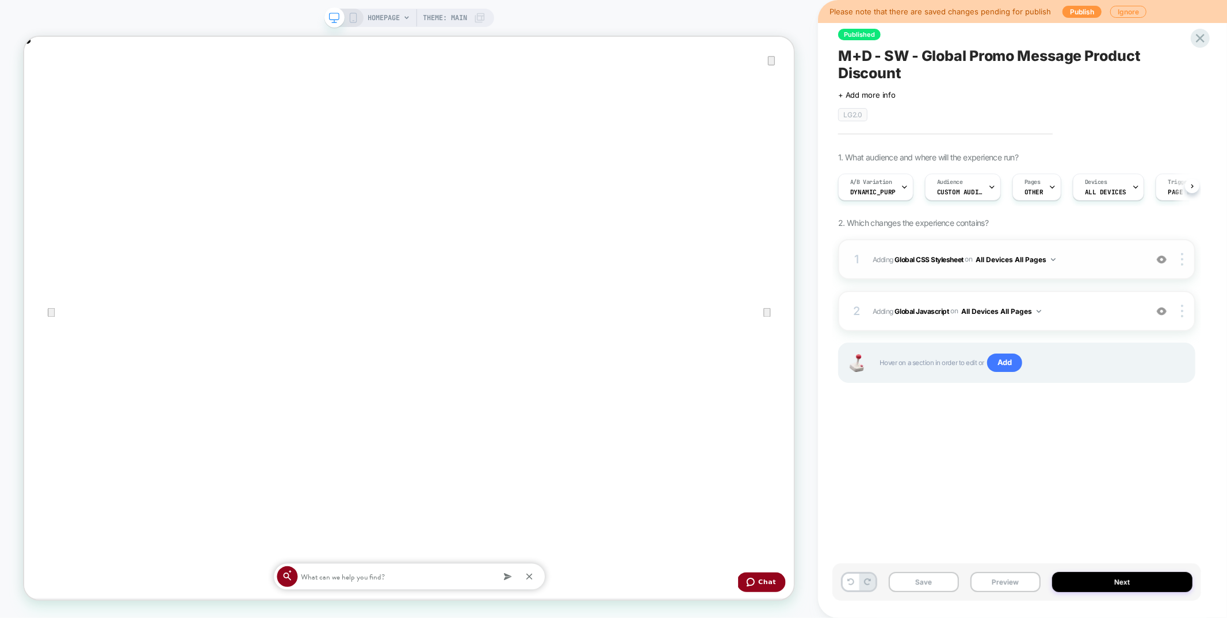
scroll to position [0, 1]
click at [1123, 264] on span "Adding Global CSS Stylesheet on All Devices All Pages" at bounding box center [1007, 260] width 268 height 14
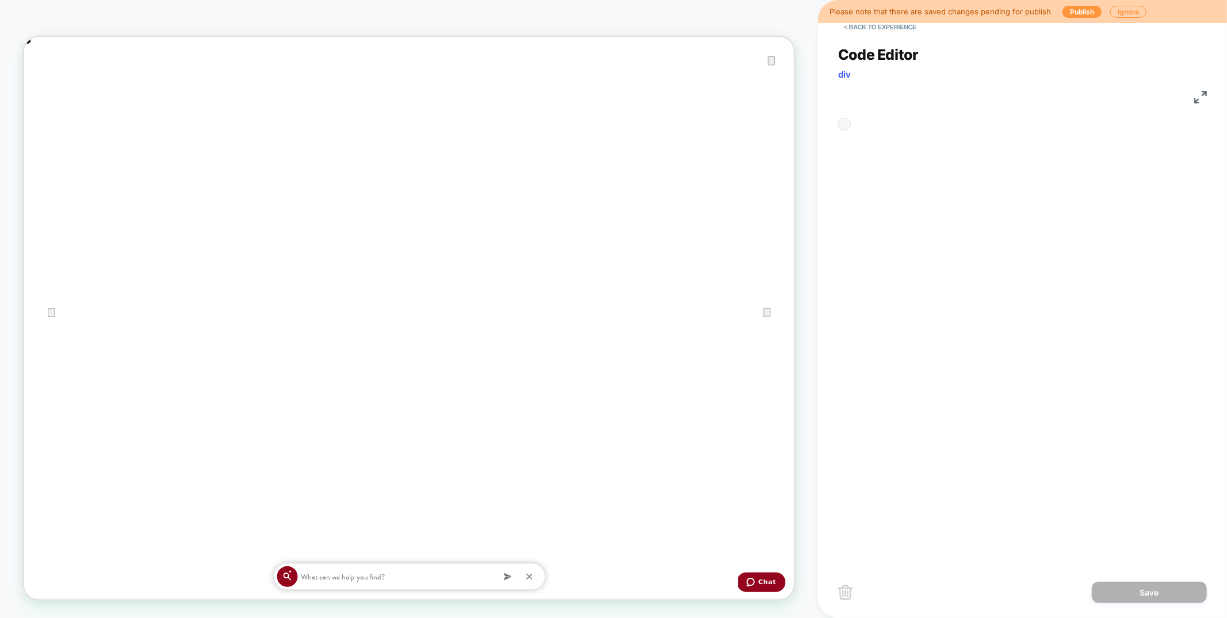
scroll to position [155, 0]
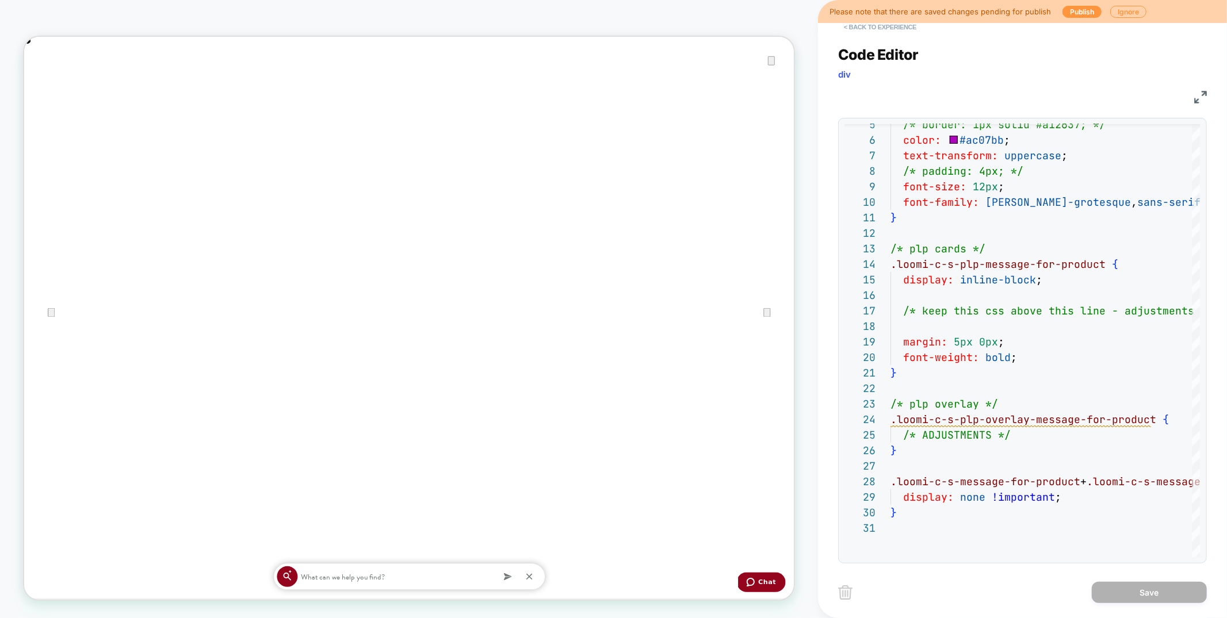
click at [892, 32] on button "< Back to experience" at bounding box center [880, 27] width 84 height 18
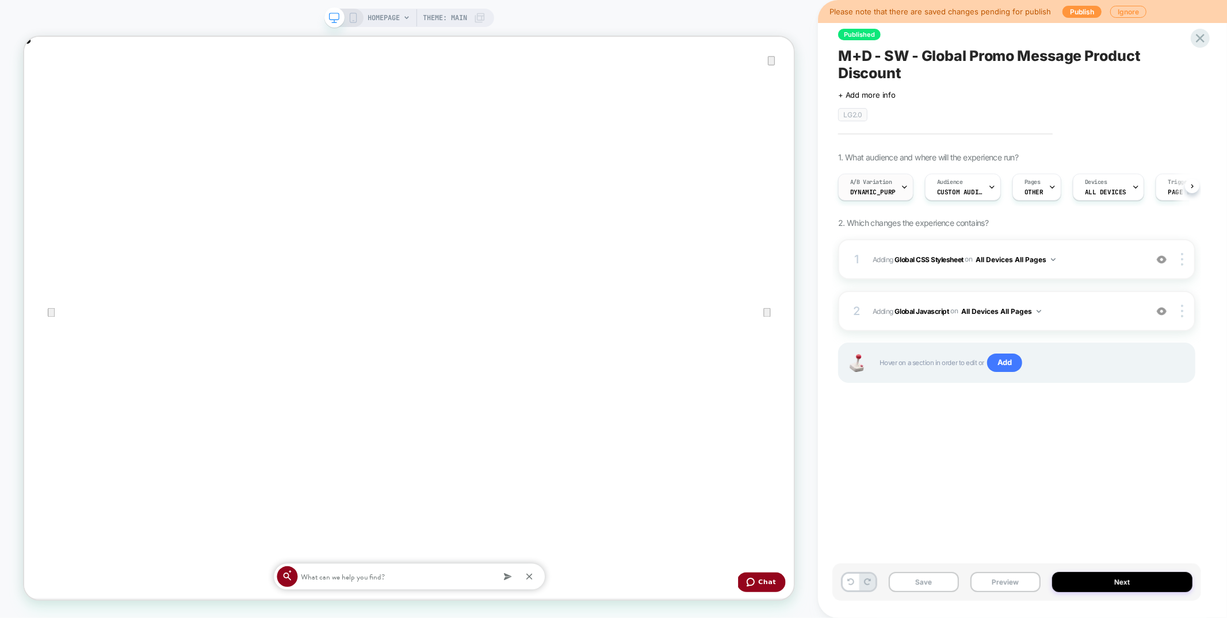
scroll to position [0, 1]
click at [893, 196] on div "A/B Variation Dynamic_Purp" at bounding box center [872, 187] width 68 height 26
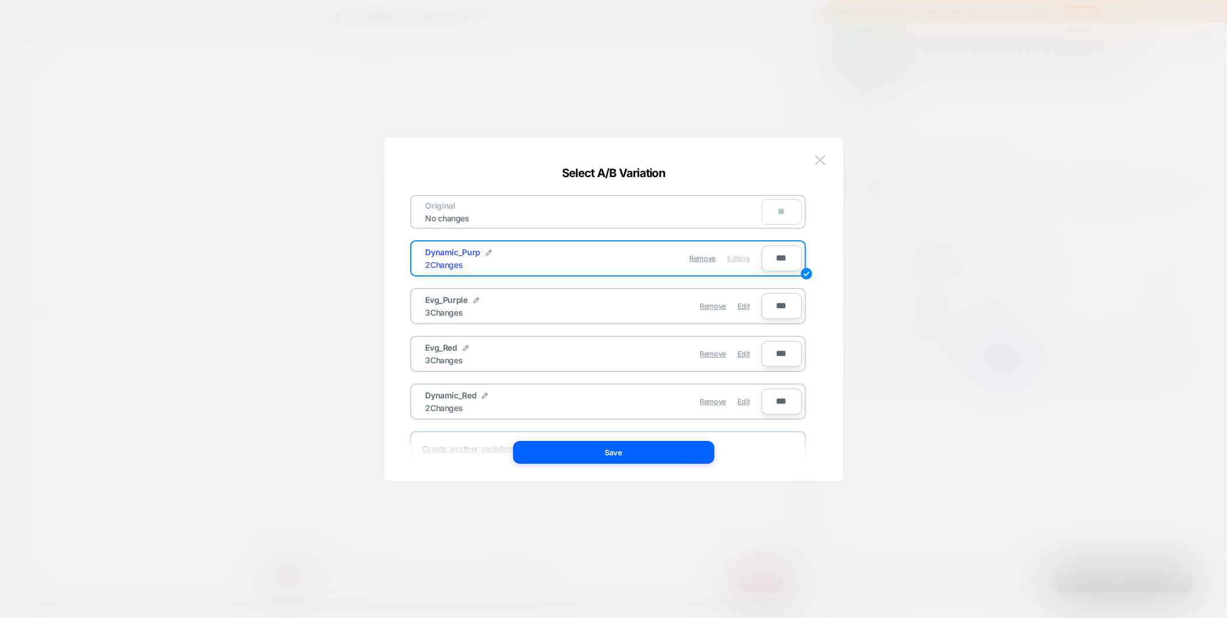
scroll to position [0, 0]
click at [744, 304] on span "Edit" at bounding box center [744, 306] width 12 height 9
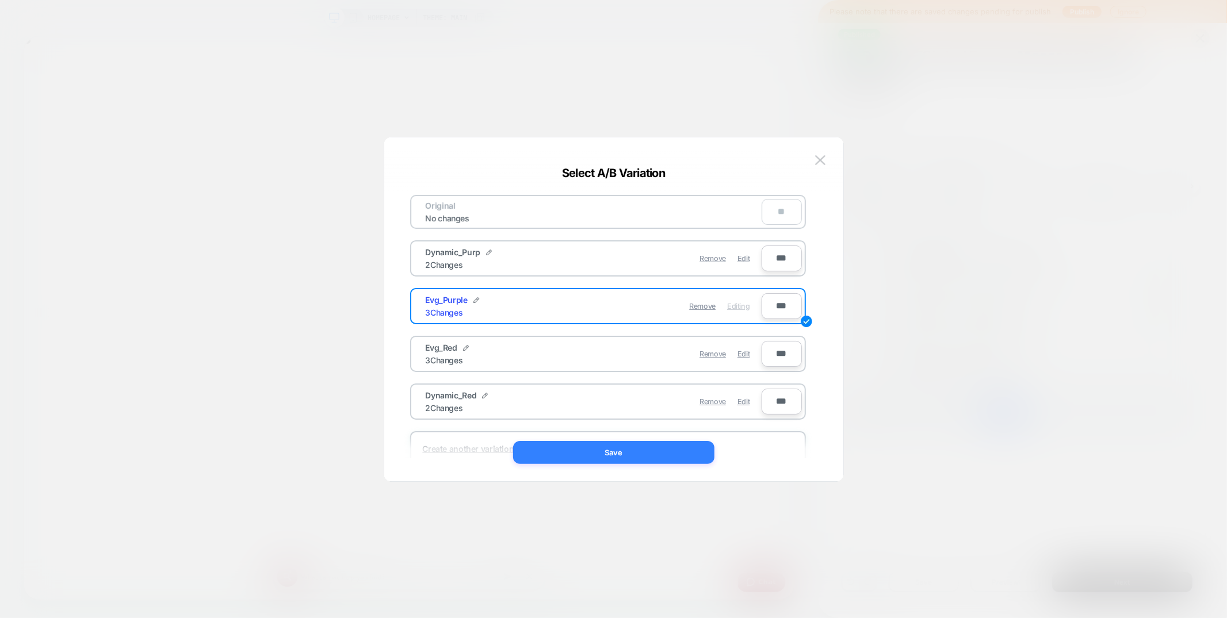
click at [642, 442] on button "Save" at bounding box center [613, 452] width 201 height 23
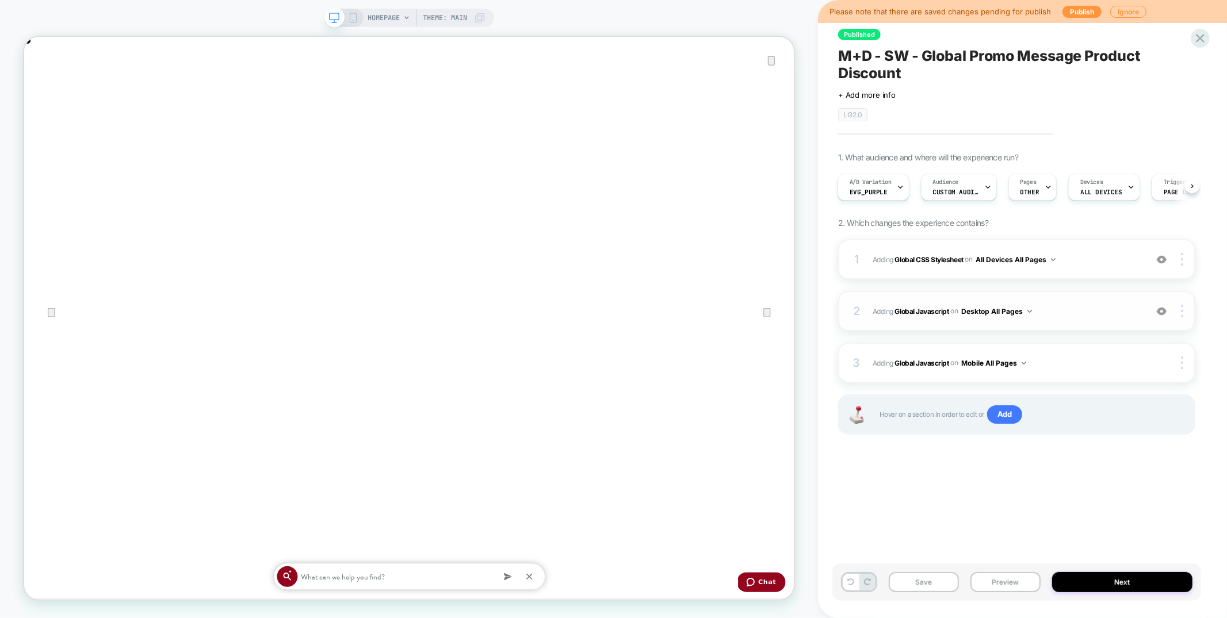
click at [1052, 301] on div "2 Adding Global Javascript on Desktop All Pages Add Before Add After Copy to Mo…" at bounding box center [1016, 311] width 357 height 40
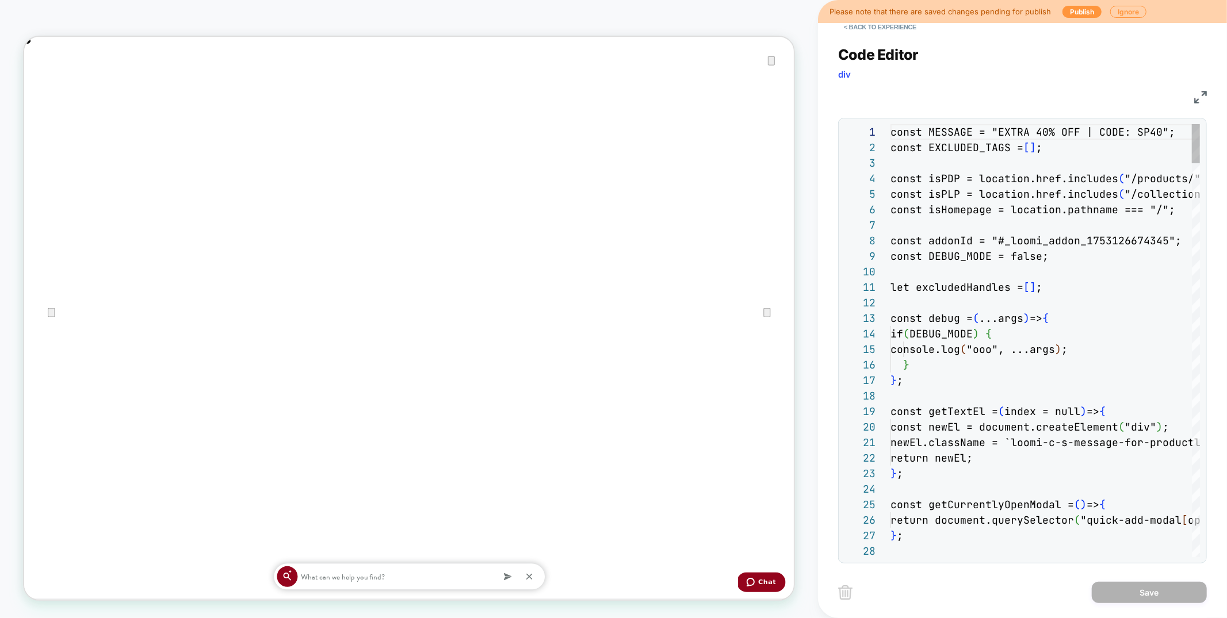
scroll to position [155, 0]
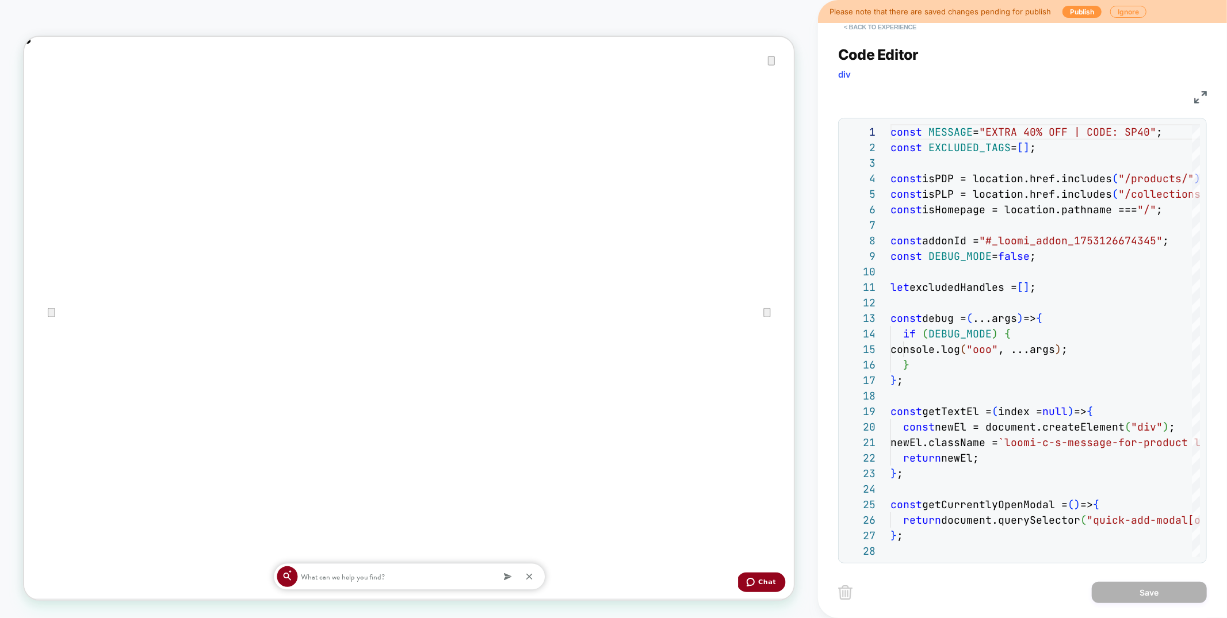
click at [896, 25] on button "< Back to experience" at bounding box center [880, 27] width 84 height 18
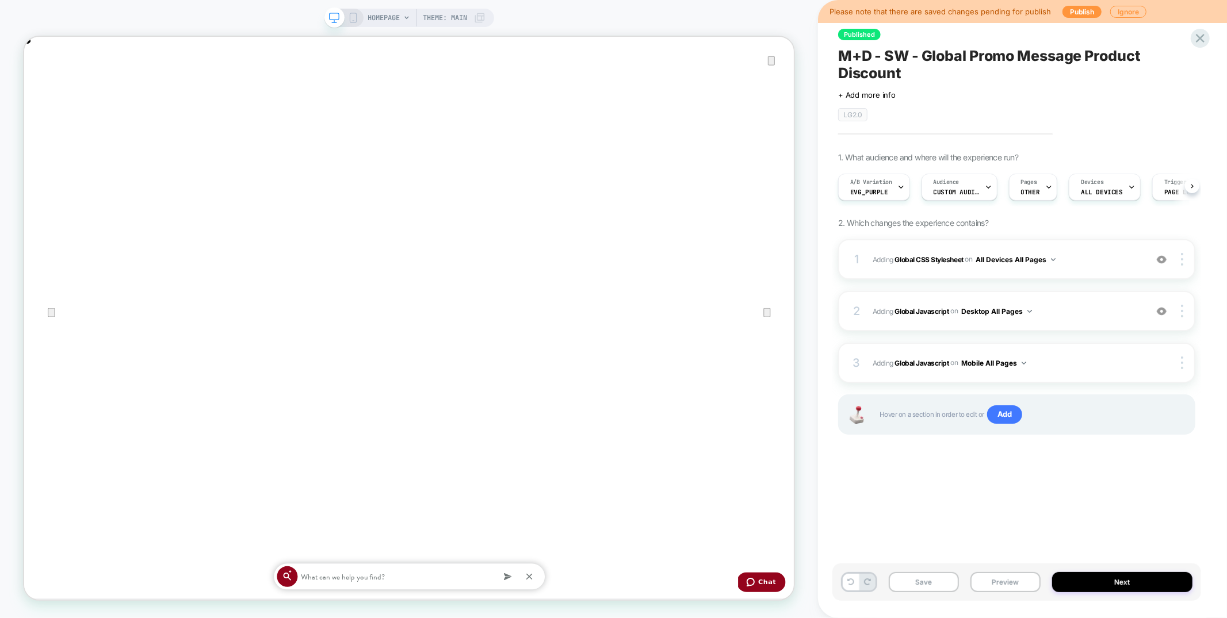
scroll to position [0, 1]
click at [953, 380] on div "3 Adding Global Javascript on Mobile All Pages Copy to Desktop Target All Devic…" at bounding box center [1016, 363] width 357 height 40
click at [951, 375] on div "3 Adding Global Javascript on Mobile All Pages Copy to Desktop Target All Devic…" at bounding box center [1016, 363] width 357 height 40
click at [1085, 590] on button "Next" at bounding box center [1122, 582] width 140 height 20
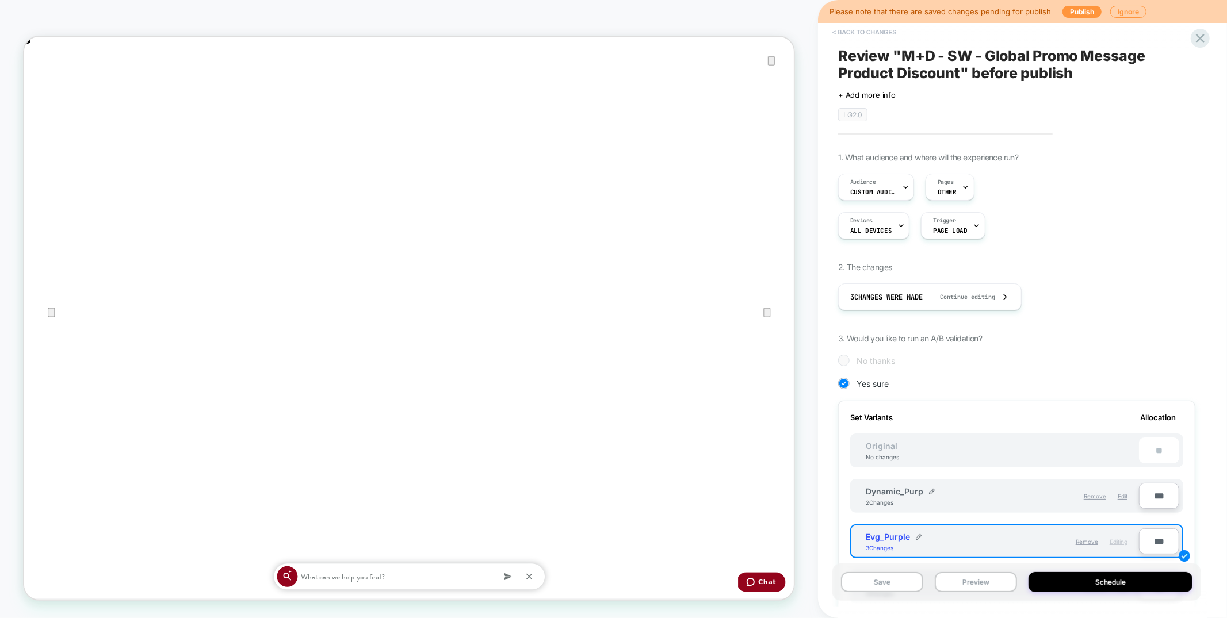
scroll to position [0, 2057]
click at [856, 37] on button "< Back to changes" at bounding box center [865, 32] width 76 height 18
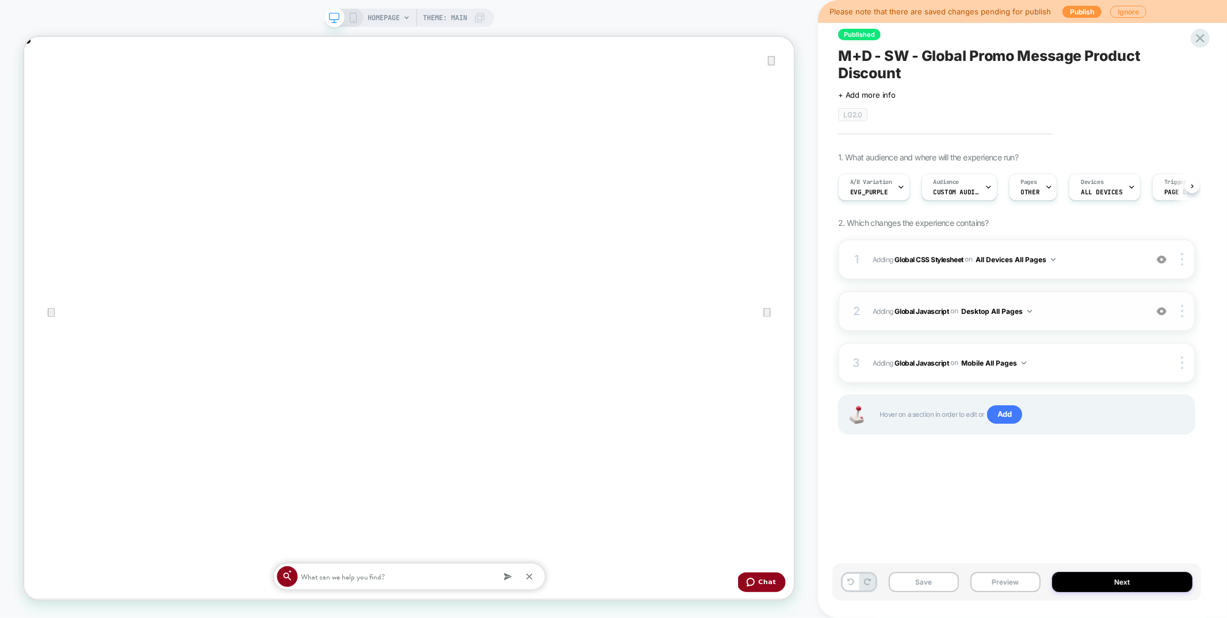
scroll to position [0, 1]
click at [878, 190] on span "Evg_Purple" at bounding box center [869, 192] width 38 height 8
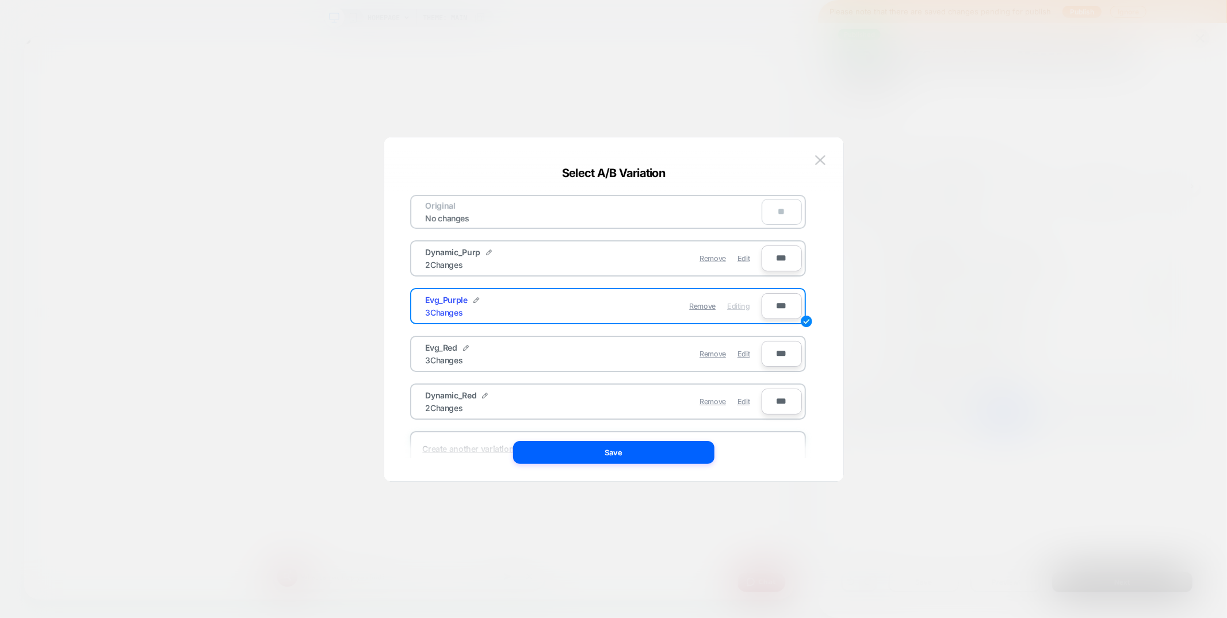
scroll to position [0, 0]
click at [742, 257] on span "Edit" at bounding box center [744, 258] width 12 height 9
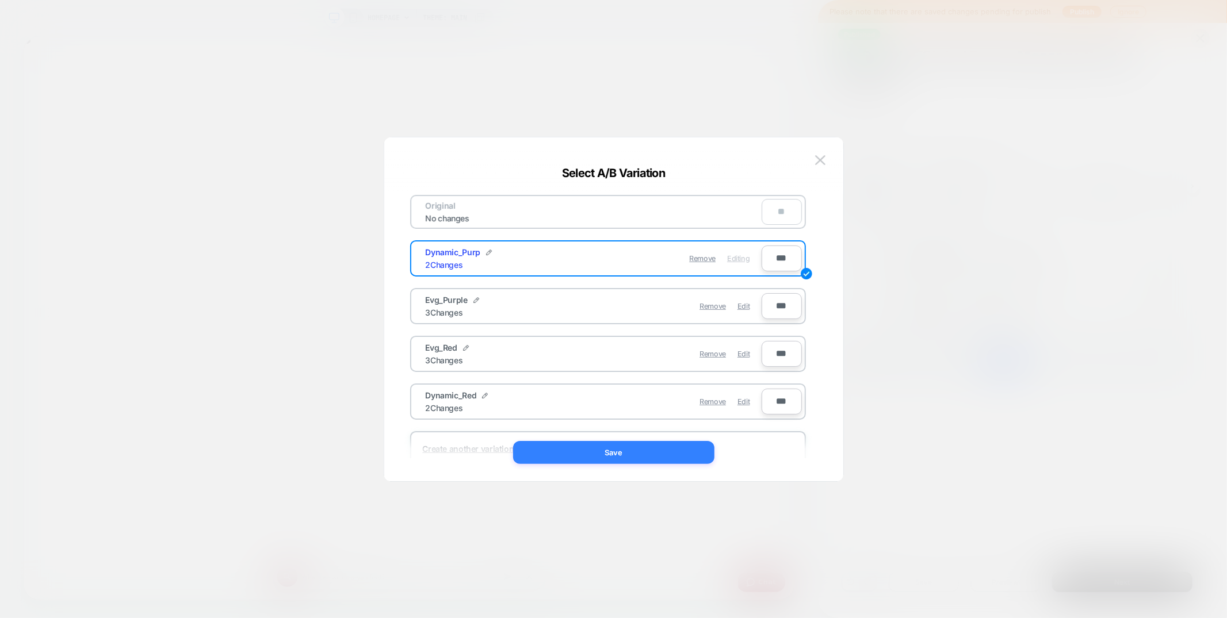
click at [650, 456] on button "Save" at bounding box center [613, 452] width 201 height 23
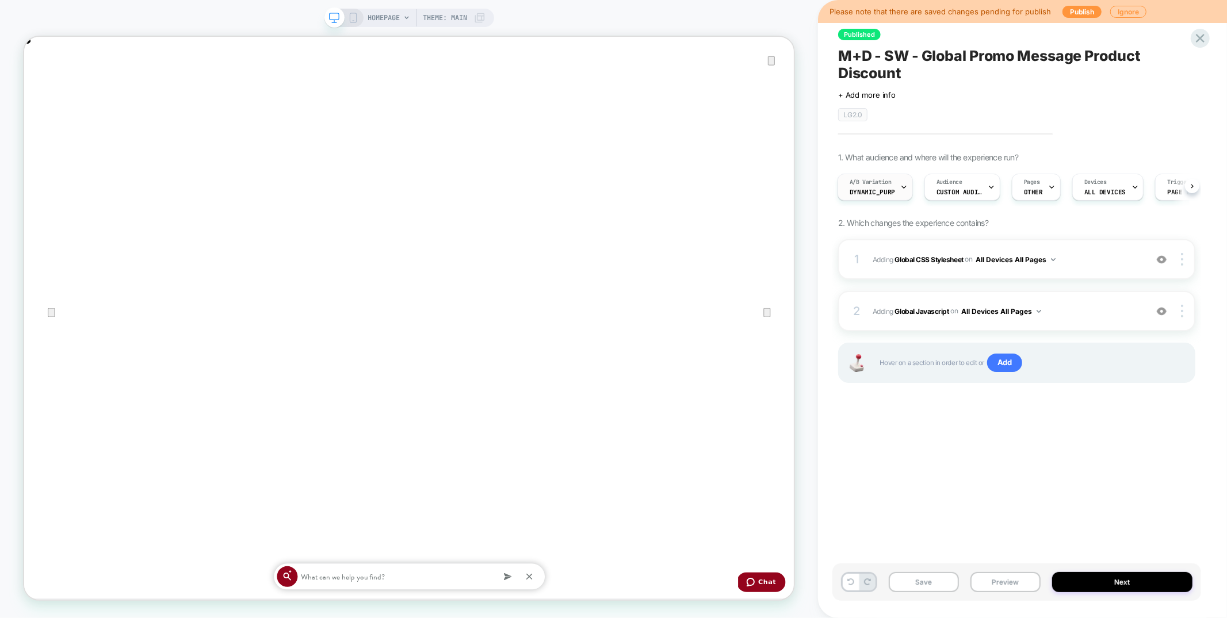
click at [887, 197] on div "A/B Variation Dynamic_Purp" at bounding box center [872, 187] width 68 height 26
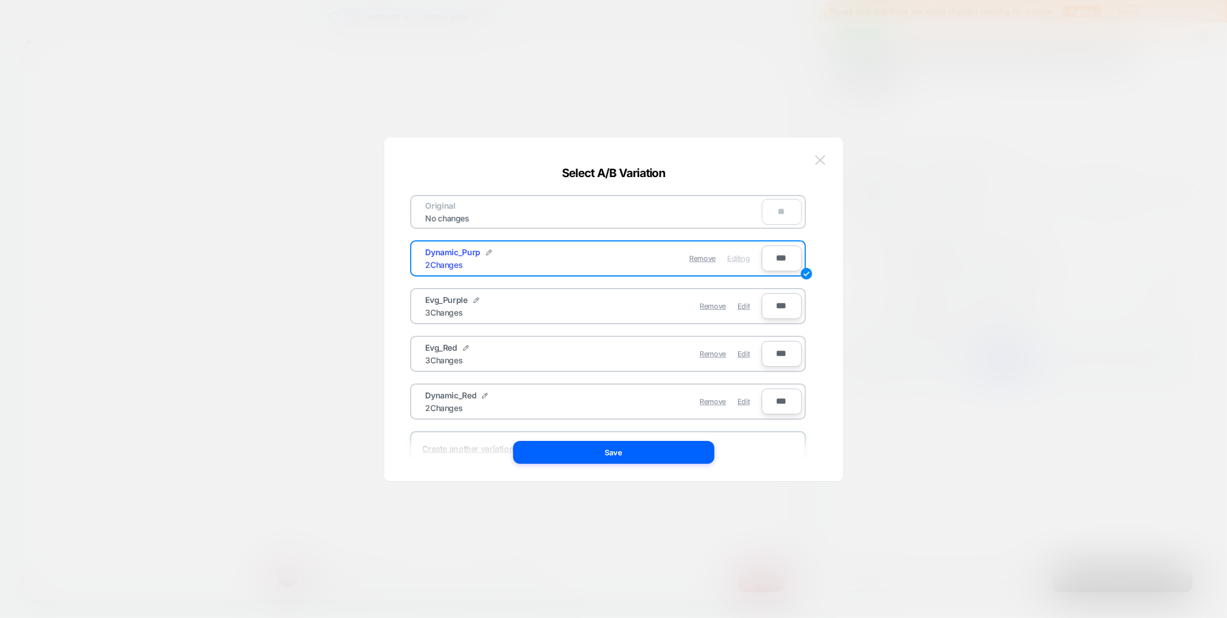
click at [818, 159] on img at bounding box center [820, 160] width 10 height 10
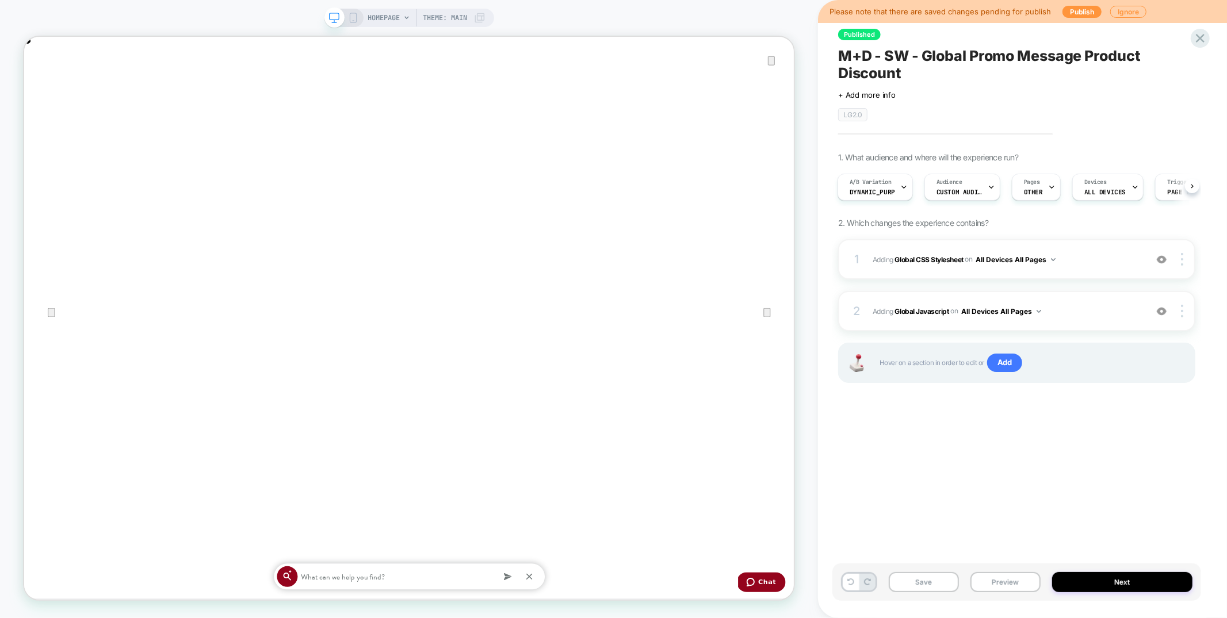
scroll to position [0, 2057]
click at [1202, 42] on icon at bounding box center [1201, 38] width 16 height 16
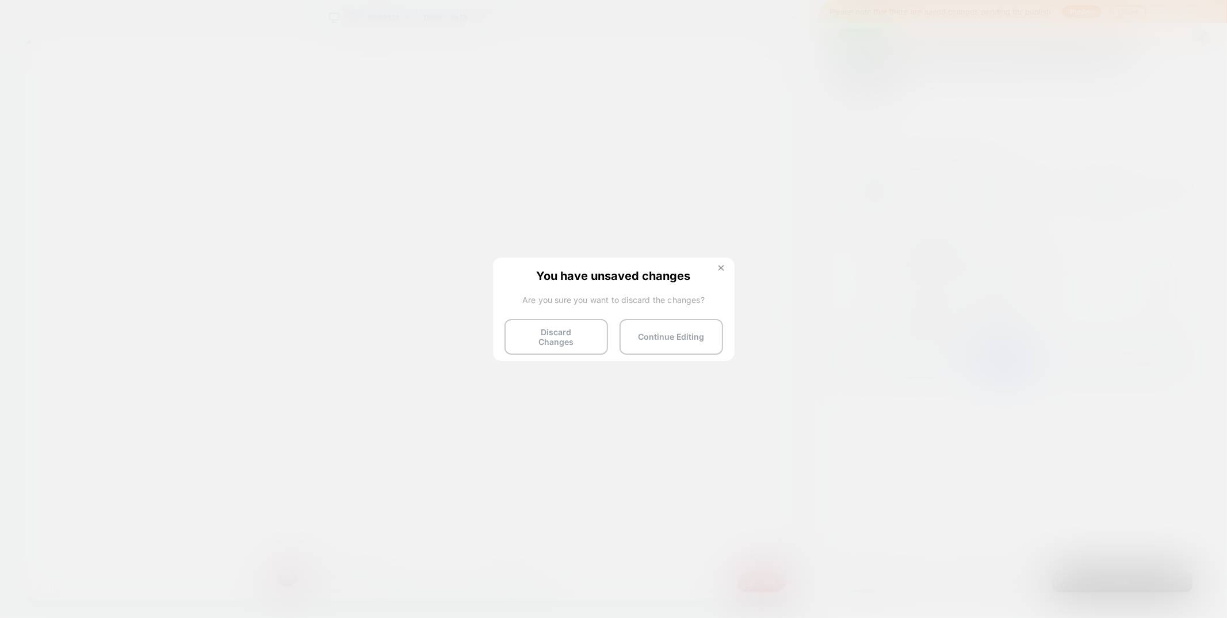
click at [720, 266] on img at bounding box center [722, 268] width 6 height 6
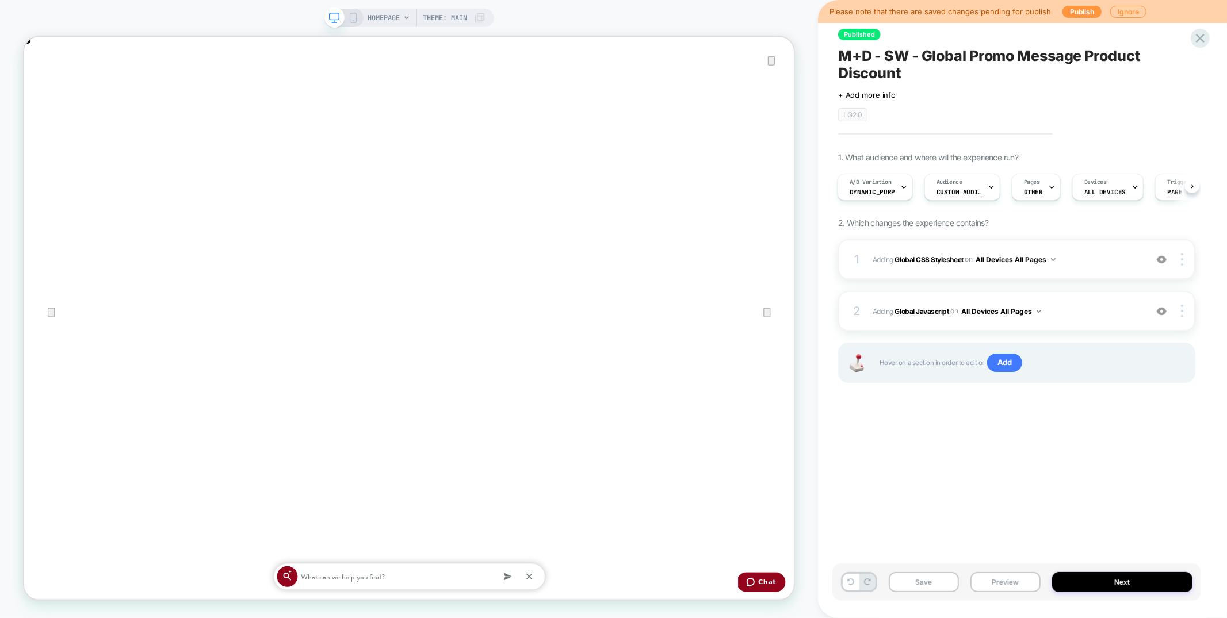
scroll to position [0, 0]
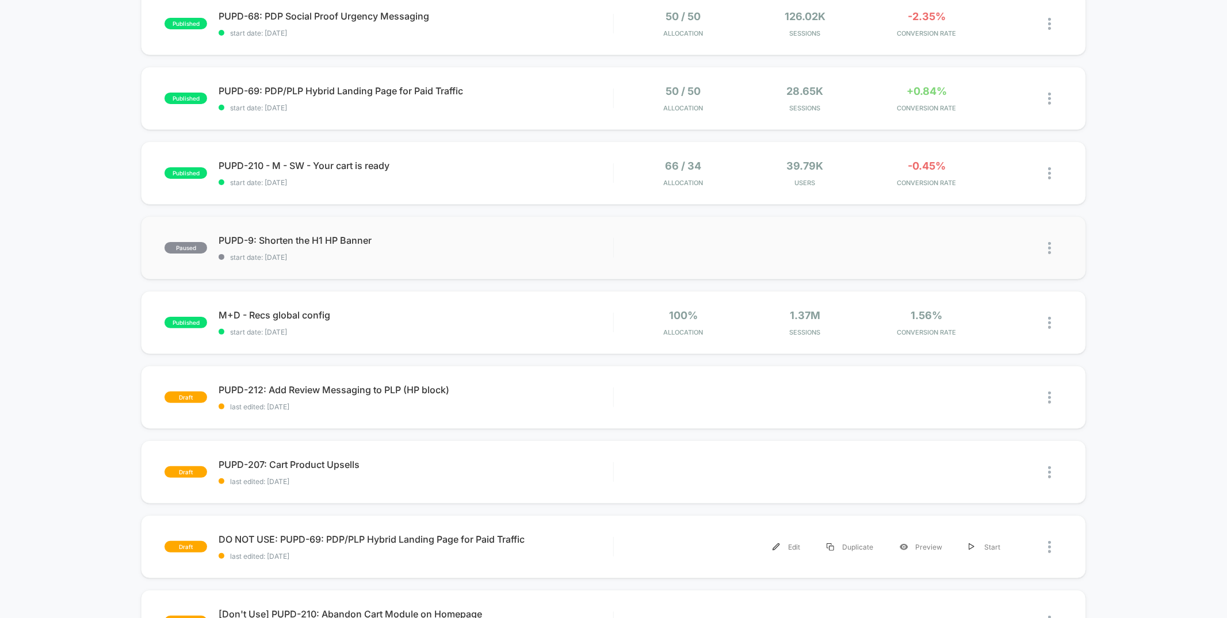
scroll to position [106, 0]
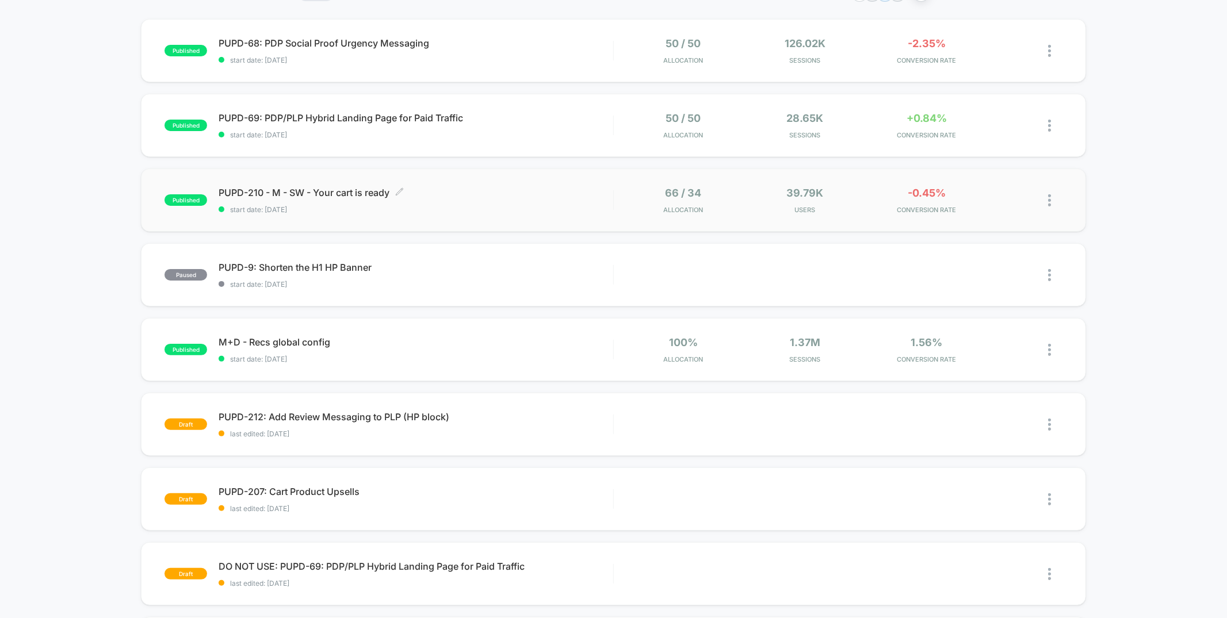
click at [499, 210] on span "start date: [DATE]" at bounding box center [416, 209] width 394 height 9
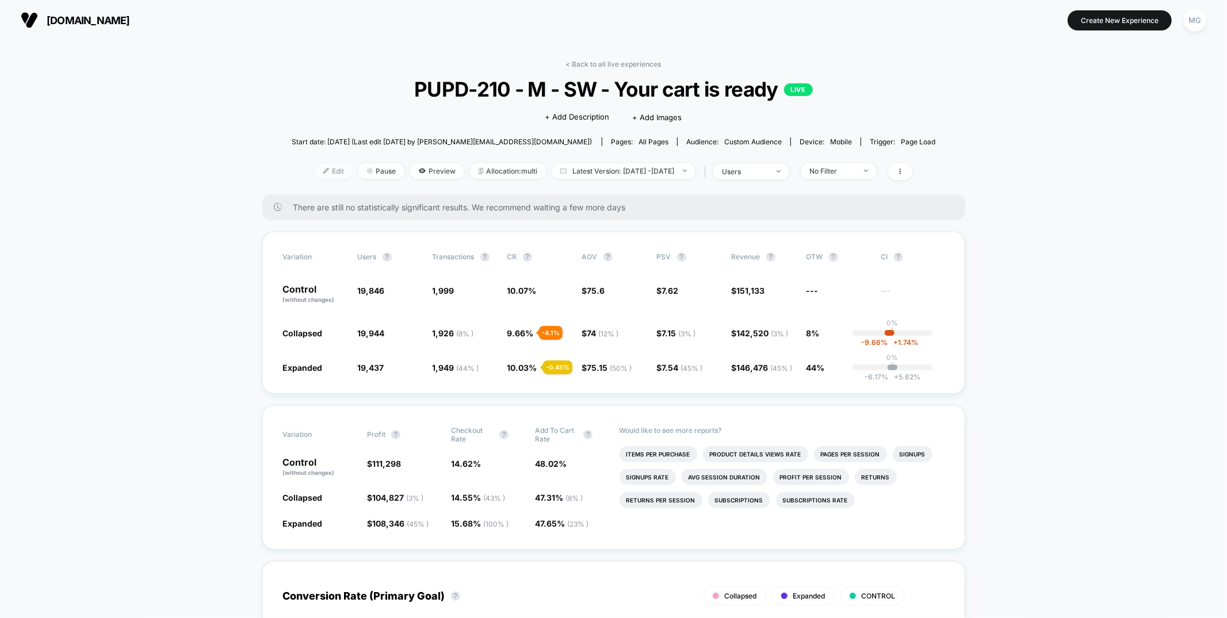
click at [320, 172] on span "Edit" at bounding box center [334, 171] width 38 height 16
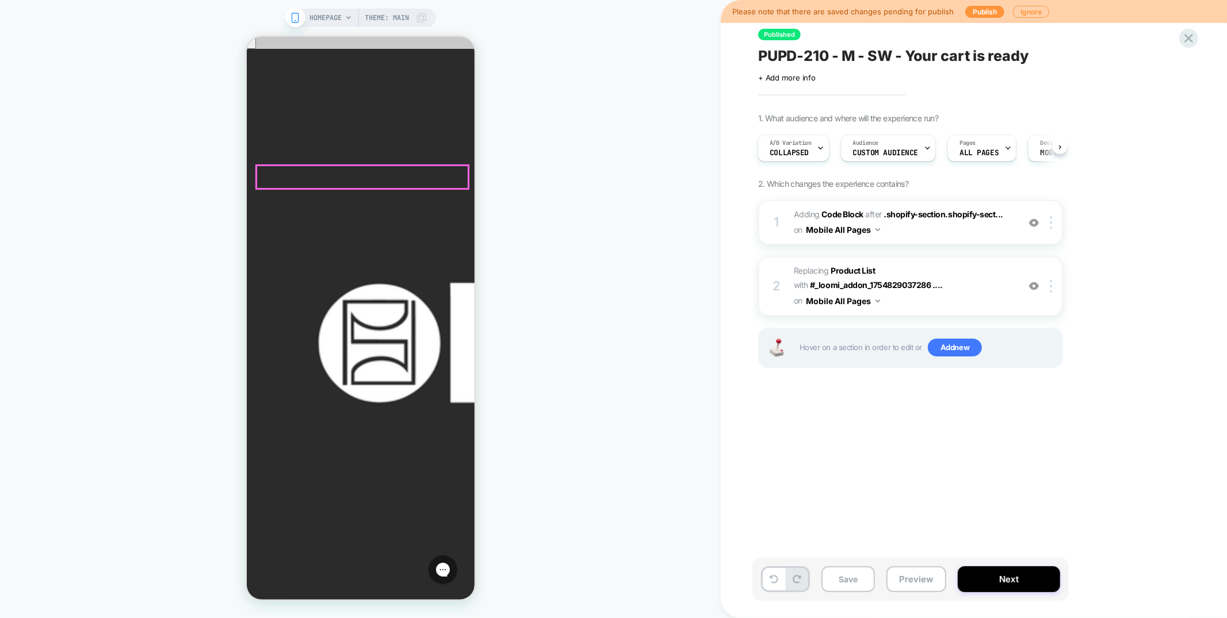
click at [778, 154] on span "Collapsed" at bounding box center [789, 153] width 39 height 8
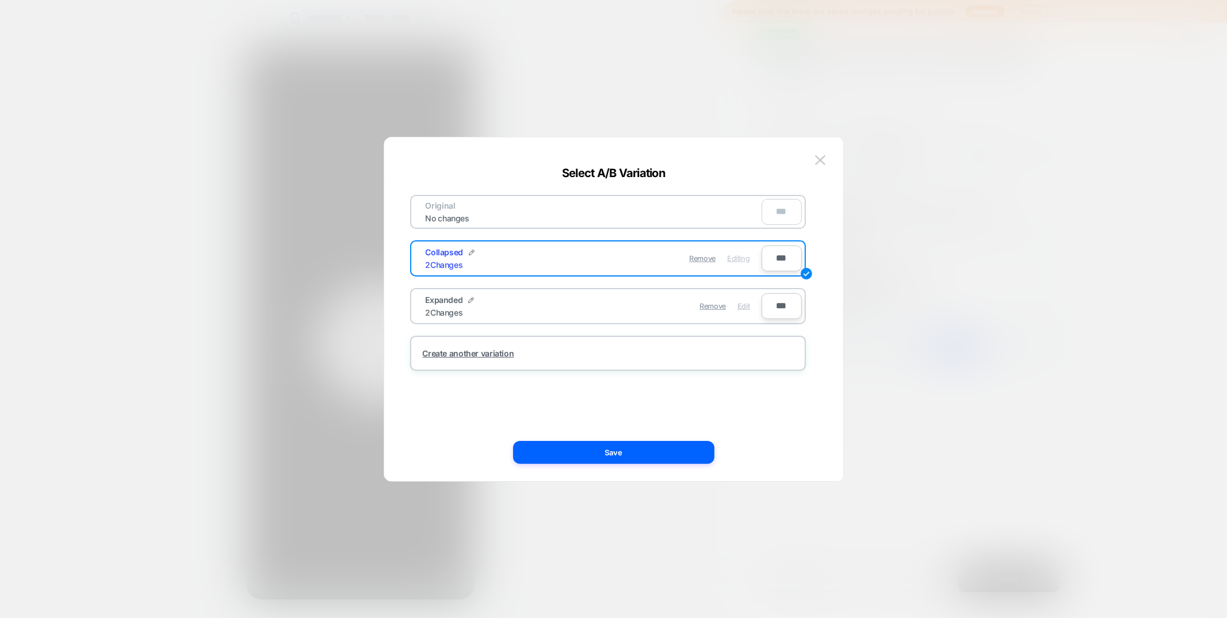
click at [742, 302] on span "Edit" at bounding box center [744, 306] width 12 height 9
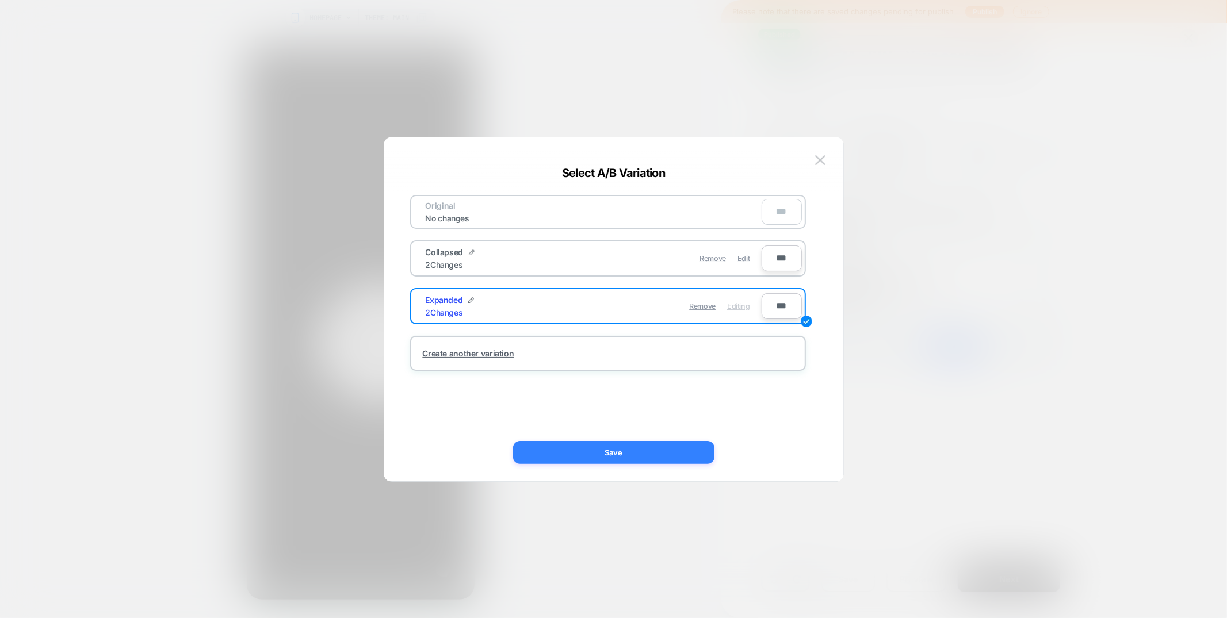
click at [635, 445] on button "Save" at bounding box center [613, 452] width 201 height 23
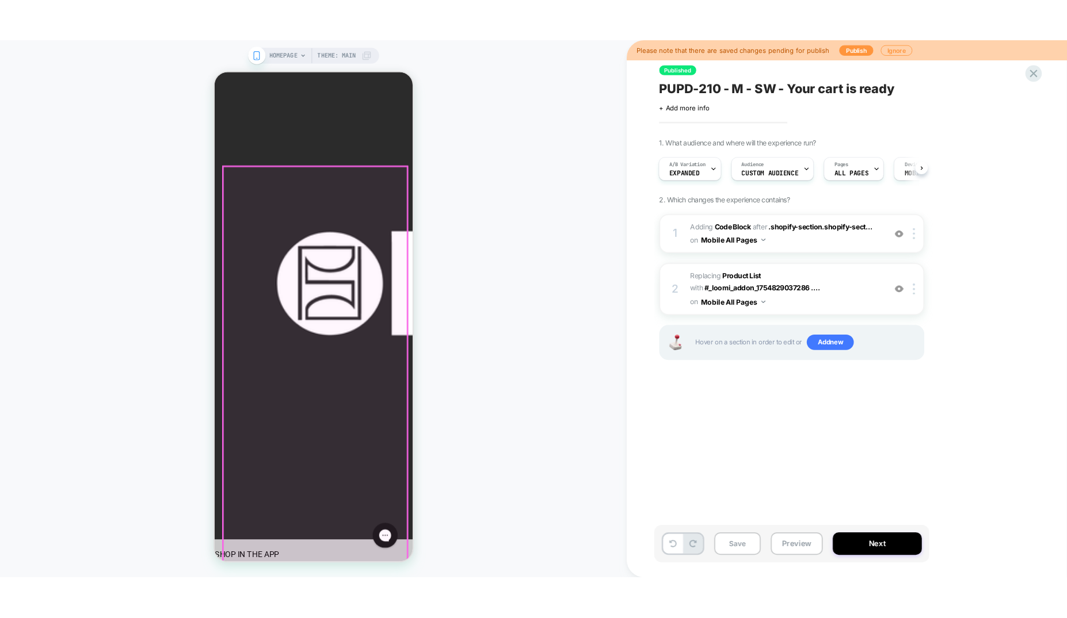
scroll to position [68, 0]
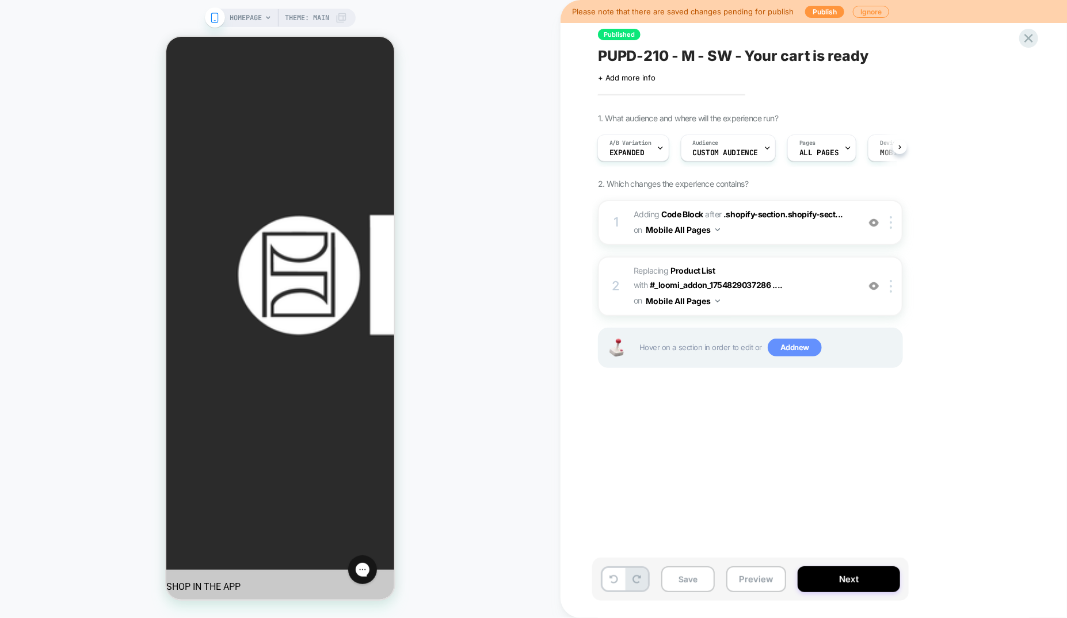
click at [796, 339] on span "Add new" at bounding box center [794, 348] width 54 height 18
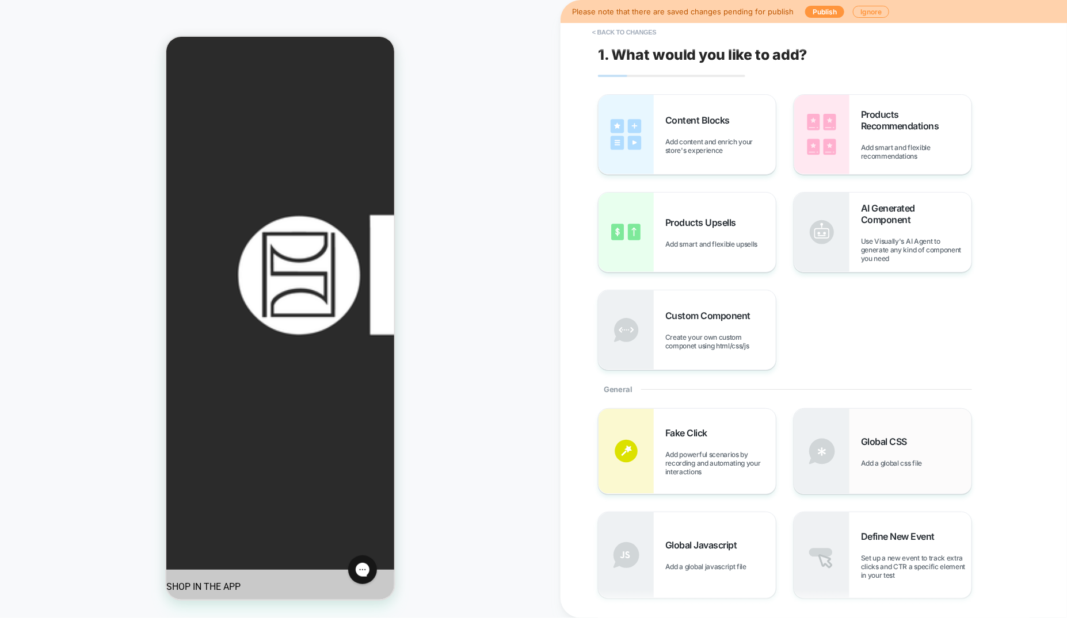
click at [887, 459] on span "Add a global css file" at bounding box center [894, 463] width 67 height 9
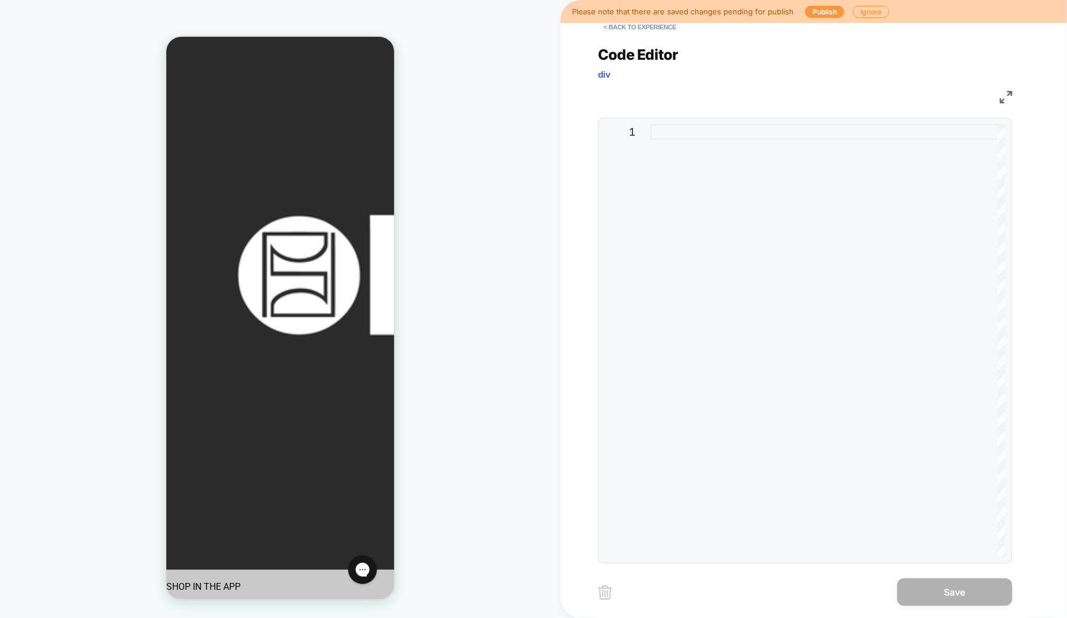
click at [698, 141] on div at bounding box center [827, 340] width 355 height 433
type textarea "*"
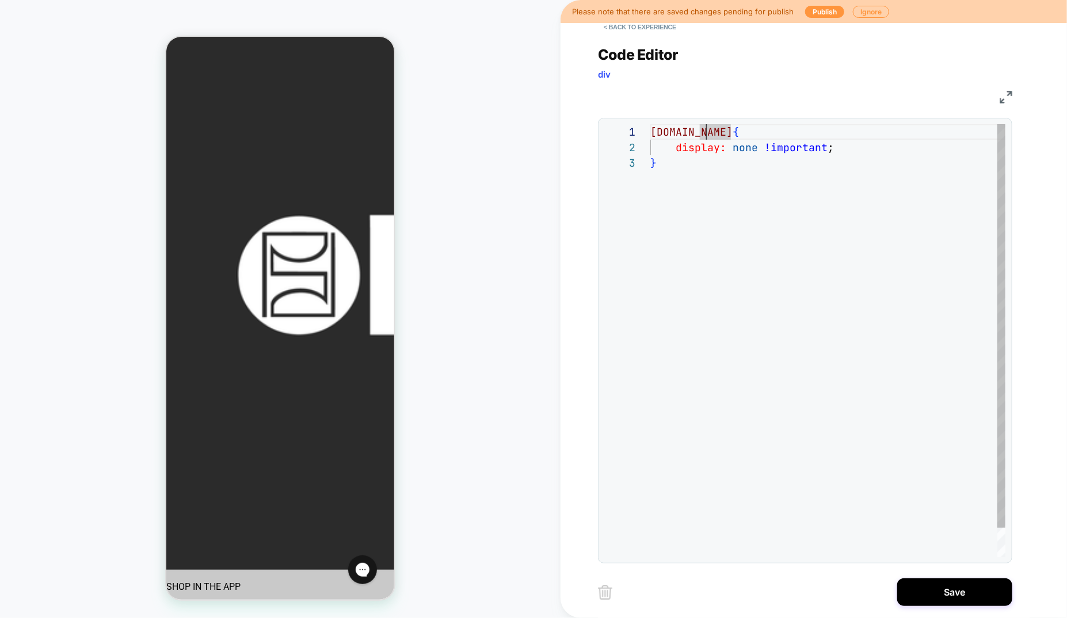
scroll to position [0, 49]
click at [702, 131] on span "[DOMAIN_NAME]" at bounding box center [691, 131] width 82 height 13
click at [651, 127] on div "wishlist-save { display: none !important ; }" at bounding box center [827, 356] width 355 height 464
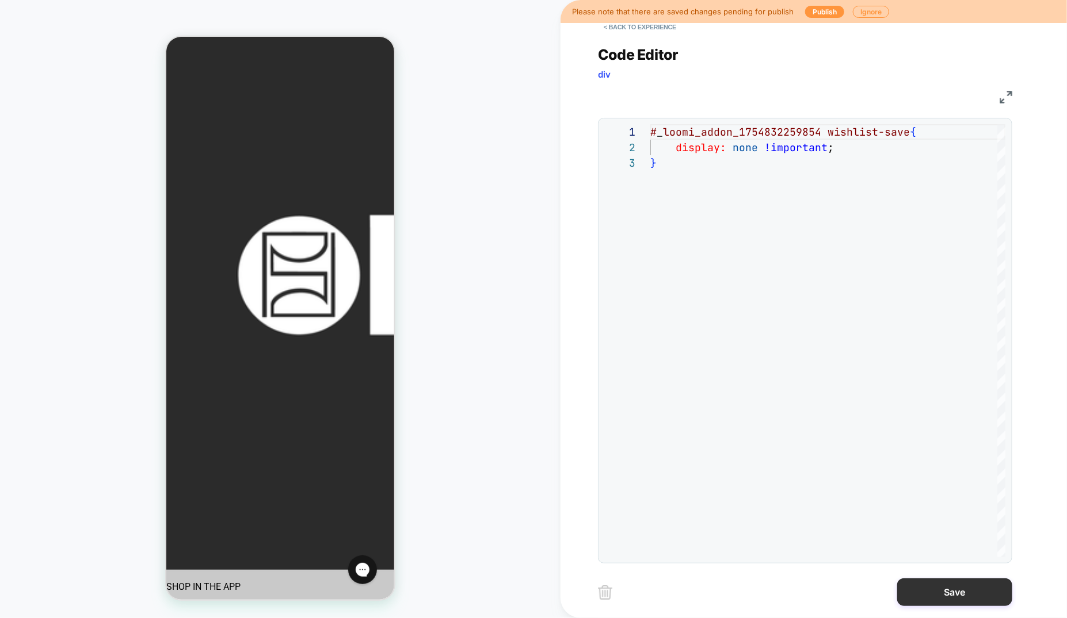
type textarea "**********"
click at [941, 589] on button "Save" at bounding box center [954, 593] width 115 height 28
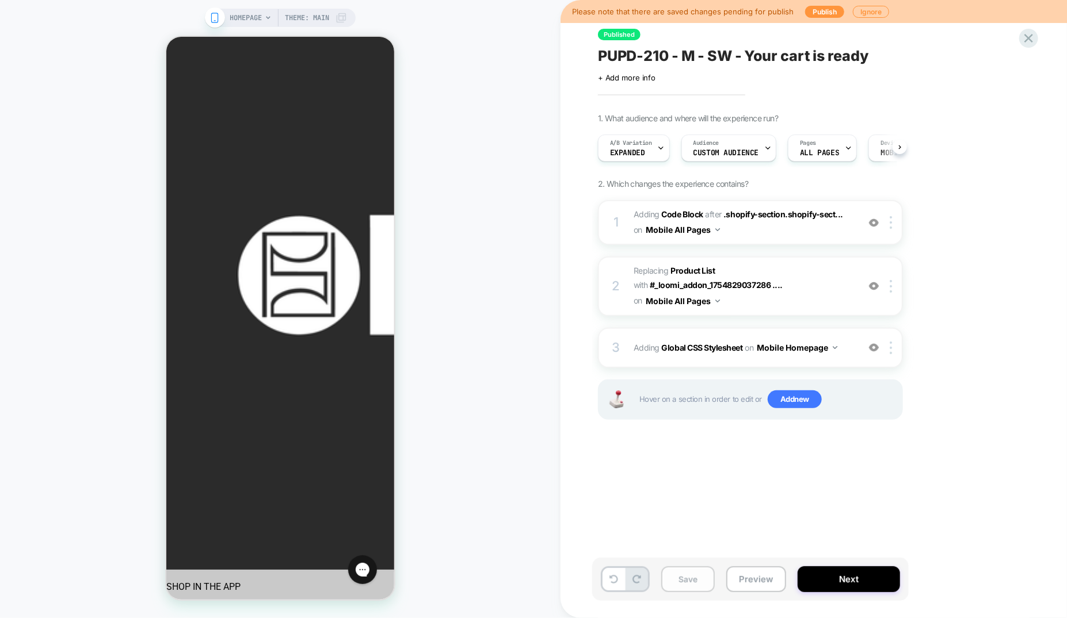
scroll to position [0, 1]
click at [675, 581] on button "Save" at bounding box center [688, 580] width 54 height 26
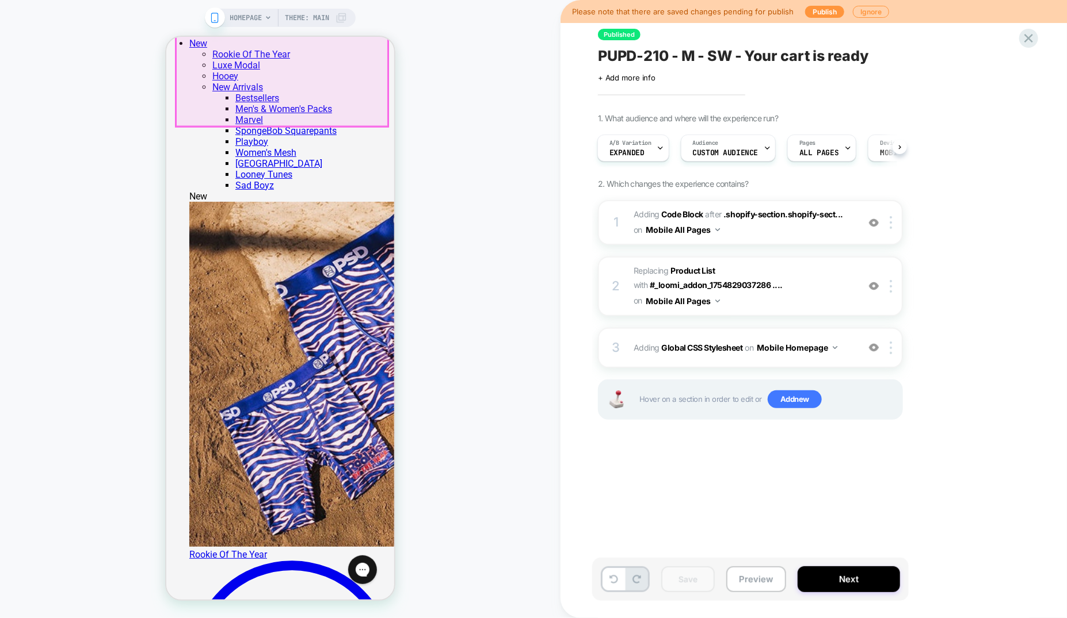
scroll to position [1158, 0]
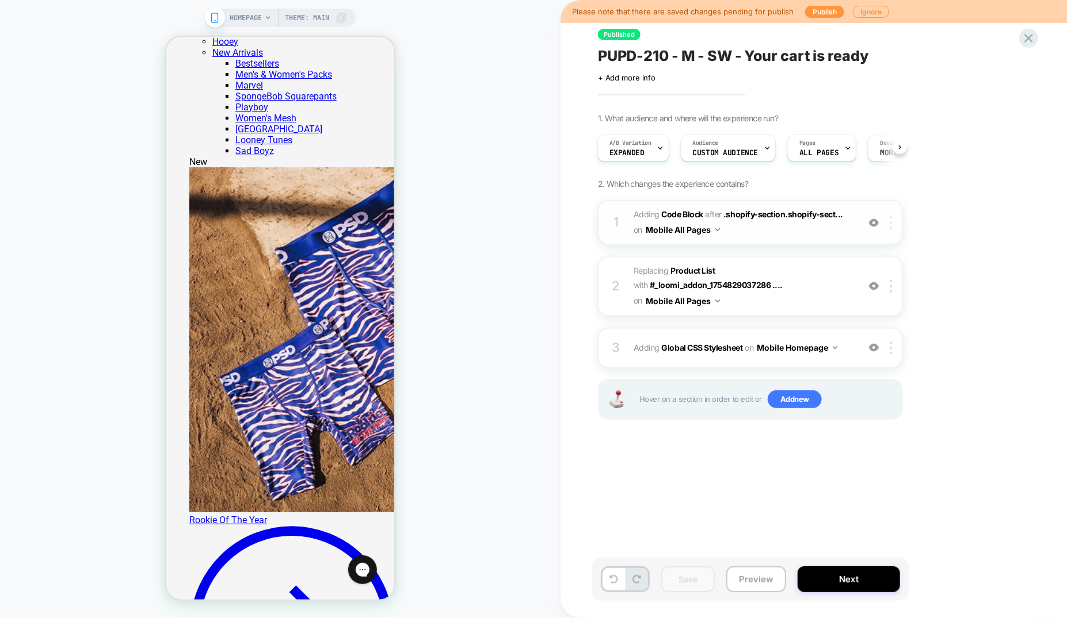
click at [892, 223] on img at bounding box center [890, 222] width 2 height 13
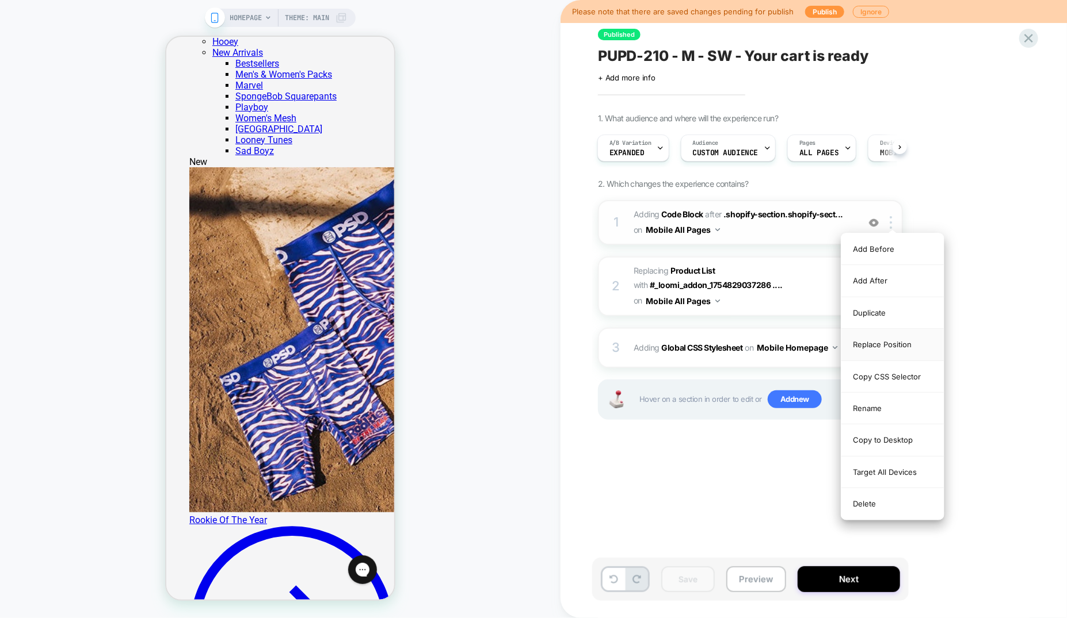
click at [872, 345] on div "Replace Position" at bounding box center [892, 345] width 102 height 32
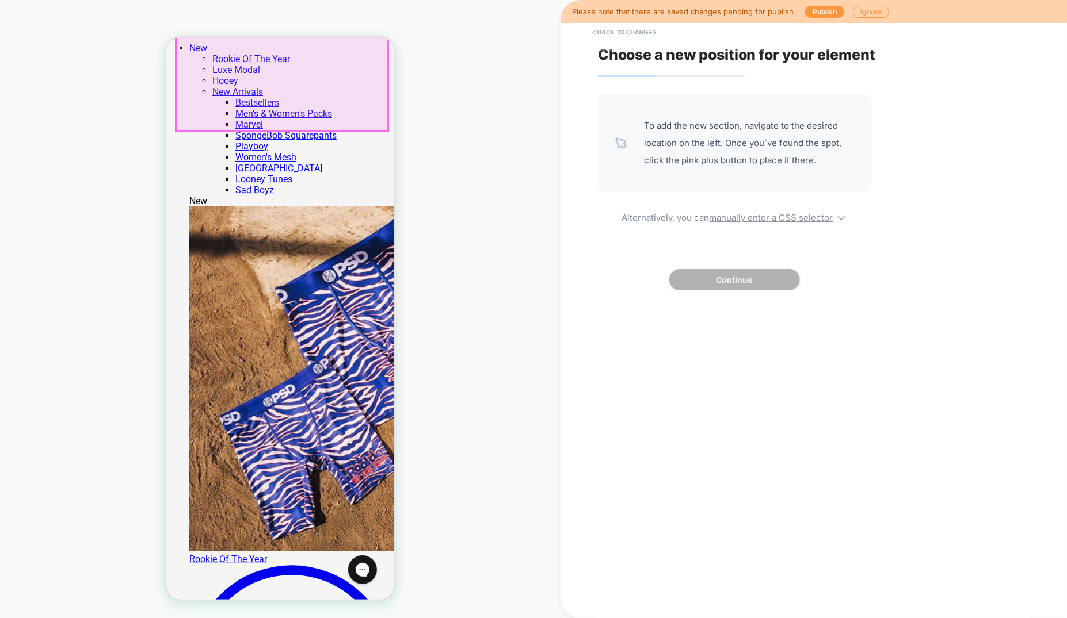
scroll to position [1136, 0]
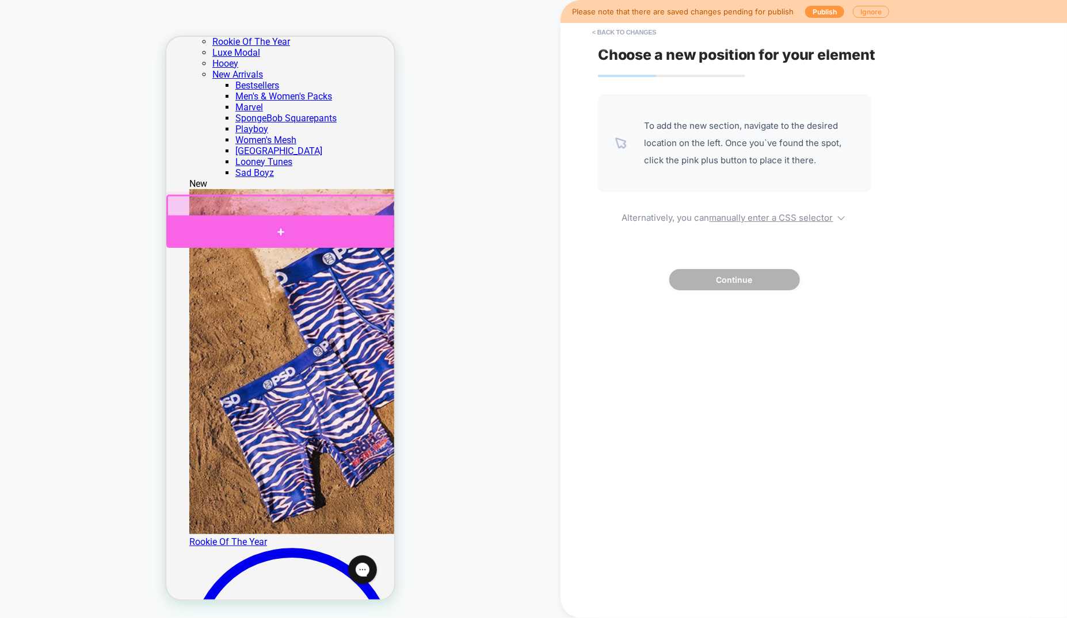
click at [383, 220] on div at bounding box center [280, 231] width 229 height 33
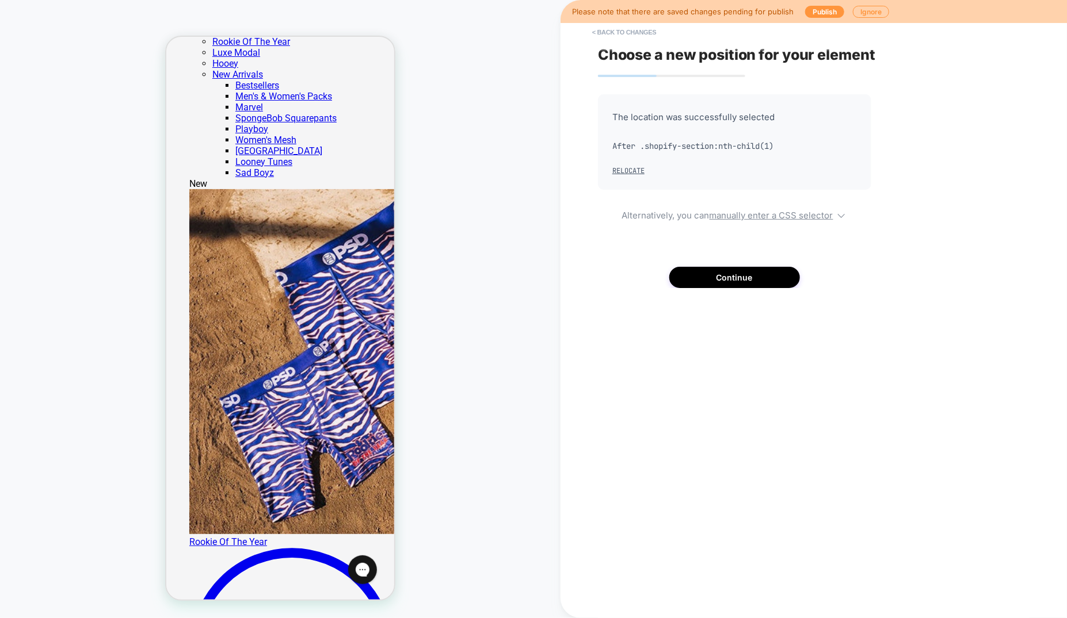
scroll to position [0, 0]
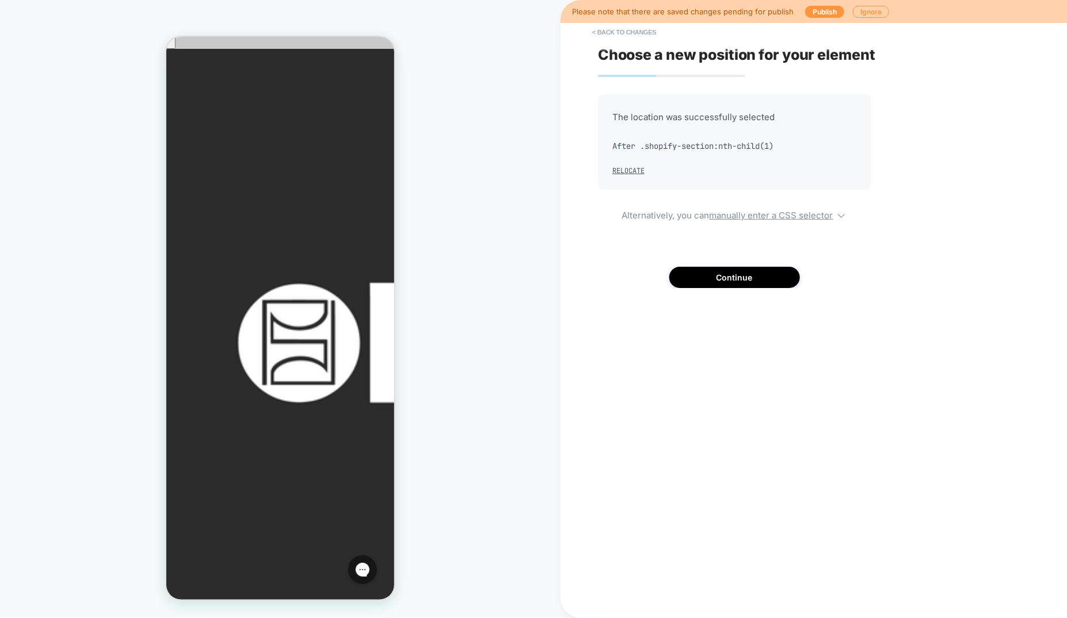
click at [760, 220] on div "The location was successfully selected After .shopify-section:nth-child(1) Relo…" at bounding box center [734, 191] width 273 height 194
click at [759, 217] on u "manually enter a CSS selector" at bounding box center [771, 215] width 124 height 11
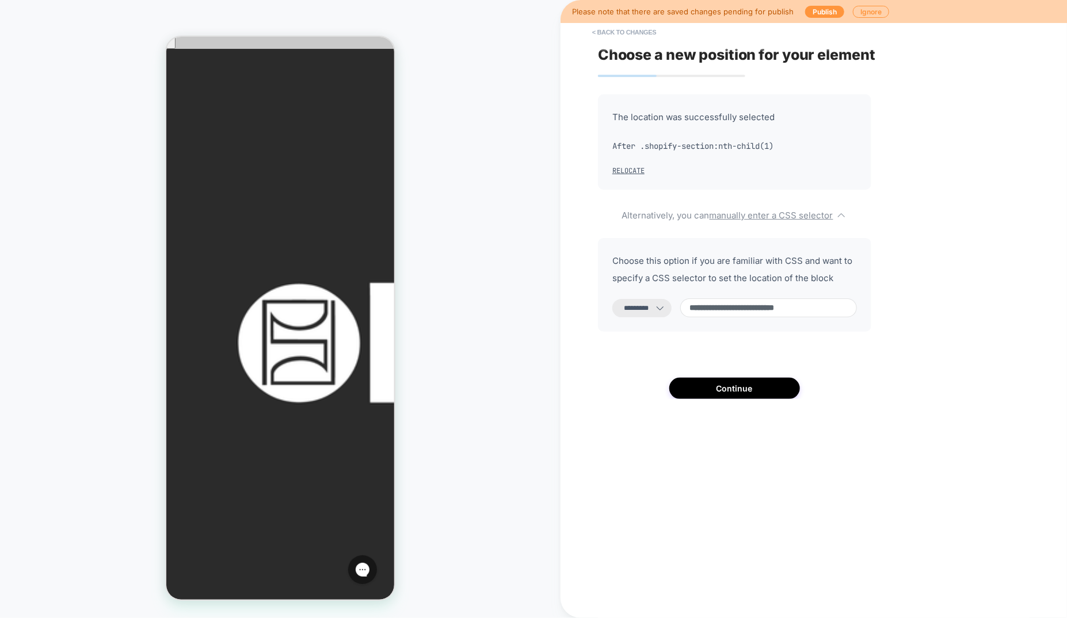
click at [754, 308] on input "**********" at bounding box center [768, 308] width 177 height 19
paste input "**********"
type input "**********"
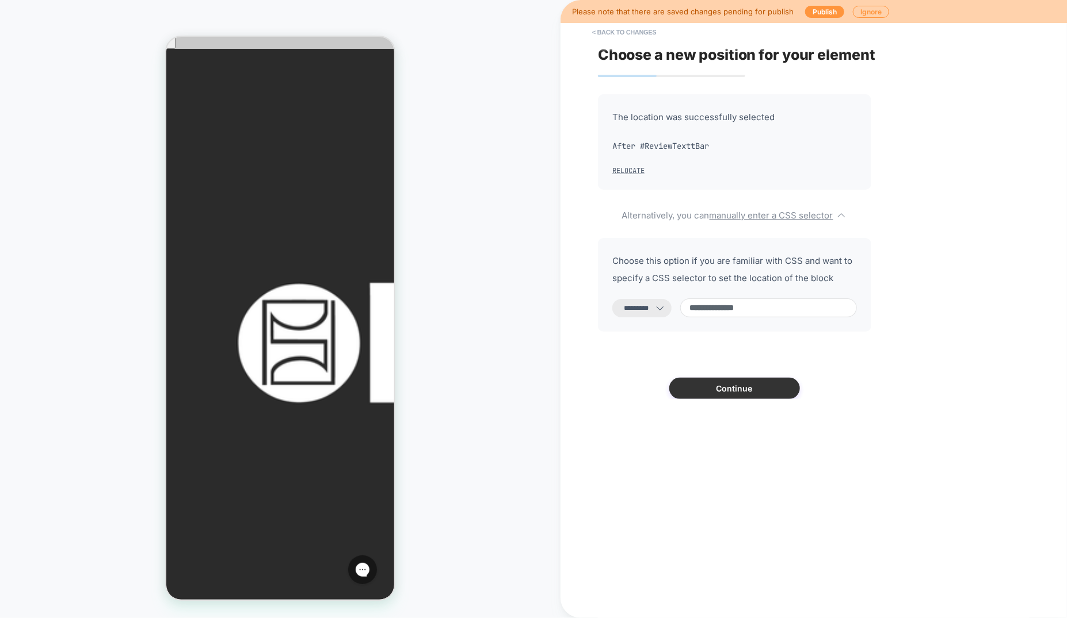
click at [781, 389] on button "Continue" at bounding box center [734, 388] width 131 height 21
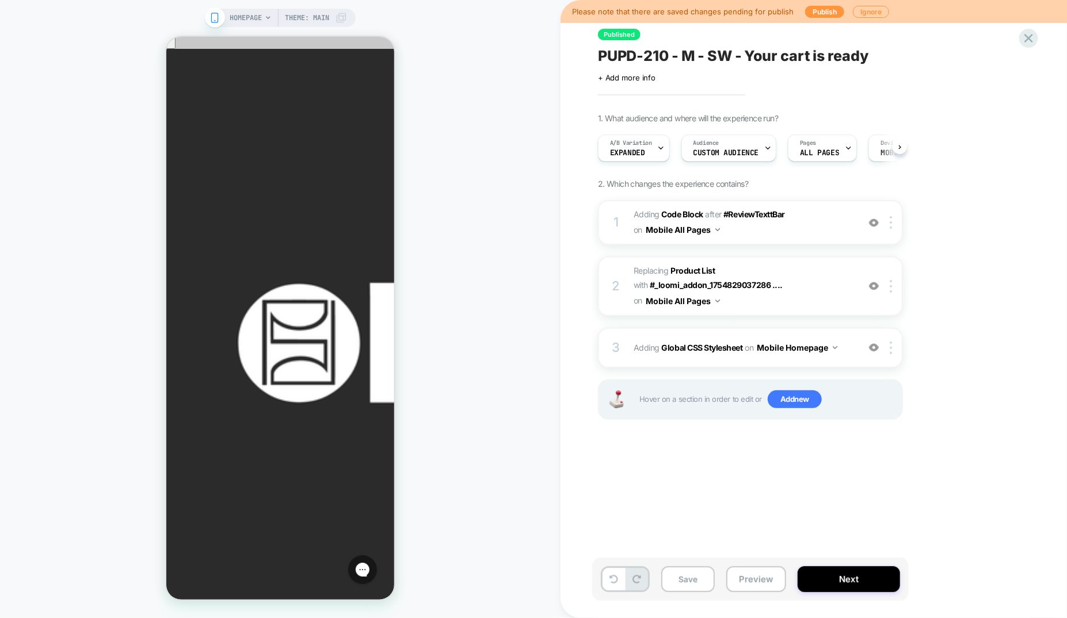
scroll to position [0, 1]
click at [676, 575] on button "Save" at bounding box center [688, 580] width 54 height 26
drag, startPoint x: 372, startPoint y: 193, endPoint x: 393, endPoint y: 196, distance: 21.6
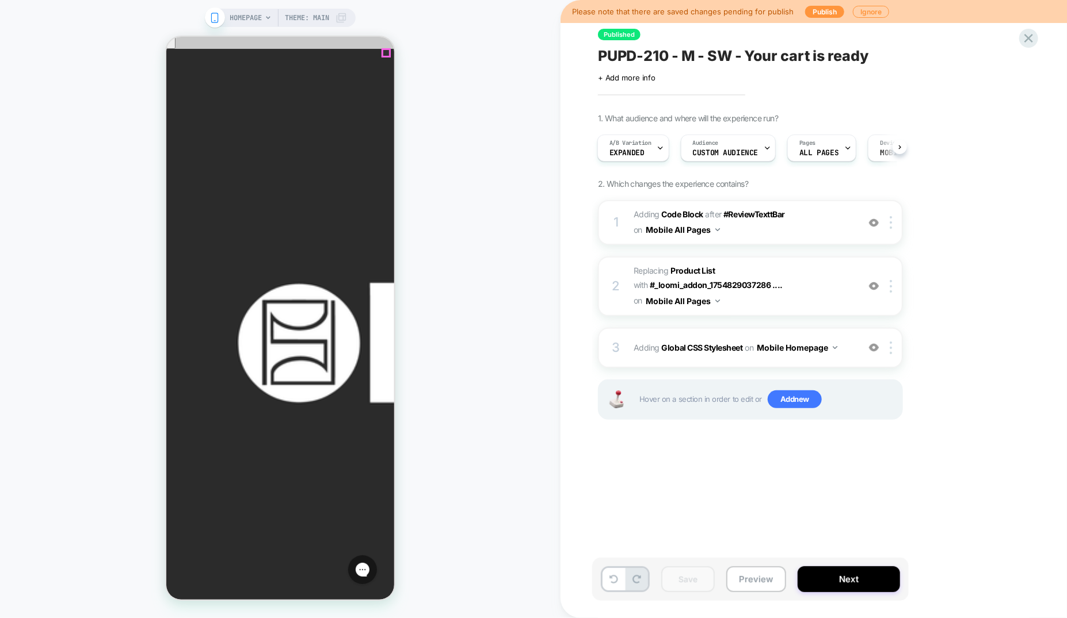
click at [1032, 41] on icon at bounding box center [1028, 38] width 9 height 9
